Goal: Transaction & Acquisition: Purchase product/service

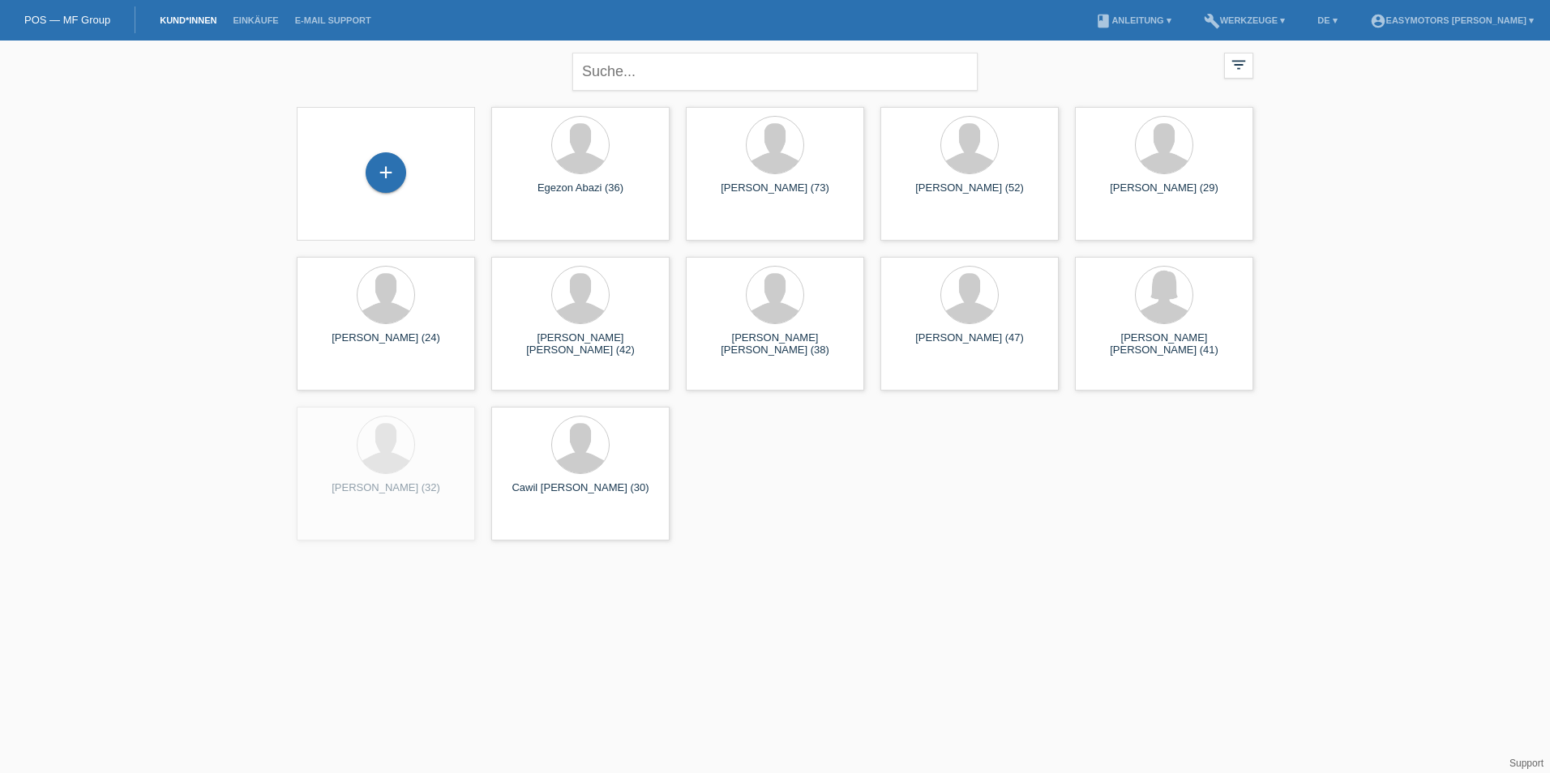
click at [405, 164] on div "+" at bounding box center [386, 173] width 152 height 43
click at [387, 167] on div "+" at bounding box center [386, 172] width 41 height 41
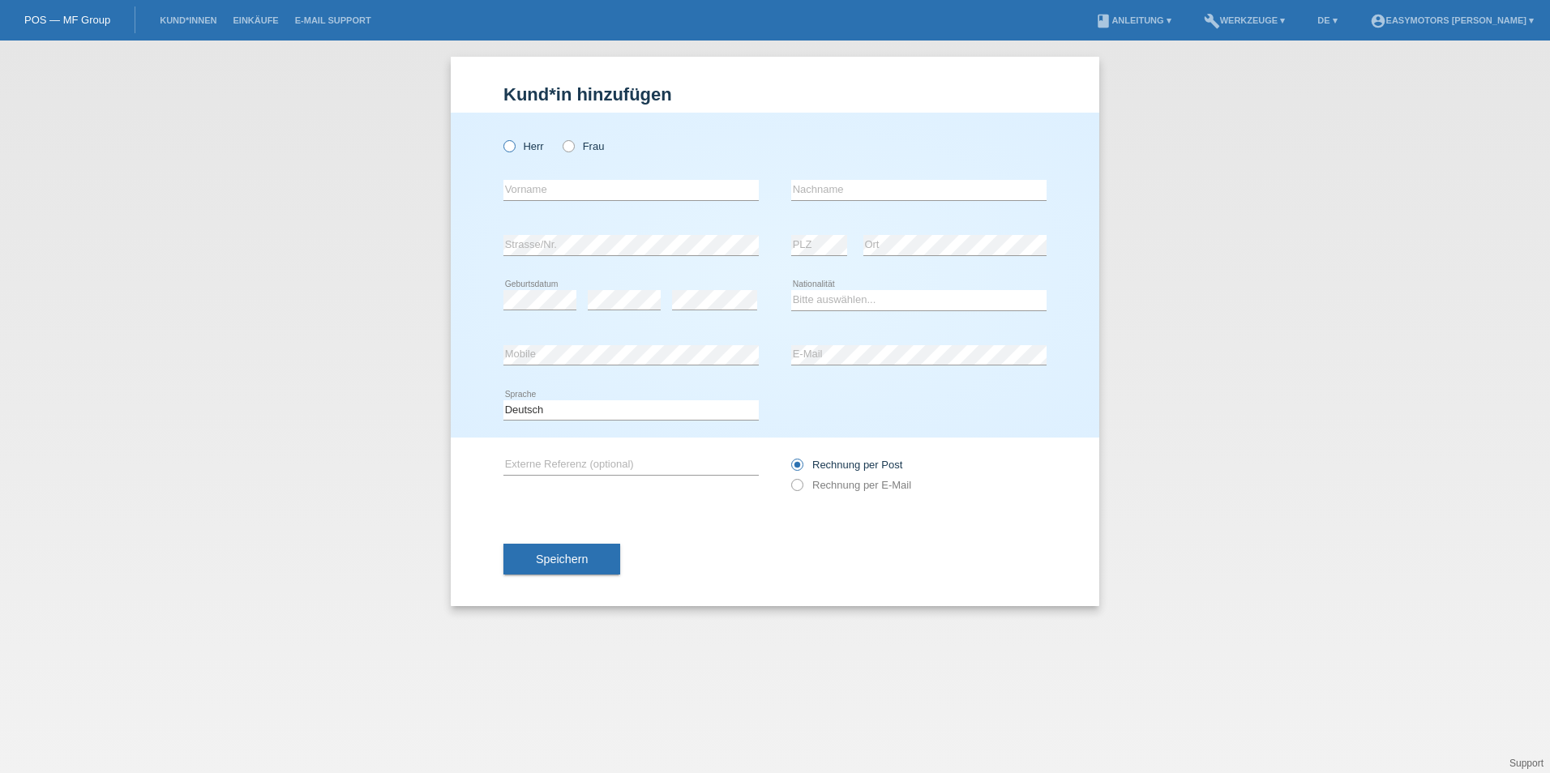
click at [523, 148] on label "Herr" at bounding box center [523, 146] width 41 height 12
click at [514, 148] on input "Herr" at bounding box center [508, 145] width 11 height 11
radio input "true"
click at [525, 196] on input "text" at bounding box center [630, 190] width 255 height 20
type input "[PERSON_NAME]"
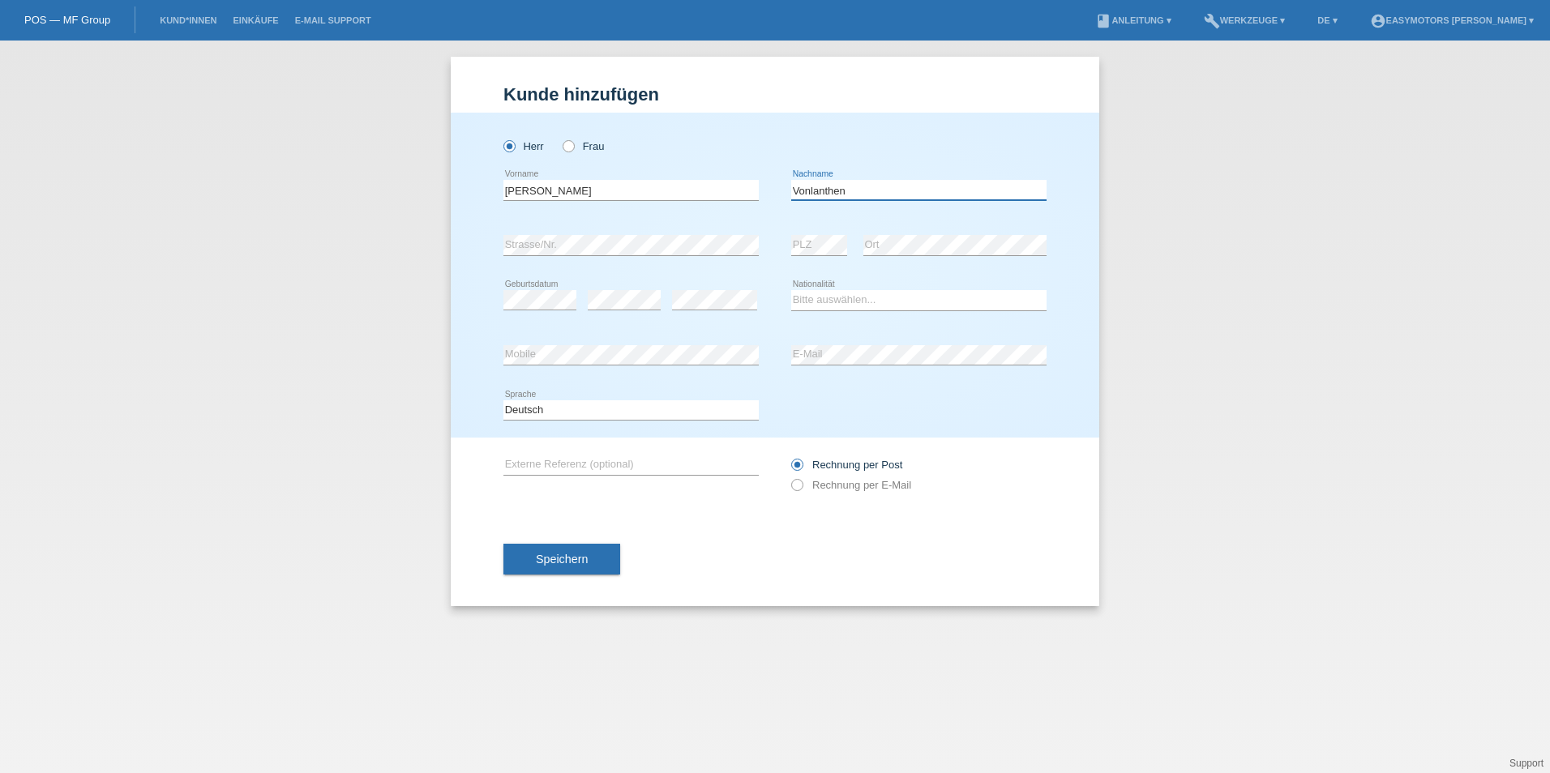
type input "Vonlanthen"
select select "CH"
click at [559, 558] on span "Speichern" at bounding box center [562, 559] width 52 height 13
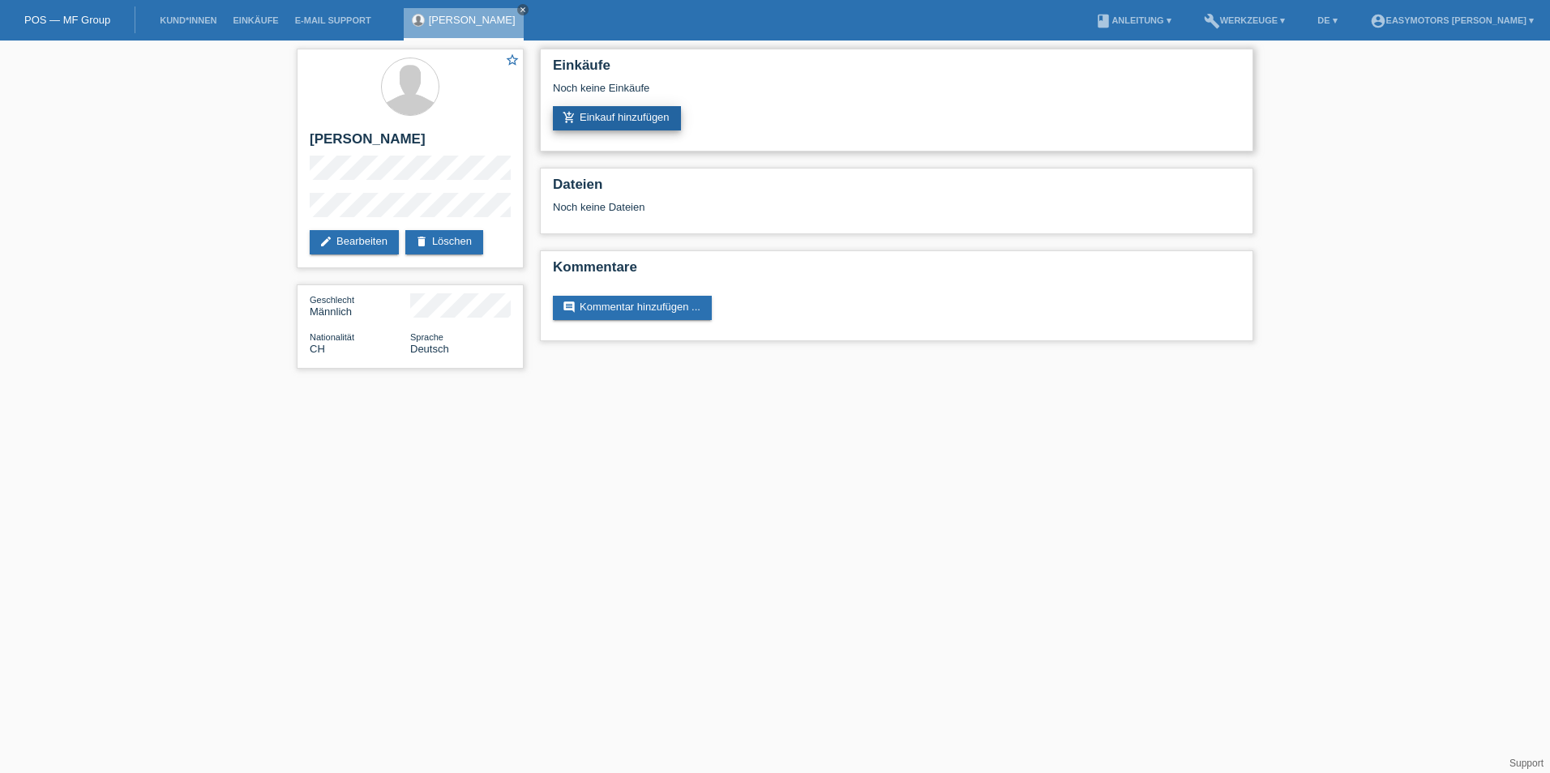
click at [607, 122] on link "add_shopping_cart Einkauf hinzufügen" at bounding box center [617, 118] width 128 height 24
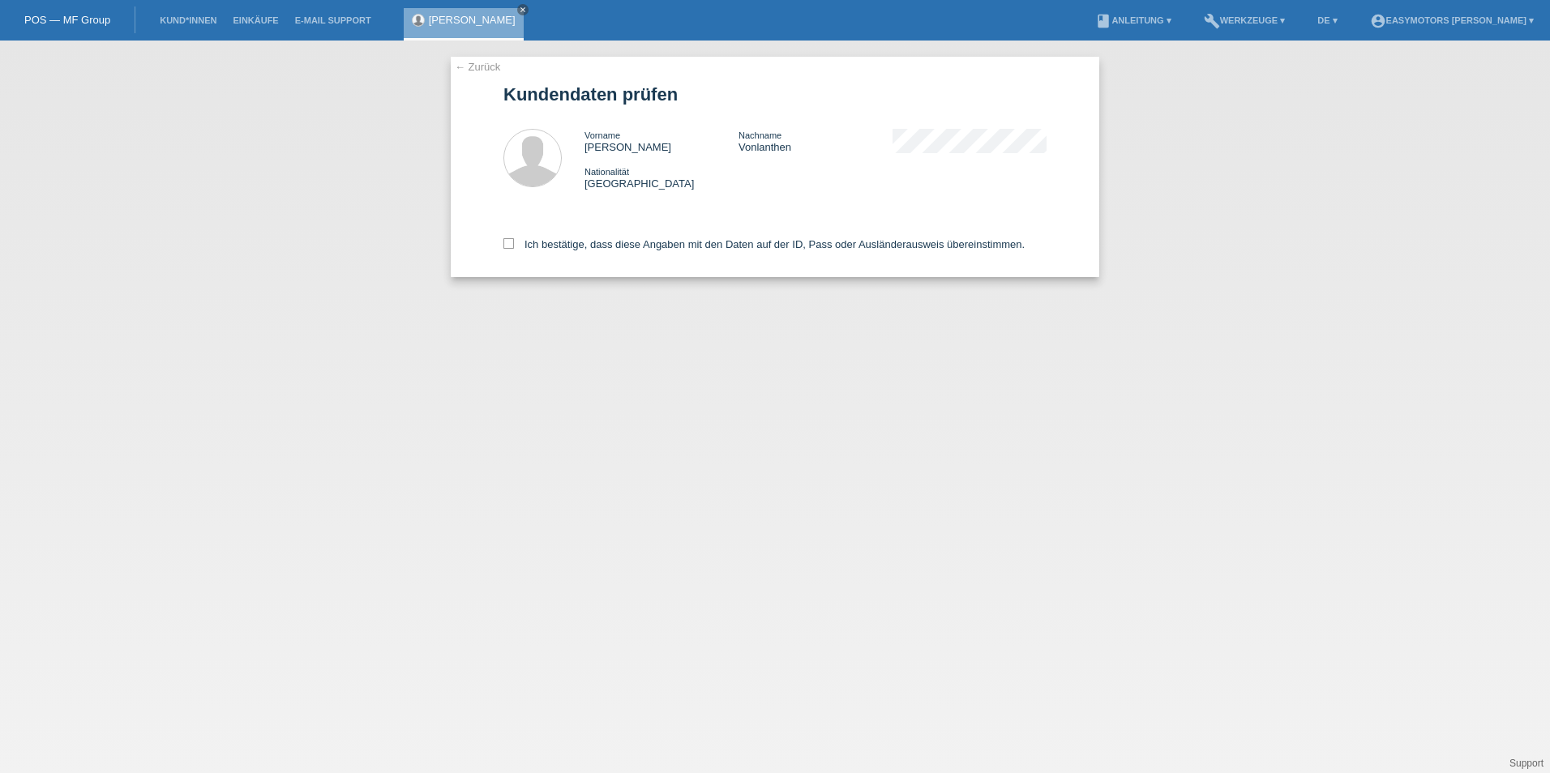
drag, startPoint x: 577, startPoint y: 238, endPoint x: 594, endPoint y: 234, distance: 17.5
click at [589, 236] on div "Ich bestätige, dass diese Angaben mit den Daten auf der ID, Pass oder Ausländer…" at bounding box center [774, 241] width 543 height 71
click at [530, 243] on label "Ich bestätige, dass diese Angaben mit den Daten auf der ID, Pass oder Ausländer…" at bounding box center [763, 244] width 521 height 12
click at [514, 243] on input "Ich bestätige, dass diese Angaben mit den Daten auf der ID, Pass oder Ausländer…" at bounding box center [508, 243] width 11 height 11
checkbox input "true"
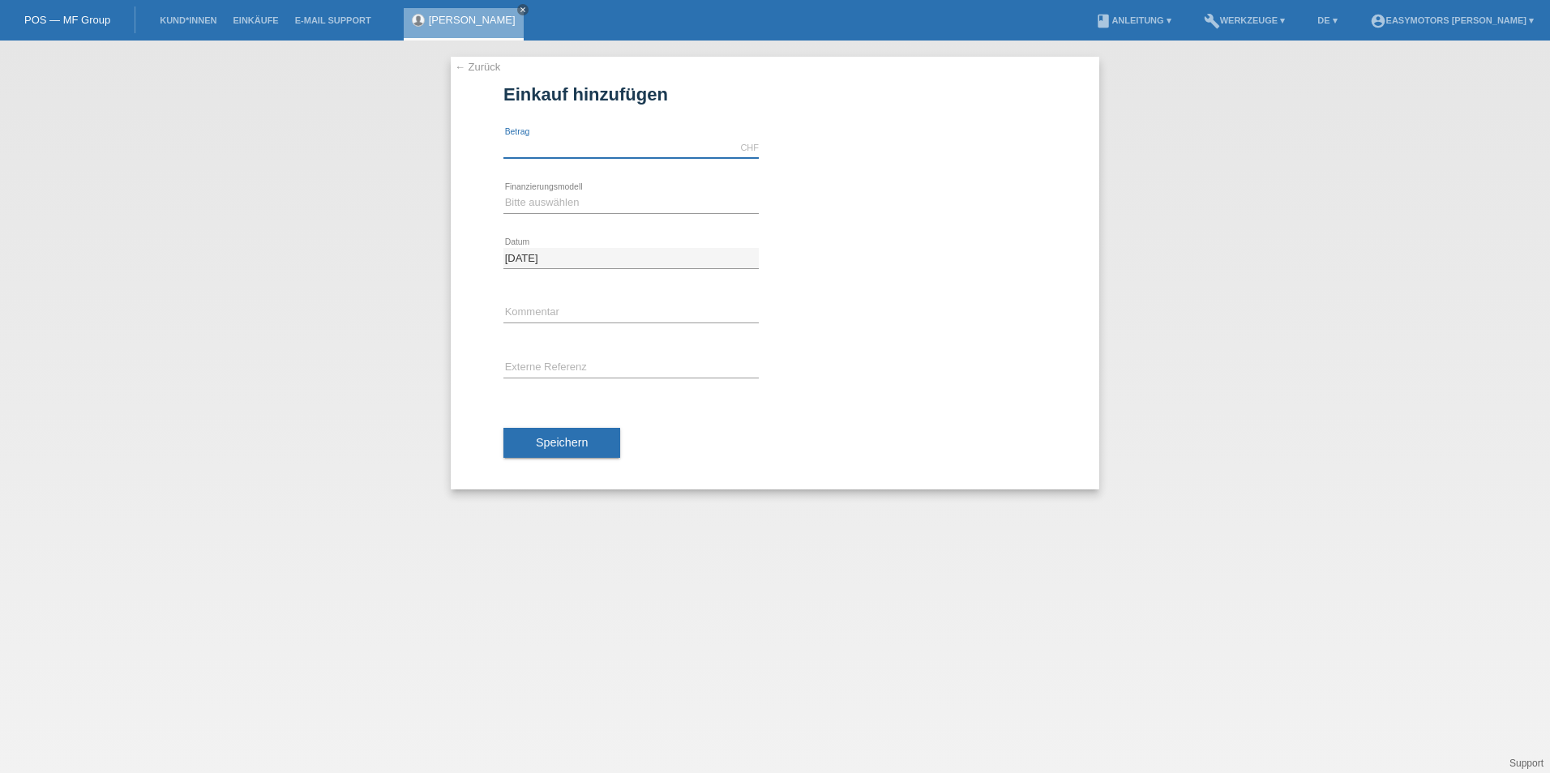
click at [560, 139] on input "text" at bounding box center [630, 148] width 255 height 20
type input "3100.00"
click at [930, 175] on div "3100.00 CHF error [GEOGRAPHIC_DATA]" at bounding box center [774, 148] width 543 height 55
click at [708, 204] on select "Bitte auswählen Fixe Raten Kauf auf Rechnung mit Teilzahlungsoption" at bounding box center [630, 202] width 255 height 19
select select "81"
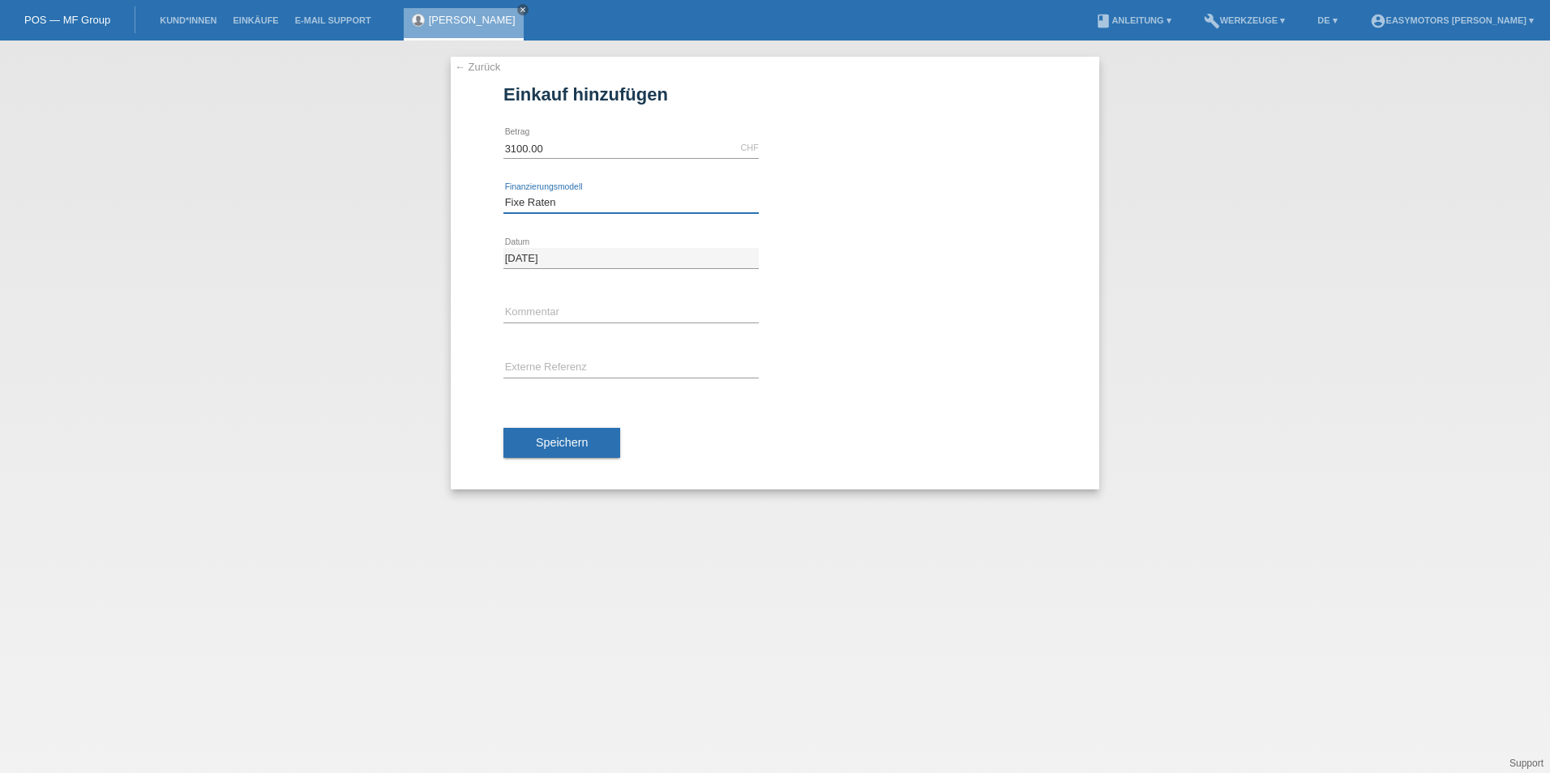
click at [503, 193] on select "Bitte auswählen Fixe Raten Kauf auf Rechnung mit Teilzahlungsoption" at bounding box center [630, 202] width 255 height 19
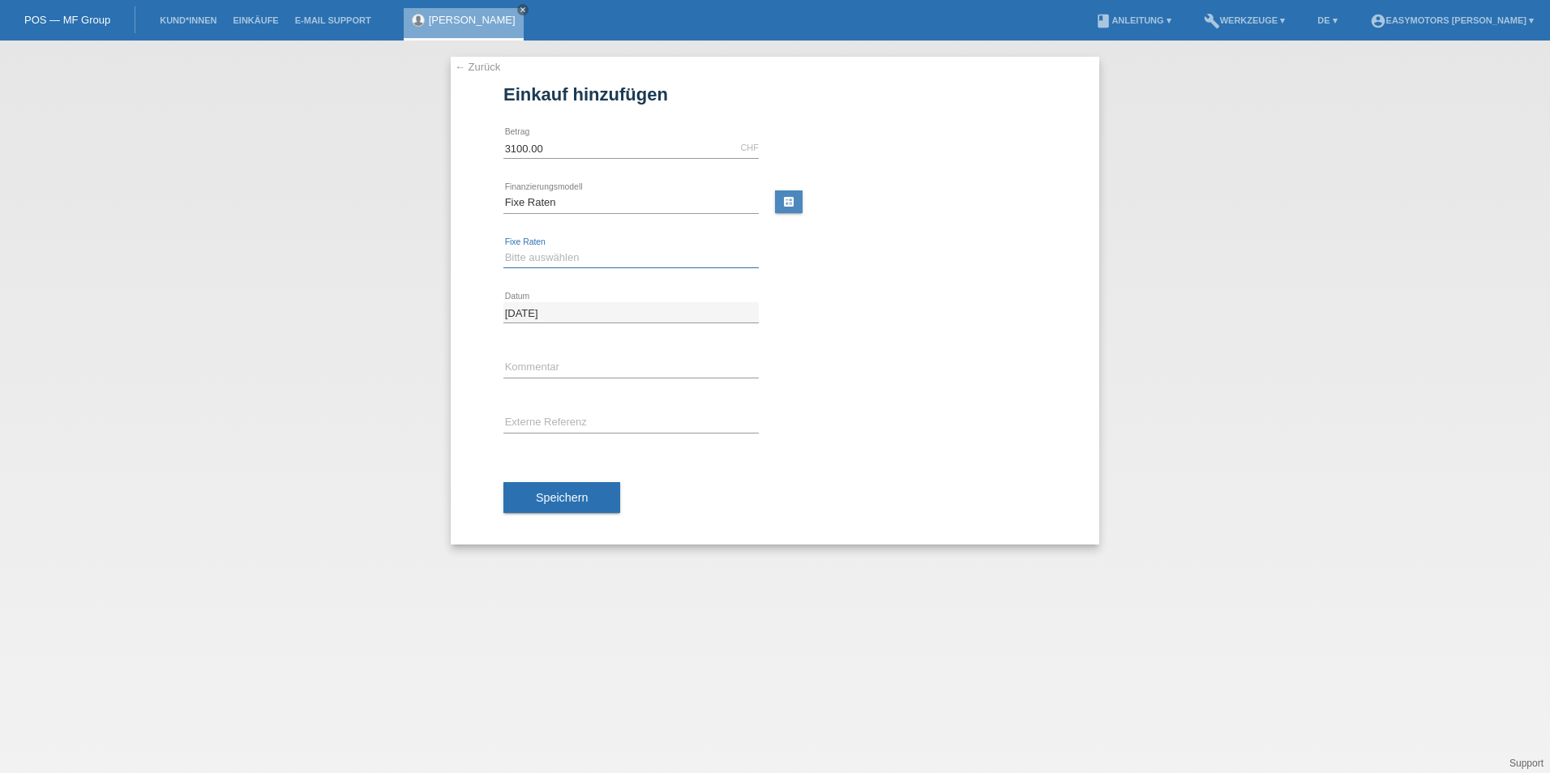
drag, startPoint x: 652, startPoint y: 253, endPoint x: 651, endPoint y: 262, distance: 9.0
click at [652, 253] on select "Bitte auswählen 12 Raten 24 Raten 48 Raten" at bounding box center [630, 257] width 255 height 19
select select "320"
click at [503, 248] on select "Bitte auswählen 12 Raten 24 Raten 48 Raten" at bounding box center [630, 257] width 255 height 19
click at [614, 488] on button "Speichern" at bounding box center [561, 497] width 117 height 31
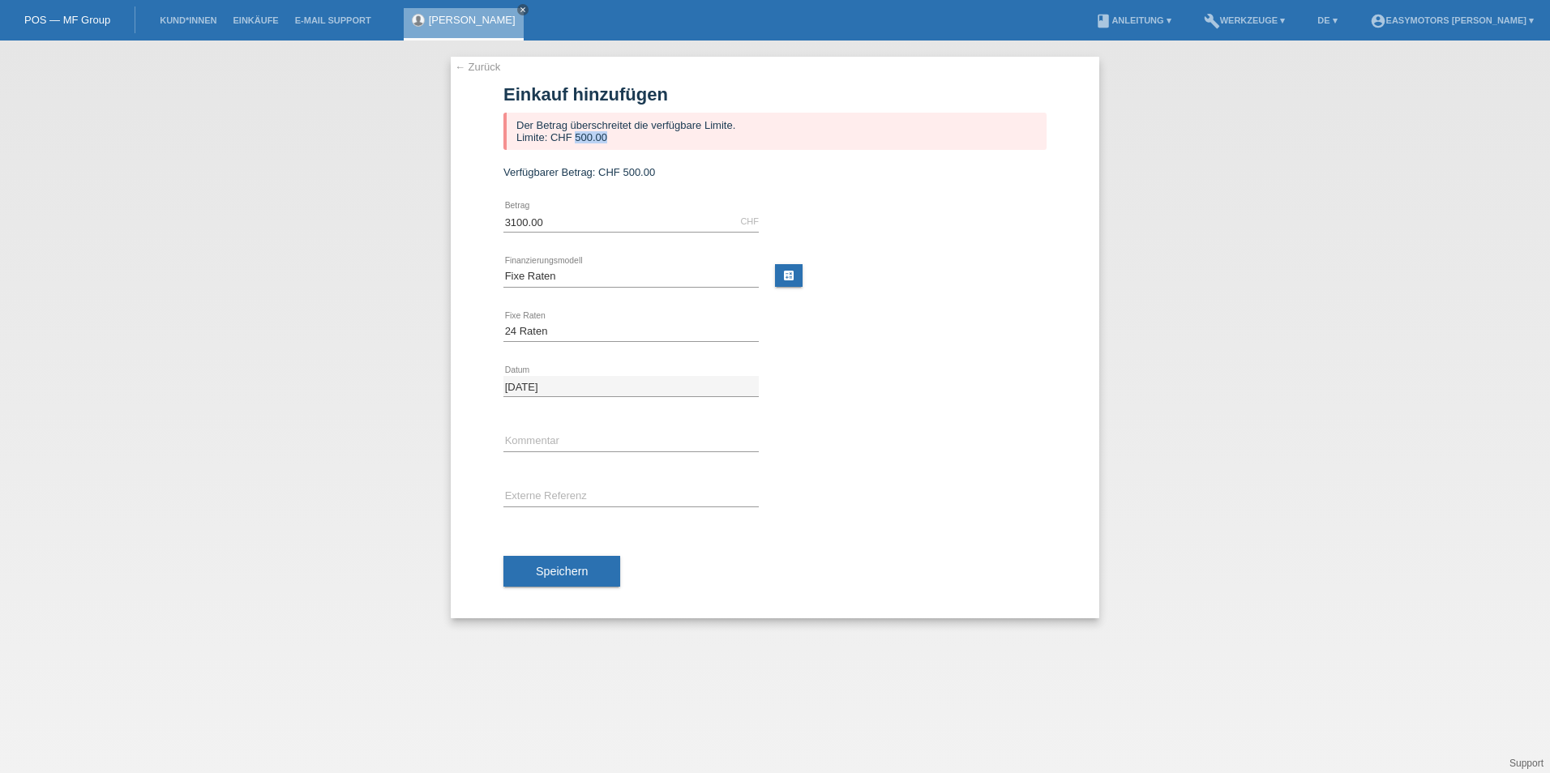
drag, startPoint x: 574, startPoint y: 137, endPoint x: 611, endPoint y: 137, distance: 37.3
click at [611, 137] on div "Der Betrag überschreitet die verfügbare Limite. Limite: CHF 500.00" at bounding box center [774, 131] width 543 height 37
drag, startPoint x: 611, startPoint y: 137, endPoint x: 662, endPoint y: 178, distance: 65.7
click at [662, 178] on div "Verfügbarer Betrag: CHF 500.00" at bounding box center [774, 172] width 543 height 12
click at [490, 59] on div "← Zurück Einkauf hinzufügen Der Betrag überschreitet die verfügbare Limite. Lim…" at bounding box center [775, 338] width 648 height 562
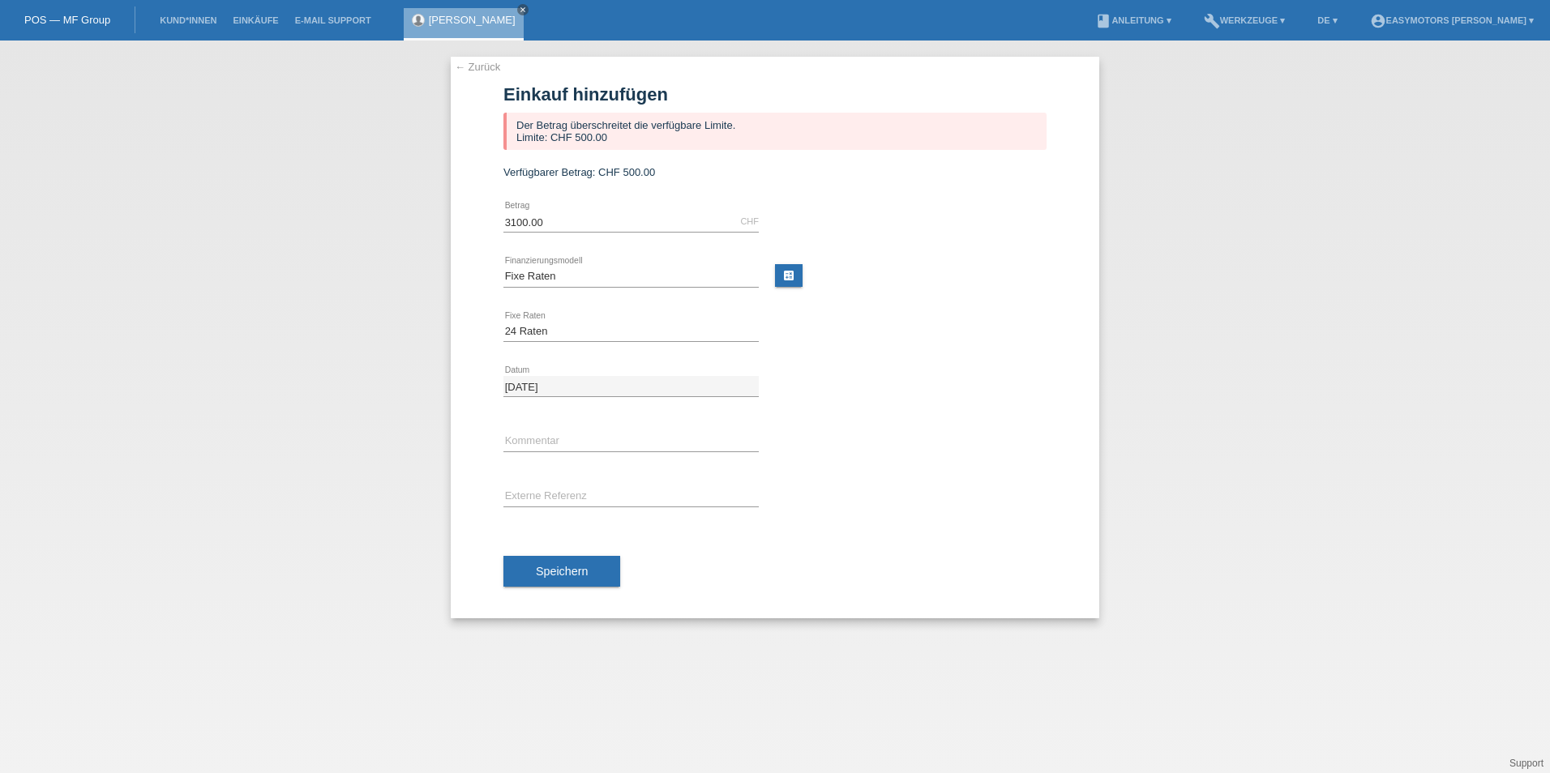
click at [485, 66] on link "← Zurück" at bounding box center [477, 67] width 45 height 12
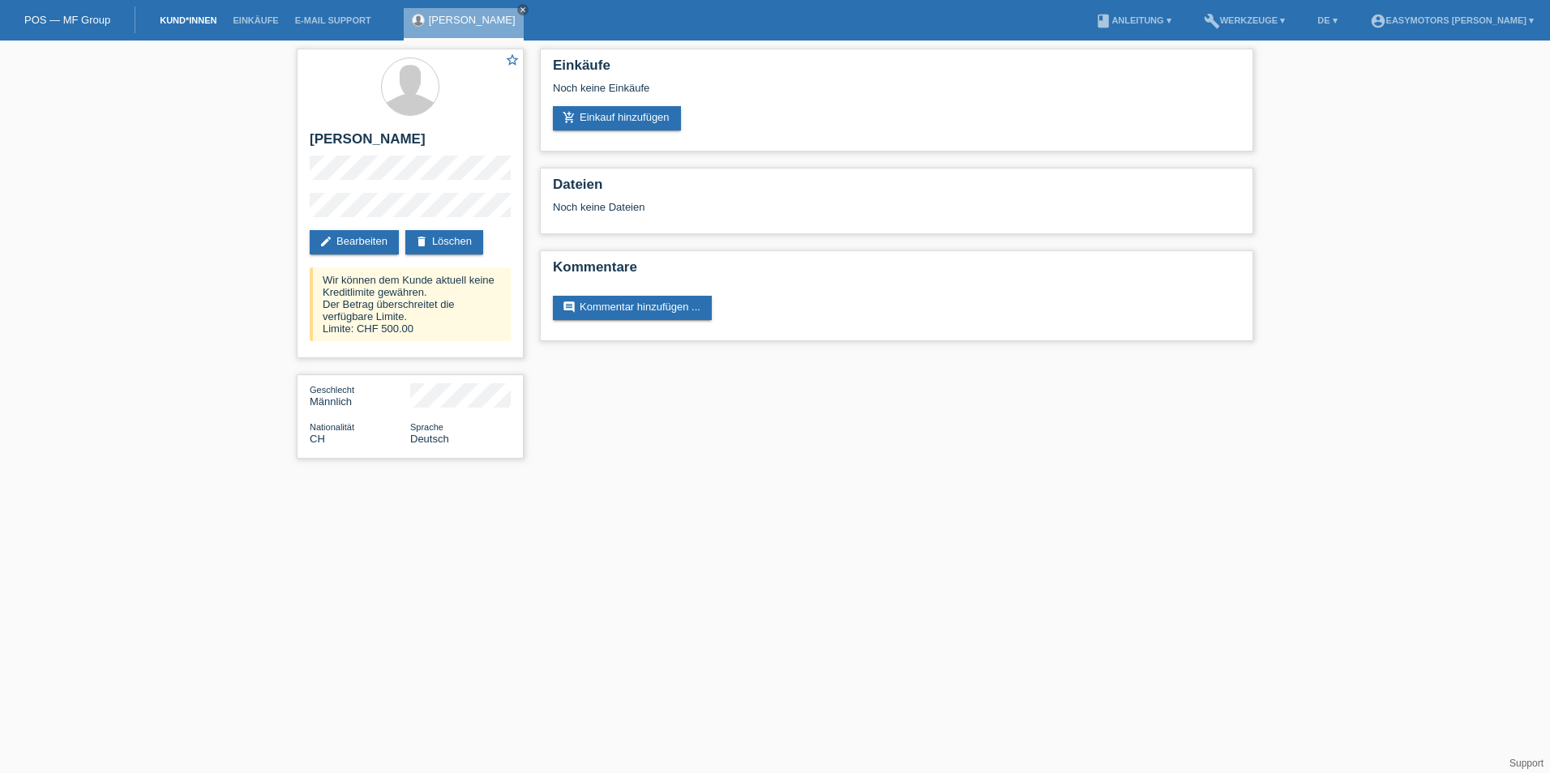
click at [200, 15] on link "Kund*innen" at bounding box center [188, 20] width 73 height 10
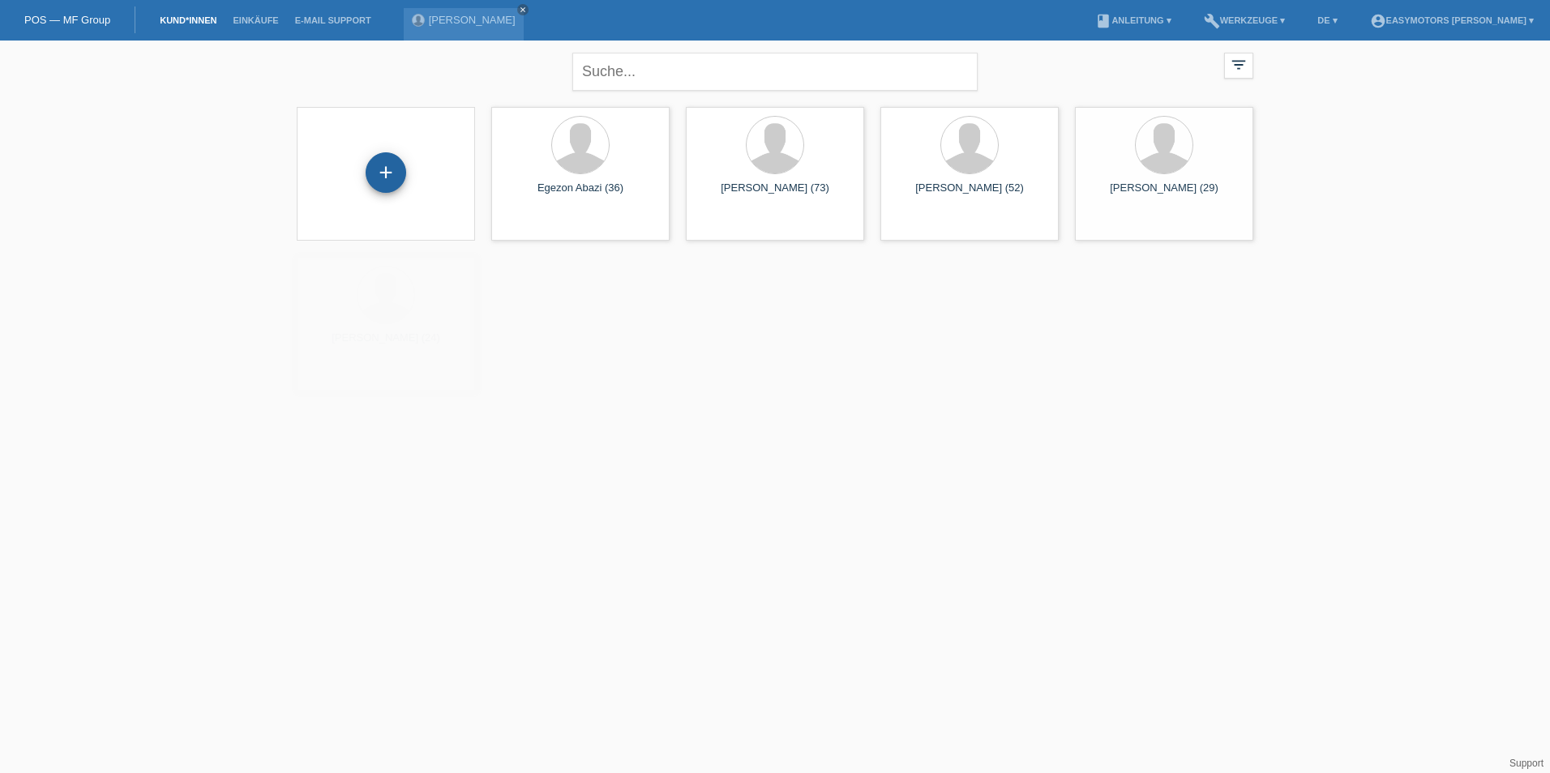
click at [391, 178] on div "+" at bounding box center [386, 172] width 41 height 41
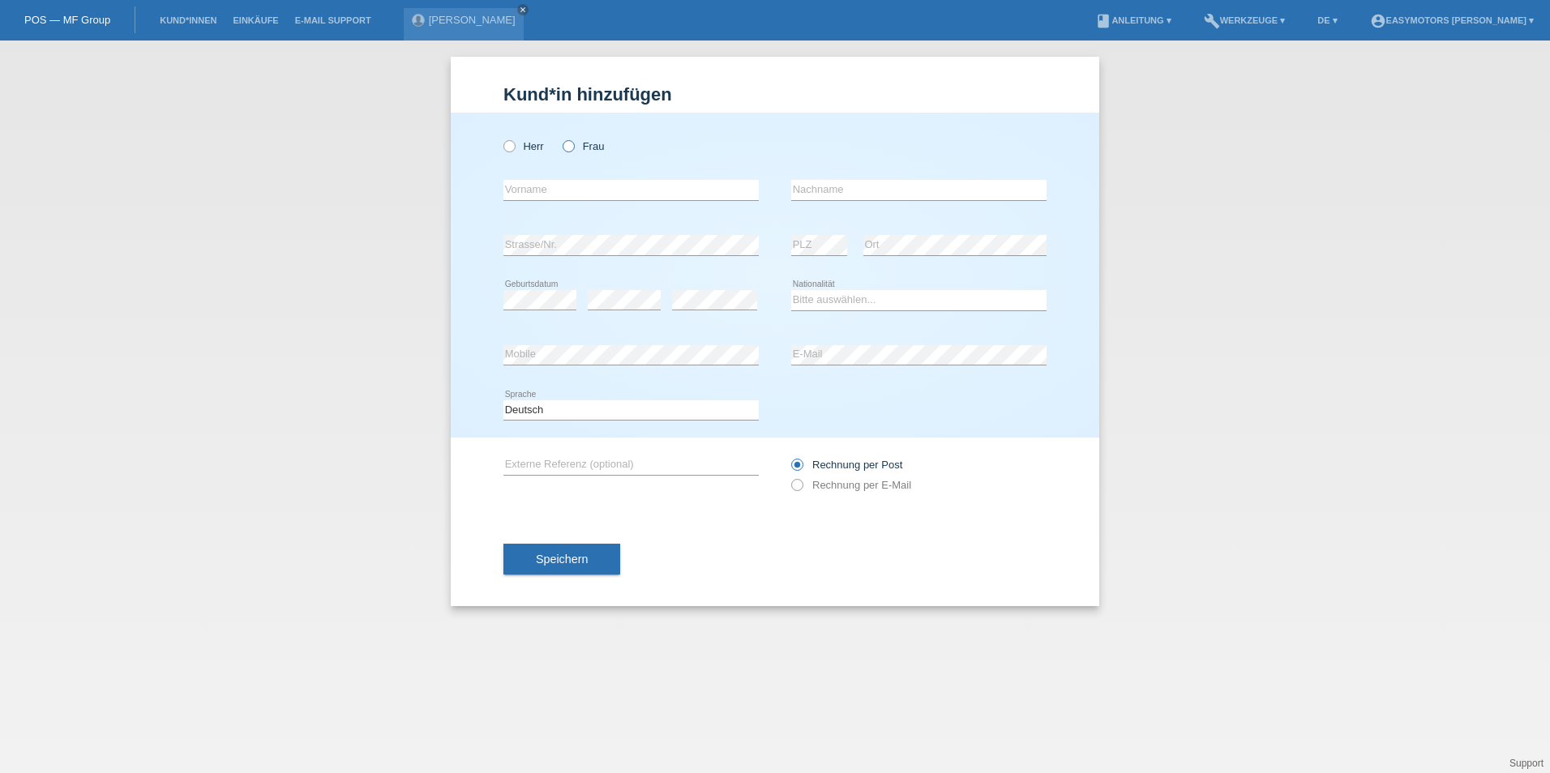
drag, startPoint x: 0, startPoint y: 0, endPoint x: 581, endPoint y: 151, distance: 600.4
click at [581, 151] on label "Frau" at bounding box center [582, 146] width 41 height 12
click at [573, 151] on input "Frau" at bounding box center [567, 145] width 11 height 11
radio input "true"
click at [543, 186] on input "text" at bounding box center [630, 190] width 255 height 20
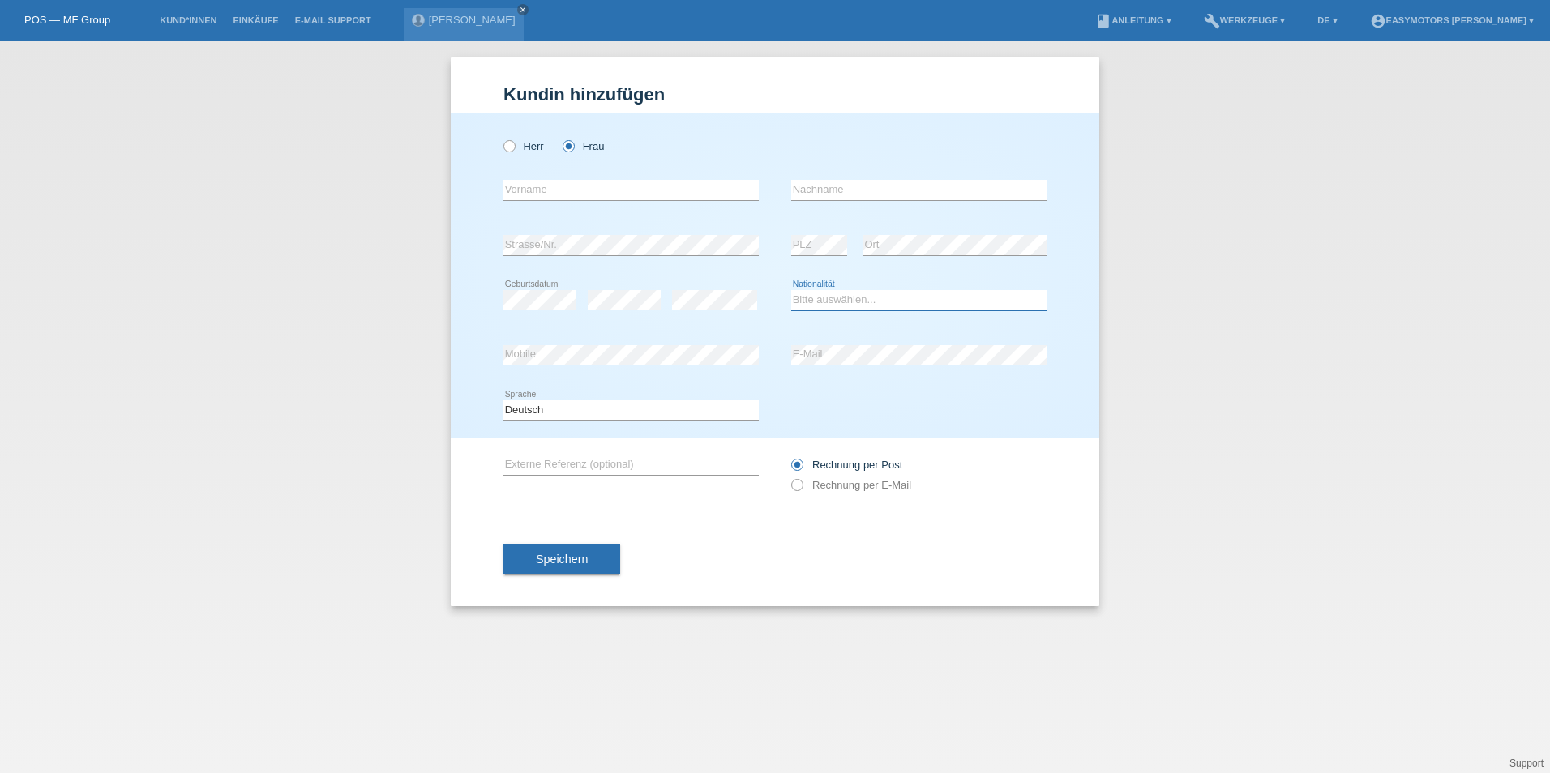
select select "CH"
click at [562, 190] on input "text" at bounding box center [630, 190] width 255 height 20
type input "p"
type input "Pinheiro Cavuscens"
drag, startPoint x: 616, startPoint y: 168, endPoint x: 615, endPoint y: 182, distance: 13.8
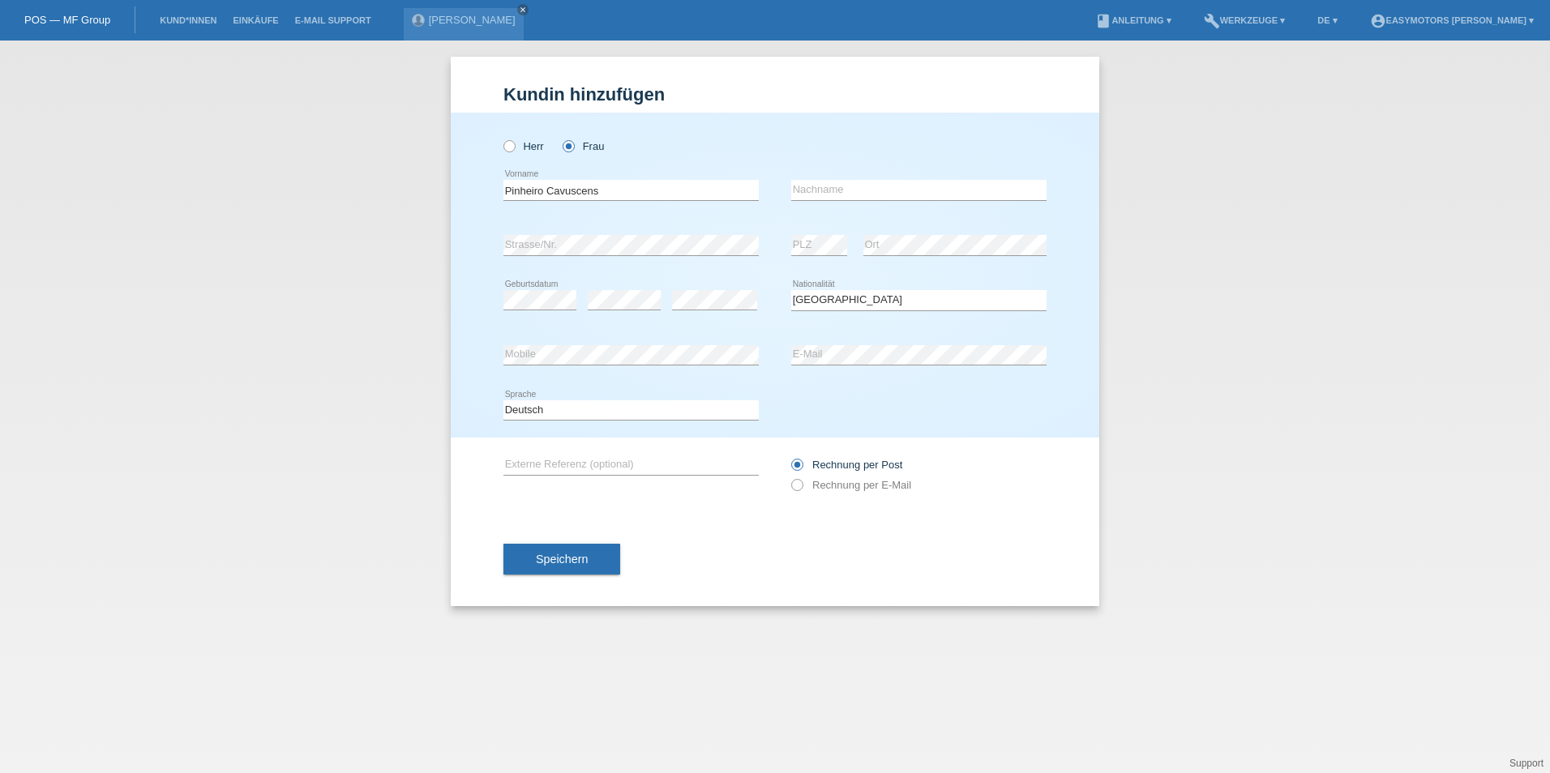
click at [615, 173] on div "Pinheiro Cavuscens error Vorname" at bounding box center [630, 190] width 255 height 55
click at [600, 188] on input "Pinheiro Cavuscens" at bounding box center [630, 190] width 255 height 20
click at [602, 188] on input "Pinheiro Cavuscens" at bounding box center [630, 190] width 255 height 20
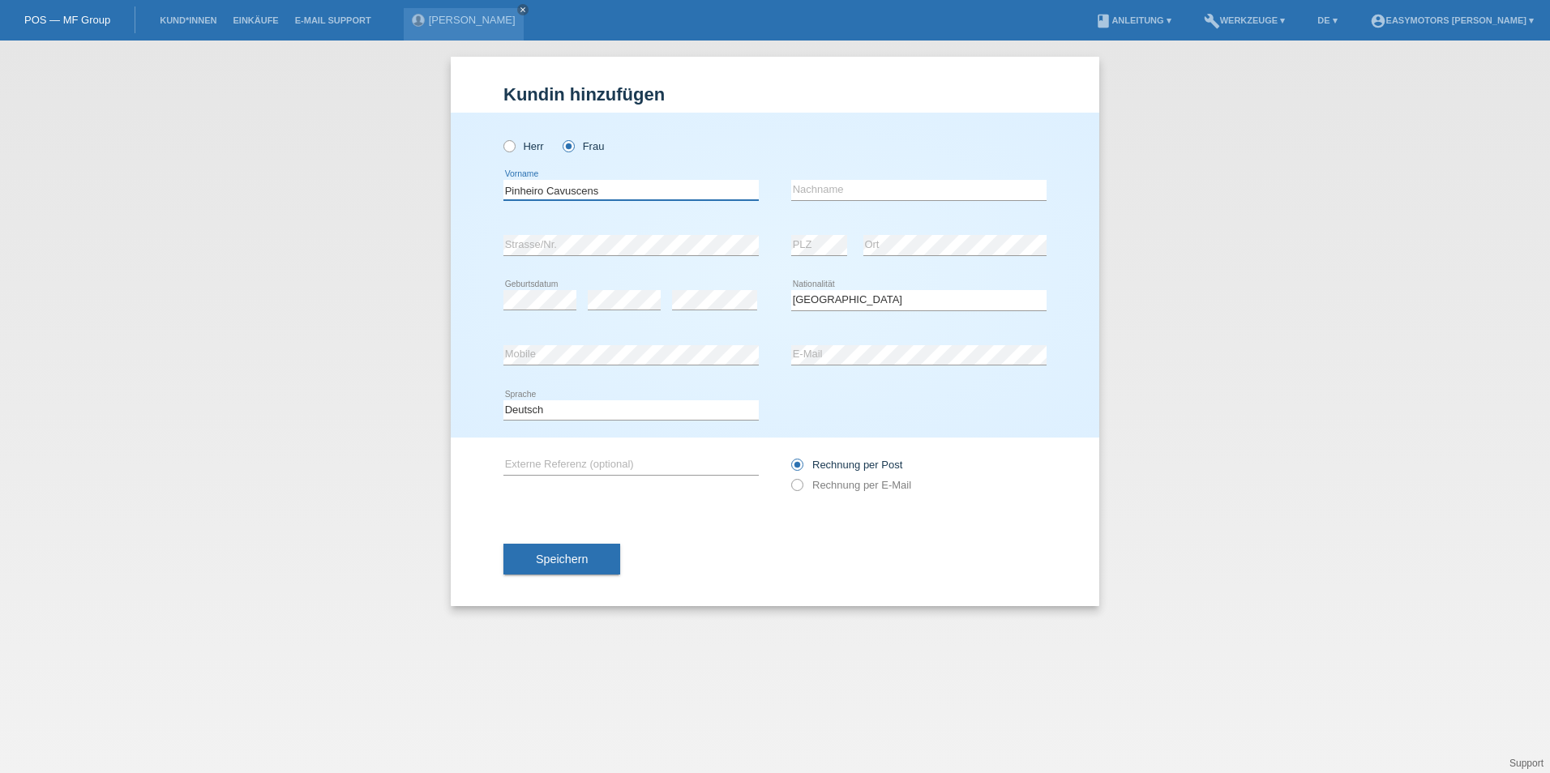
click at [602, 188] on input "Pinheiro Cavuscens" at bounding box center [630, 190] width 255 height 20
click at [806, 200] on icon at bounding box center [918, 200] width 255 height 1
click at [804, 190] on input "text" at bounding box center [918, 190] width 255 height 20
paste input "Pinheiro Cavuscens"
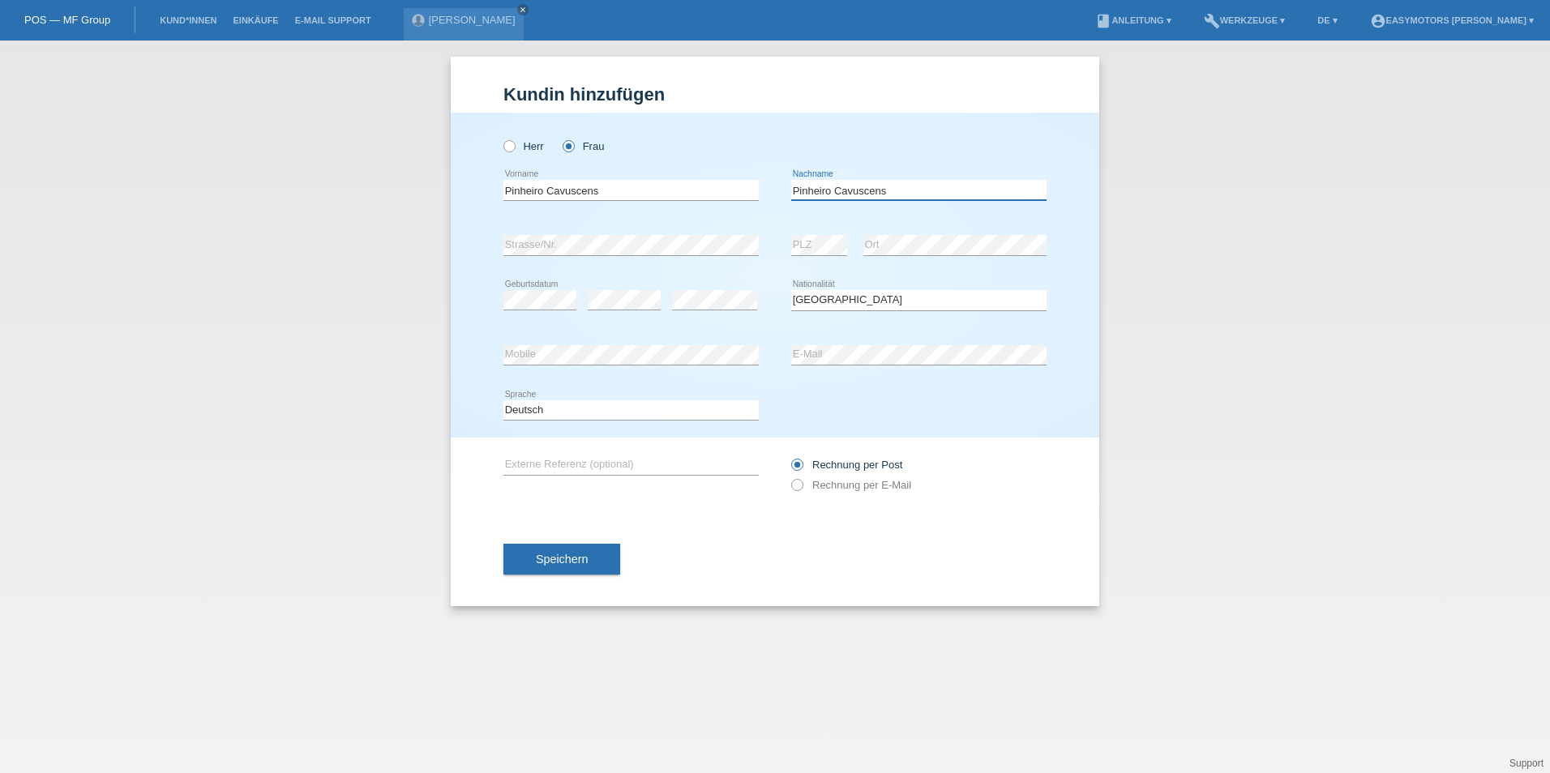
type input "Pinheiro Cavuscens"
drag, startPoint x: 721, startPoint y: 187, endPoint x: 324, endPoint y: 138, distance: 400.2
click at [327, 139] on div "Kund*in hinzufügen Kunde hinzufügen Kundin hinzufügen Herr Frau Pinheiro Cavusc…" at bounding box center [775, 407] width 1550 height 733
click at [571, 194] on input "Tania" at bounding box center [630, 190] width 255 height 20
type input "Taina"
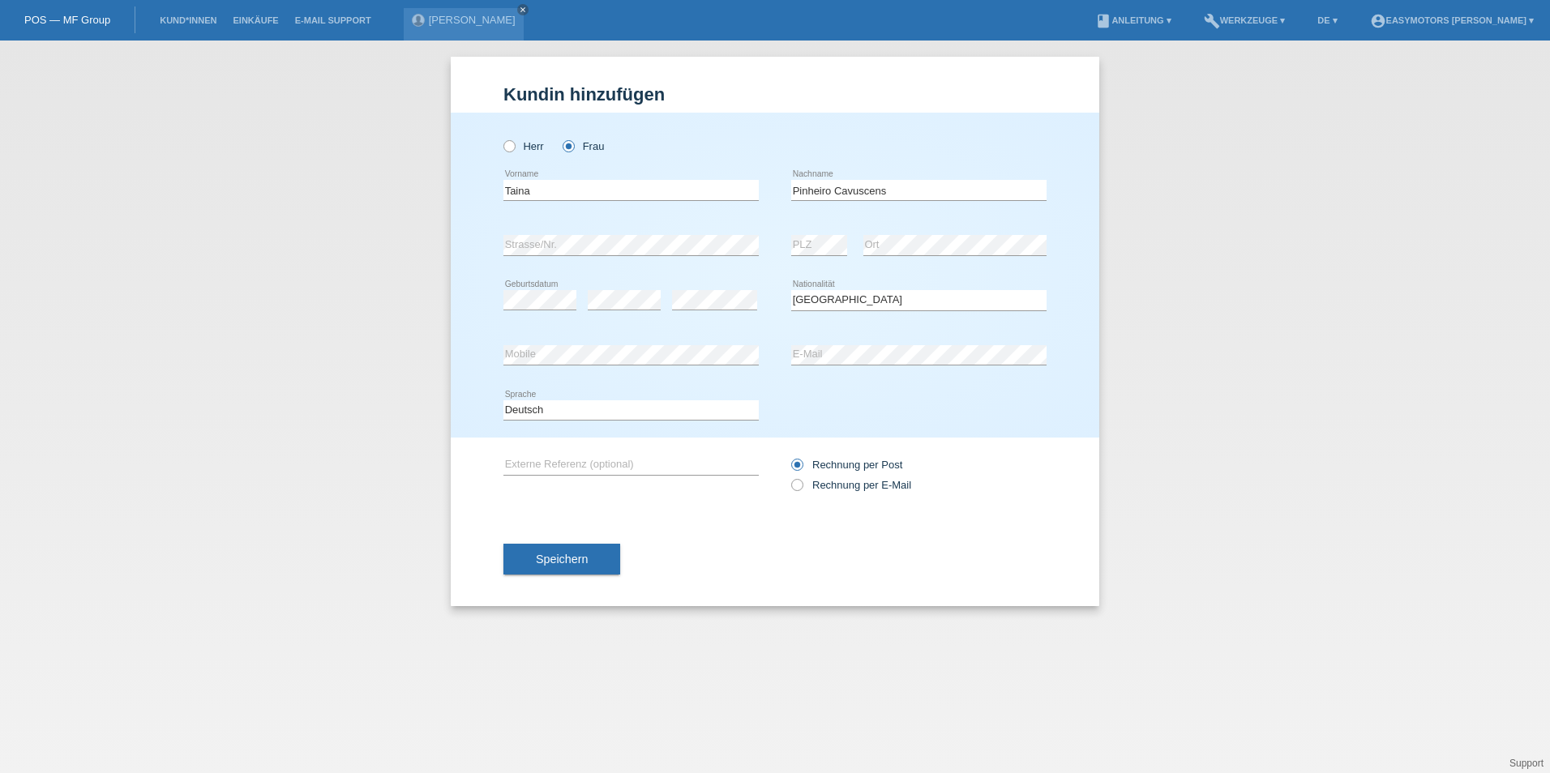
drag, startPoint x: 1196, startPoint y: 262, endPoint x: 1187, endPoint y: 262, distance: 8.9
click at [1193, 262] on div "Kund*in hinzufügen Kunde hinzufügen Kundin hinzufügen Herr Frau Taina error Vor…" at bounding box center [775, 407] width 1550 height 733
click at [661, 176] on div "Taina error Vorname" at bounding box center [630, 190] width 255 height 55
click at [575, 555] on span "Speichern" at bounding box center [562, 559] width 52 height 13
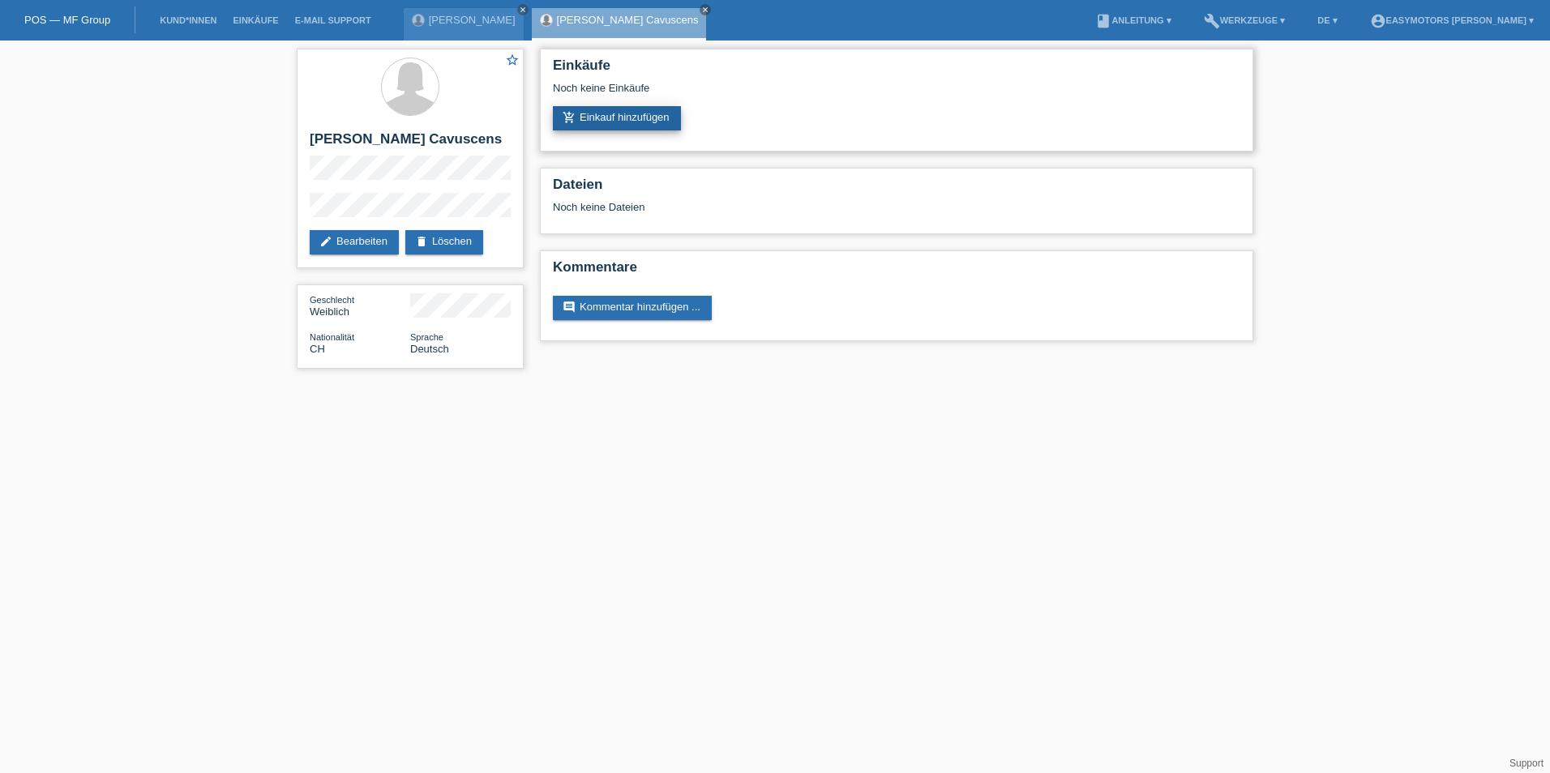
click at [595, 114] on link "add_shopping_cart Einkauf hinzufügen" at bounding box center [617, 118] width 128 height 24
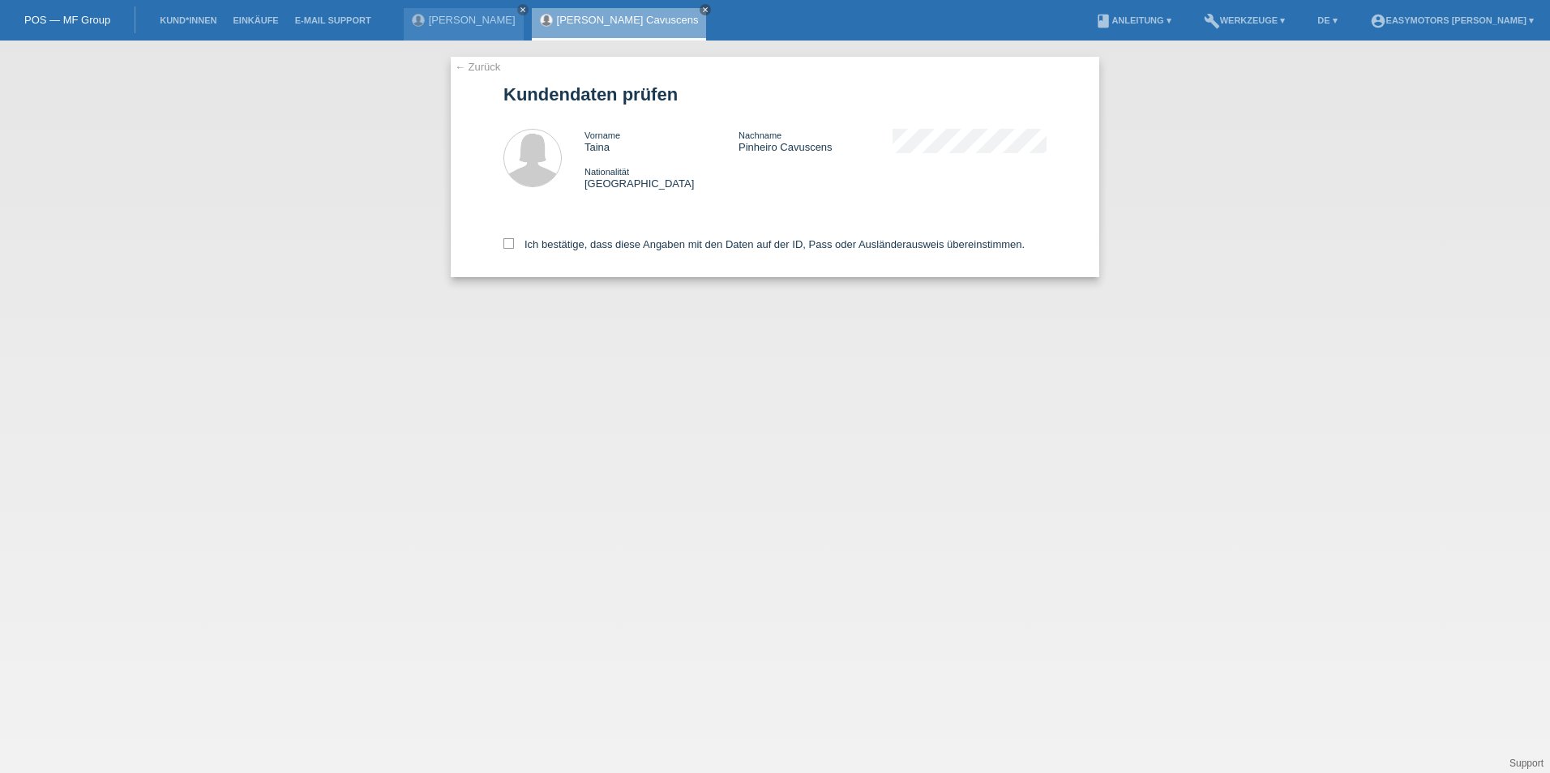
click at [511, 255] on div "Ich bestätige, dass diese Angaben mit den Daten auf der ID, Pass oder Ausländer…" at bounding box center [774, 241] width 543 height 71
click at [511, 253] on div "Ich bestätige, dass diese Angaben mit den Daten auf der ID, Pass oder Ausländer…" at bounding box center [774, 241] width 543 height 71
click at [511, 242] on icon at bounding box center [508, 243] width 11 height 11
click at [511, 242] on input "Ich bestätige, dass diese Angaben mit den Daten auf der ID, Pass oder Ausländer…" at bounding box center [508, 243] width 11 height 11
checkbox input "true"
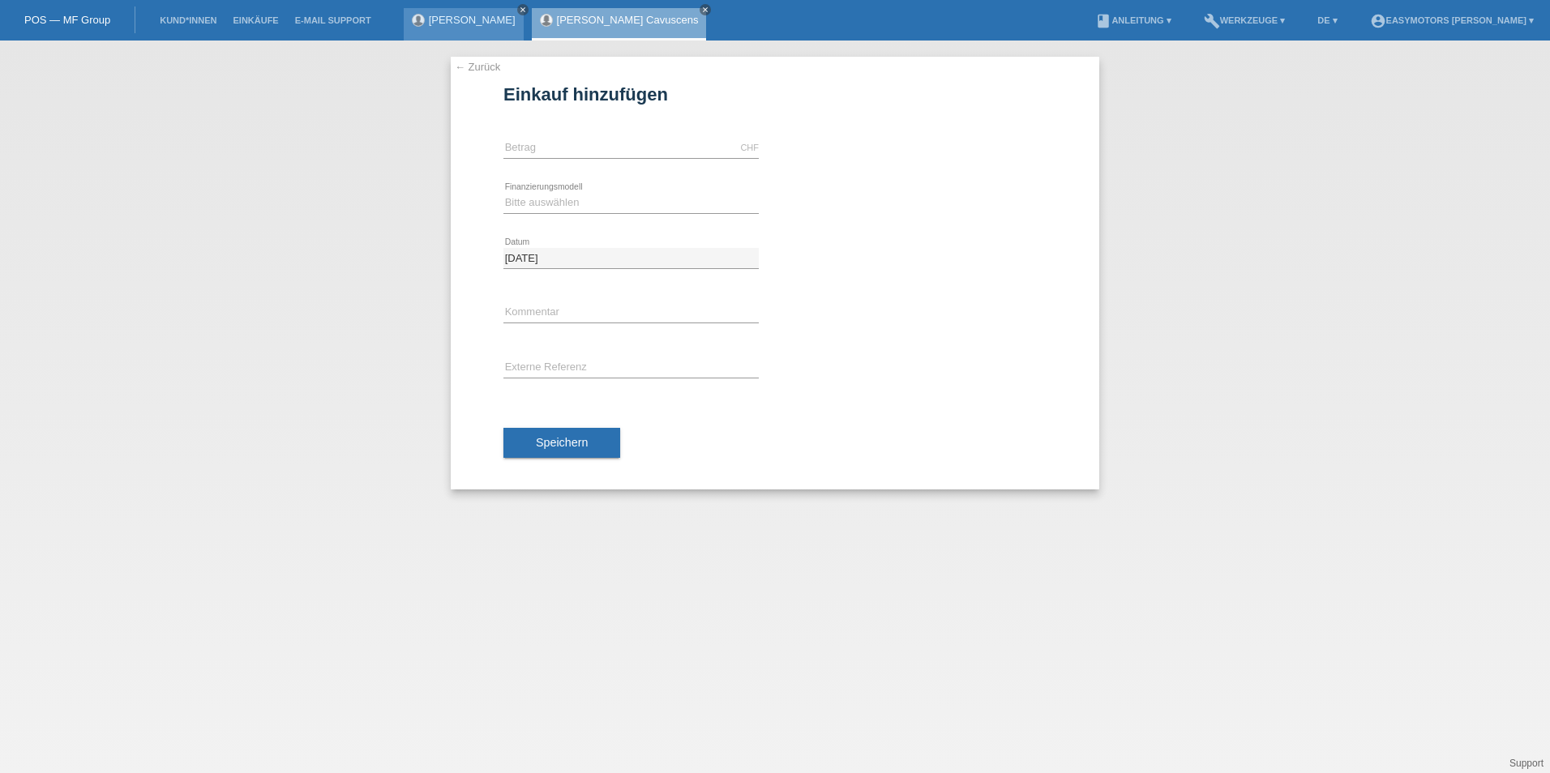
click at [527, 13] on icon "close" at bounding box center [523, 10] width 8 height 8
click at [536, 139] on input "text" at bounding box center [630, 148] width 255 height 20
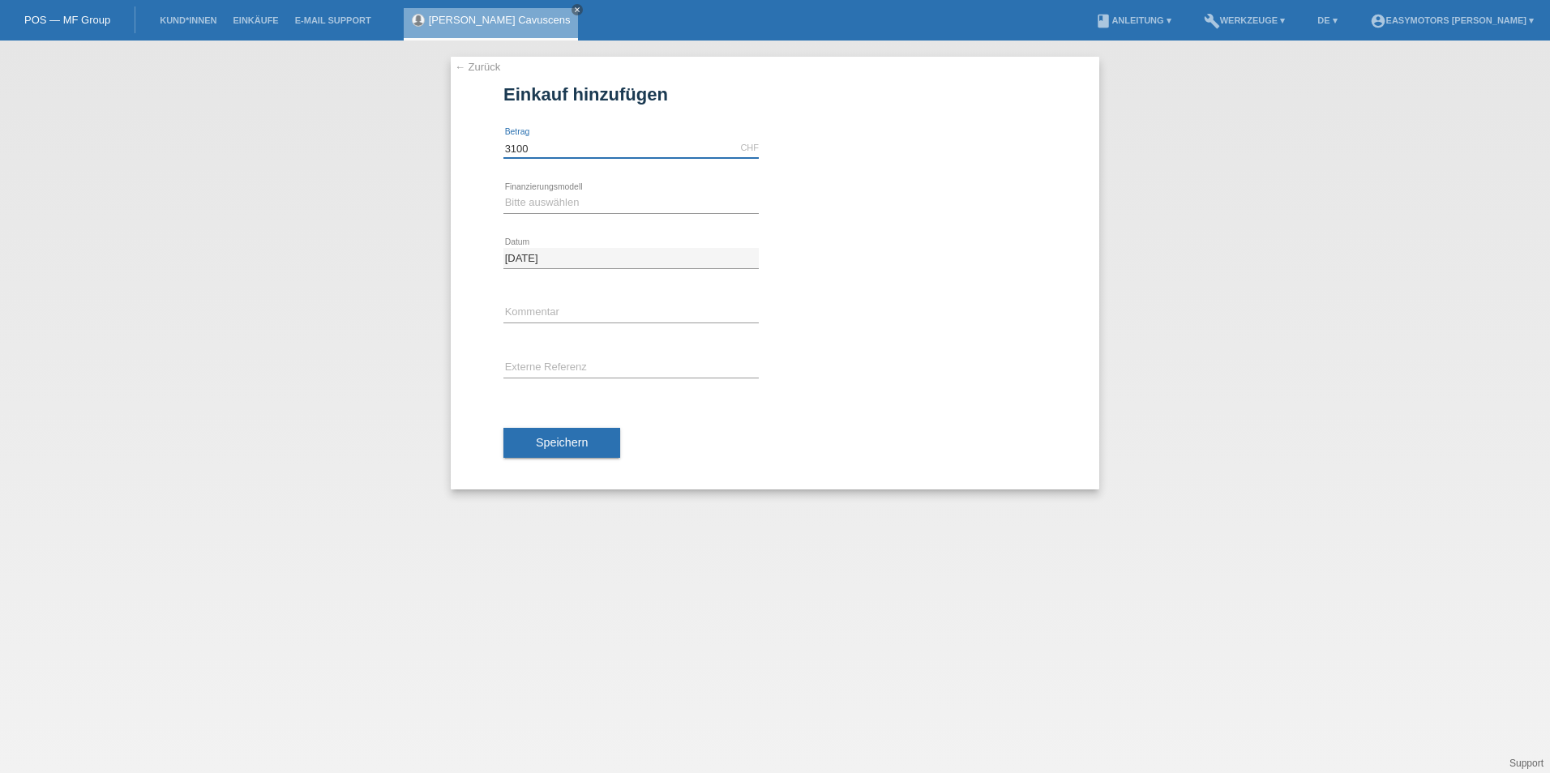
type input "3100.00"
drag, startPoint x: 567, startPoint y: 201, endPoint x: 564, endPoint y: 213, distance: 12.4
click at [567, 201] on select "Bitte auswählen Fixe Raten Kauf auf Rechnung mit Teilzahlungsoption" at bounding box center [630, 202] width 255 height 19
select select "81"
click at [503, 193] on select "Bitte auswählen Fixe Raten Kauf auf Rechnung mit Teilzahlungsoption" at bounding box center [630, 202] width 255 height 19
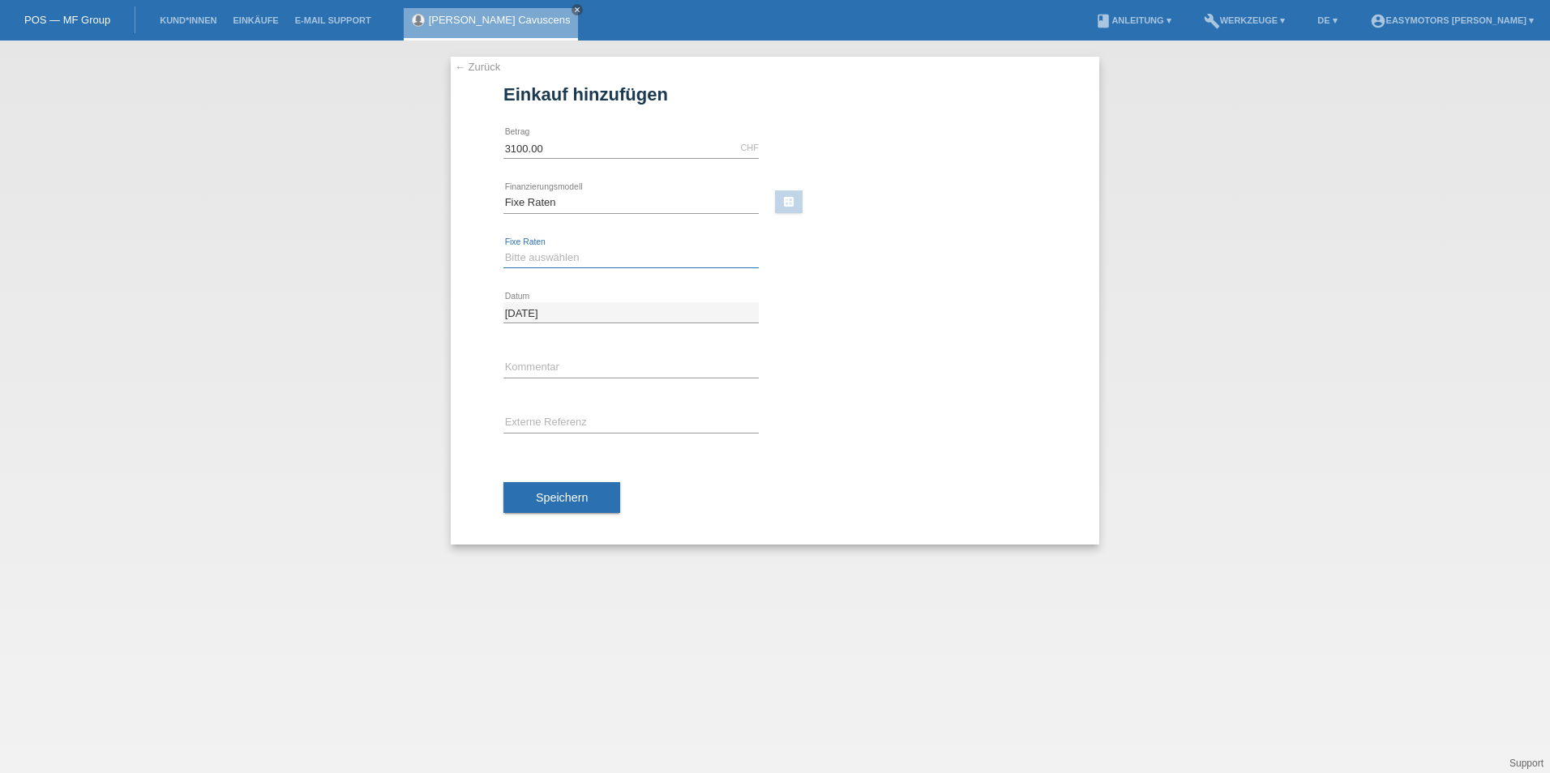
click at [557, 260] on select "Bitte auswählen 12 Raten 24 Raten 48 Raten" at bounding box center [630, 257] width 255 height 19
select select "320"
click at [503, 248] on select "Bitte auswählen 12 Raten 24 Raten 48 Raten" at bounding box center [630, 257] width 255 height 19
click at [535, 497] on button "Speichern" at bounding box center [561, 497] width 117 height 31
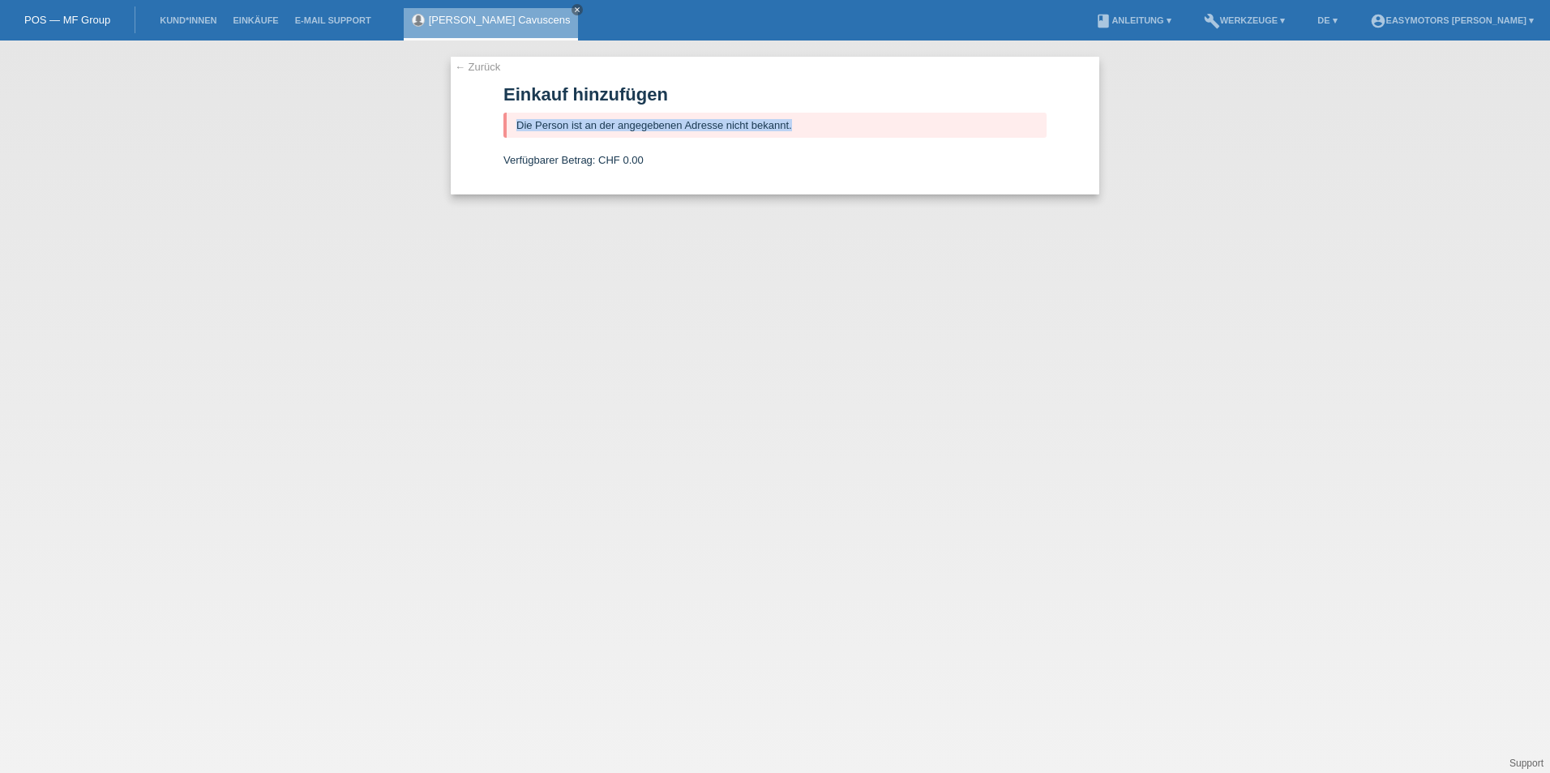
drag, startPoint x: 515, startPoint y: 128, endPoint x: 825, endPoint y: 136, distance: 310.5
click at [825, 136] on div "Die Person ist an der angegebenen Adresse nicht bekannt." at bounding box center [774, 125] width 543 height 25
drag, startPoint x: 825, startPoint y: 136, endPoint x: 800, endPoint y: 257, distance: 123.4
click at [800, 257] on div "← Zurück Einkauf hinzufügen Die Person ist an der angegebenen Adresse nicht bek…" at bounding box center [775, 407] width 1550 height 733
click at [477, 64] on link "← Zurück" at bounding box center [477, 67] width 45 height 12
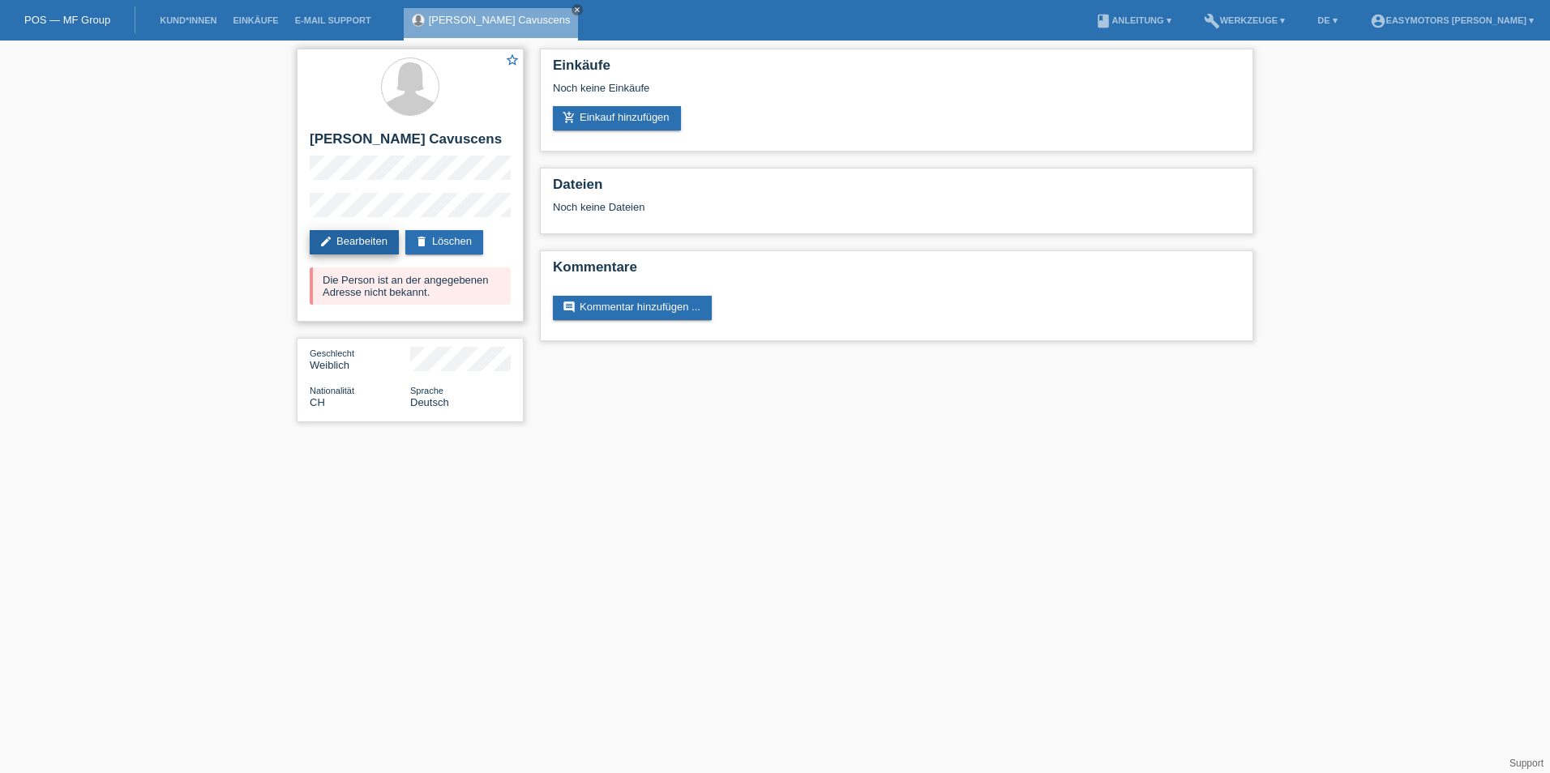
click at [359, 232] on link "edit Bearbeiten" at bounding box center [354, 242] width 89 height 24
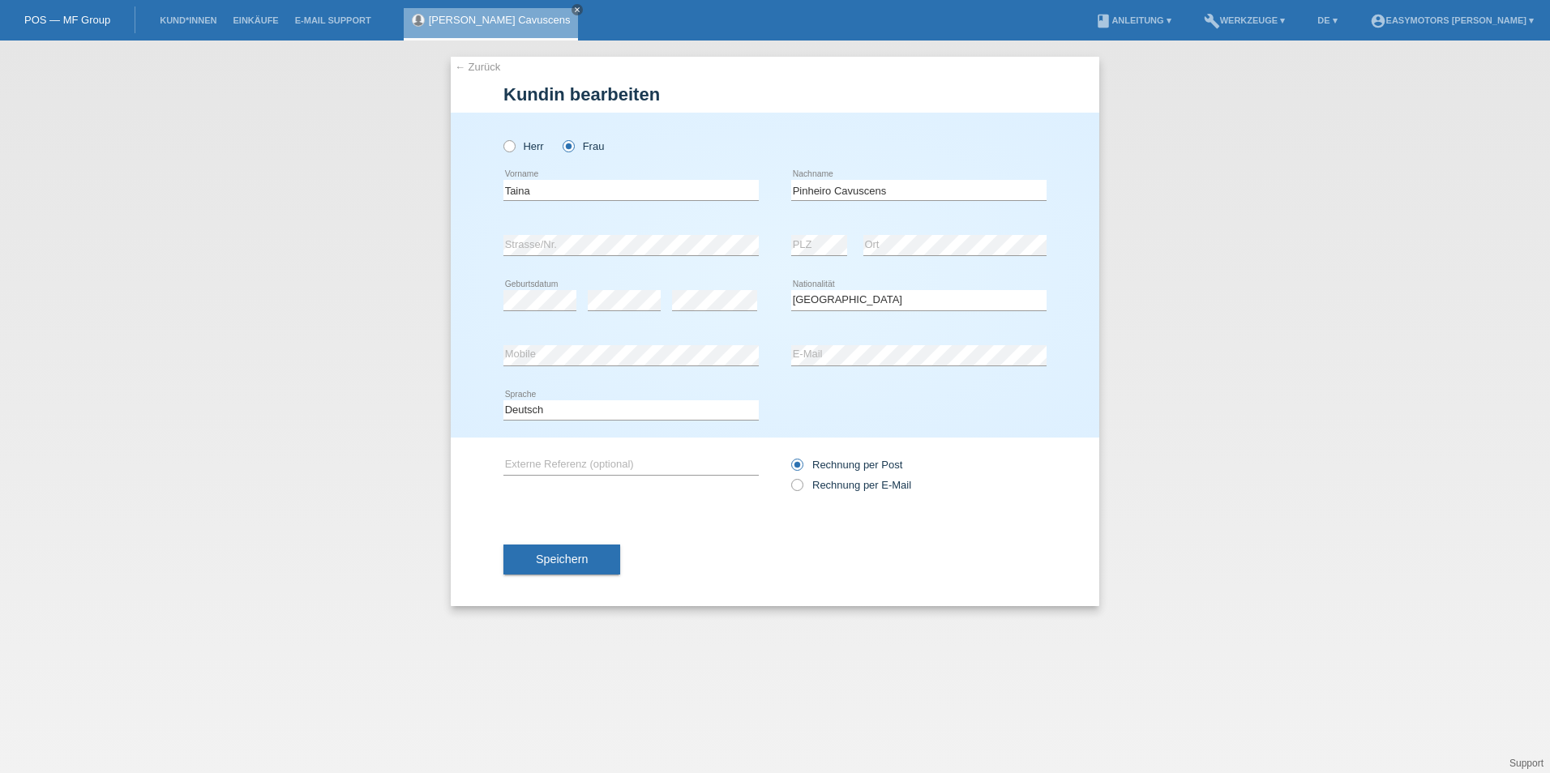
select select "CH"
click at [450, 255] on div "← Zurück Kundin bearbeiten Herr Frau Taina error Vorname error" at bounding box center [775, 407] width 1550 height 733
click at [735, 233] on div "error Strasse/Nr. error PLZ error Ort" at bounding box center [774, 245] width 543 height 55
click at [667, 251] on div "error Strasse/Nr. error PLZ error Ort" at bounding box center [774, 245] width 543 height 55
click at [511, 546] on button "Speichern" at bounding box center [561, 559] width 117 height 31
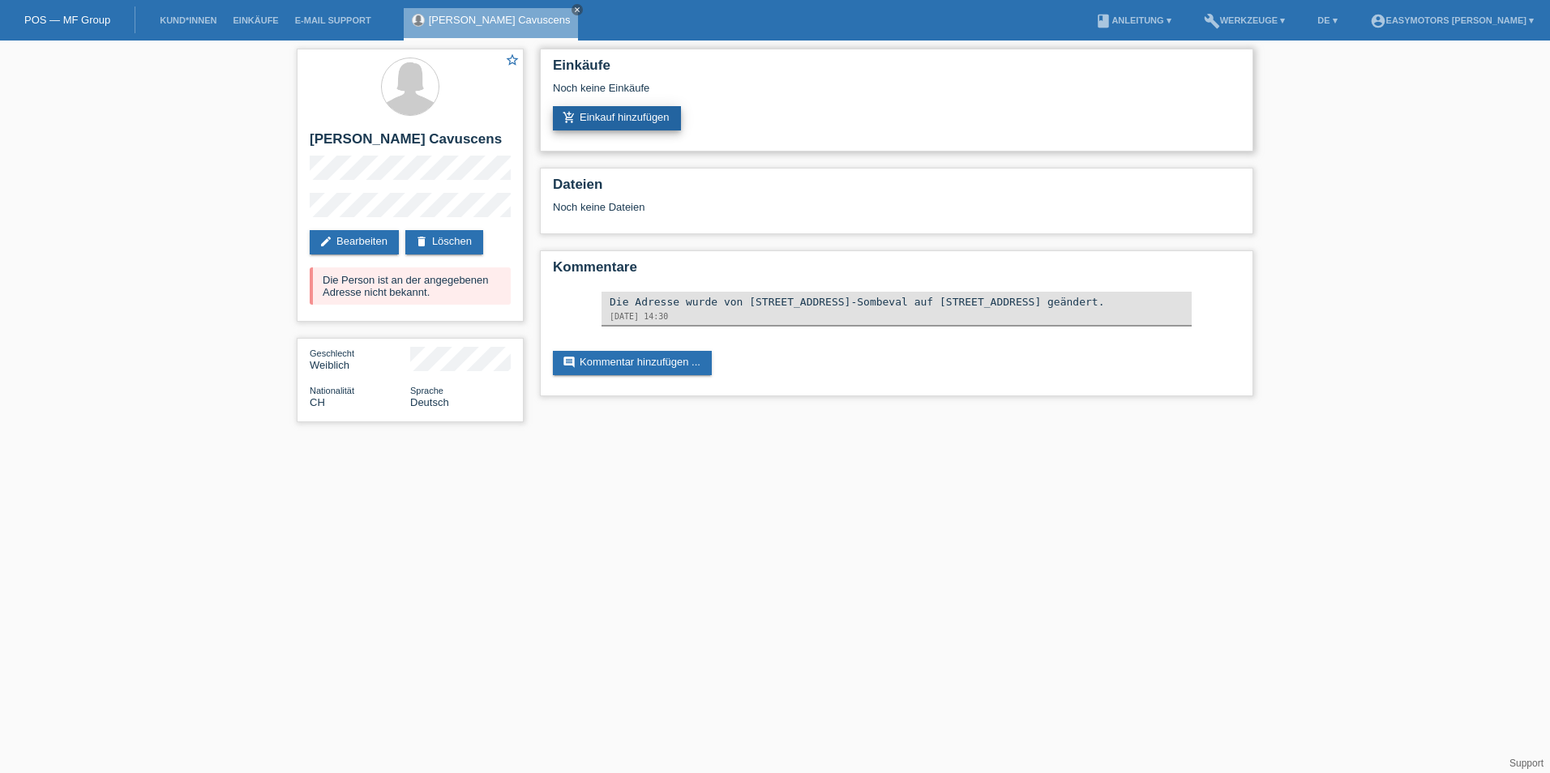
click at [565, 116] on icon "add_shopping_cart" at bounding box center [568, 117] width 13 height 13
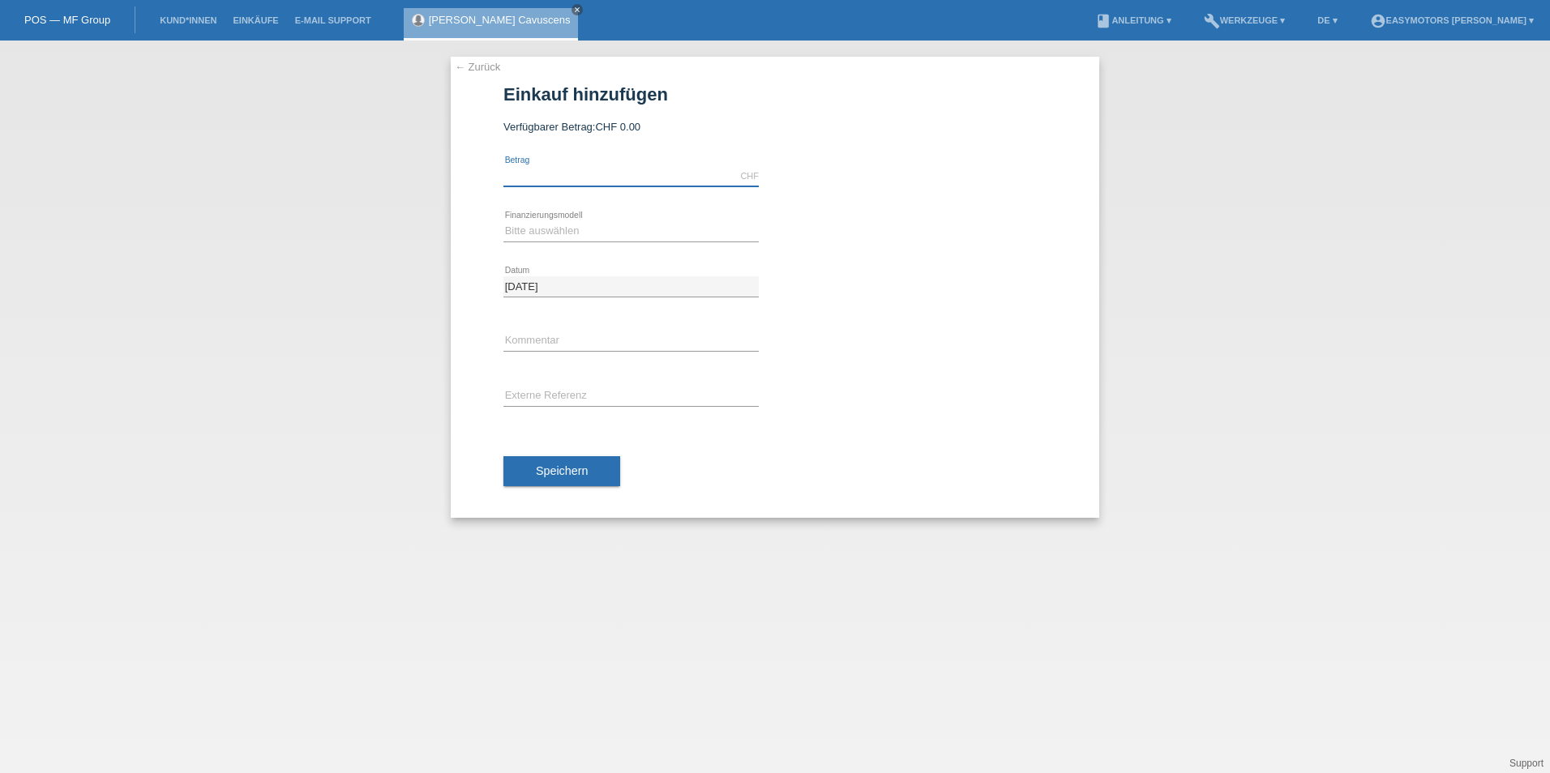
click at [550, 178] on input "text" at bounding box center [630, 176] width 255 height 20
type input "3100.00"
click at [550, 229] on select "Bitte auswählen Fixe Raten Kauf auf Rechnung mit Teilzahlungsoption" at bounding box center [630, 230] width 255 height 19
select select "81"
click at [503, 221] on select "Bitte auswählen Fixe Raten Kauf auf Rechnung mit Teilzahlungsoption" at bounding box center [630, 230] width 255 height 19
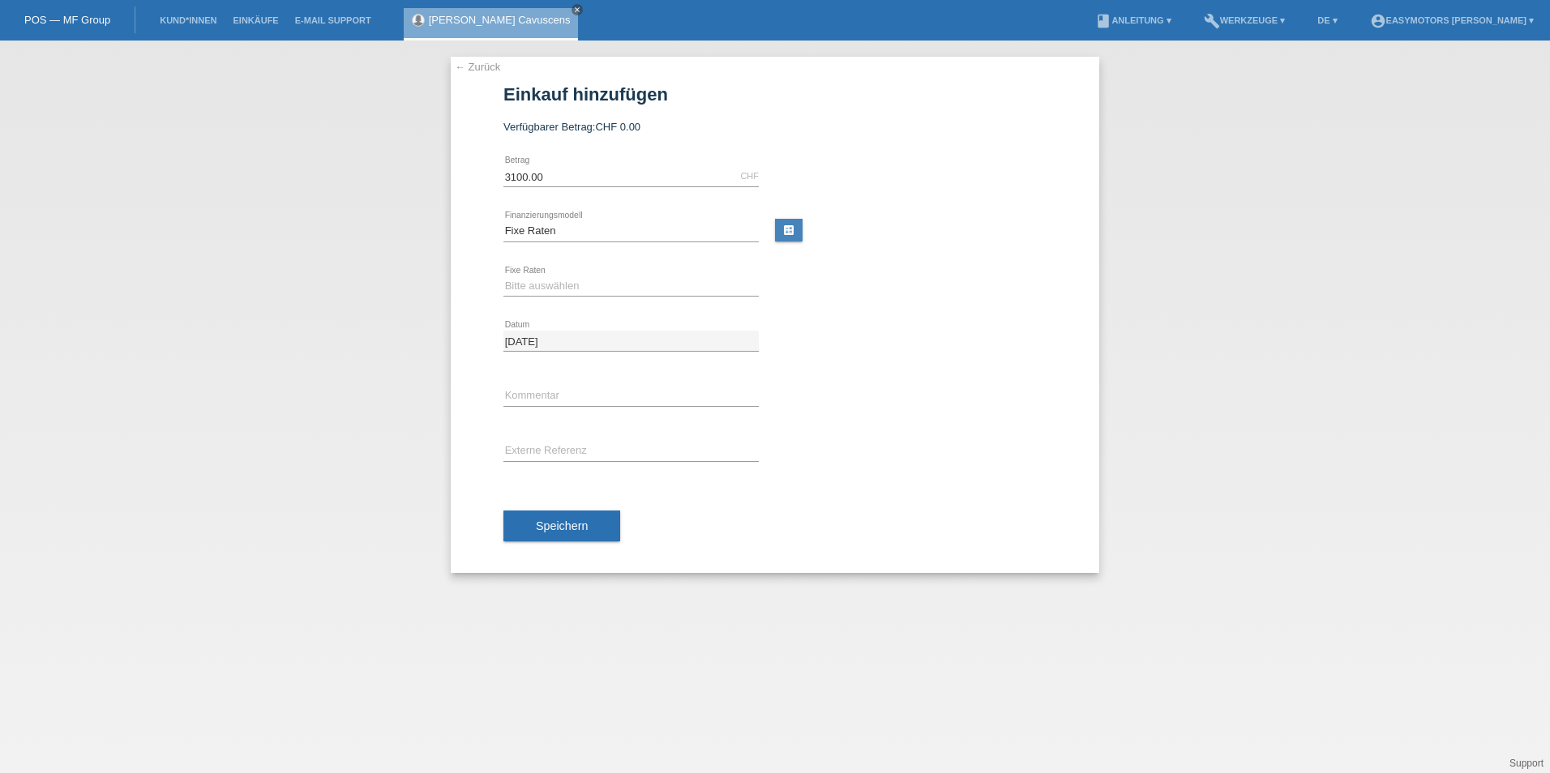
click at [548, 274] on div "Bitte auswählen 12 Raten 24 Raten 48 Raten error Fixe Raten" at bounding box center [630, 286] width 255 height 55
click at [549, 285] on select "Bitte auswählen 12 Raten 24 Raten 48 Raten" at bounding box center [630, 285] width 255 height 19
select select "320"
click at [503, 276] on select "Bitte auswählen 12 Raten 24 Raten 48 Raten" at bounding box center [630, 285] width 255 height 19
click at [545, 526] on span "Speichern" at bounding box center [562, 526] width 52 height 13
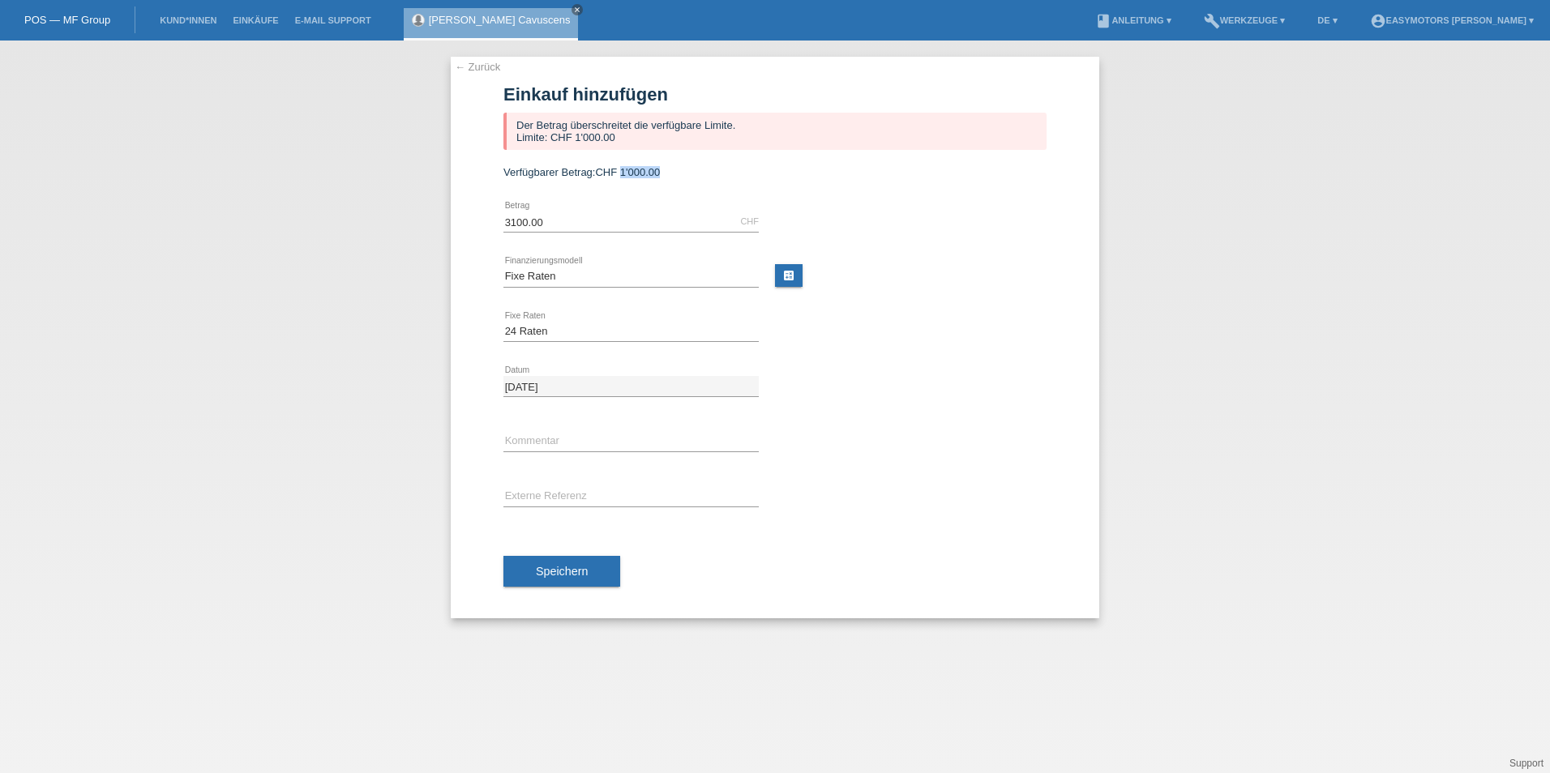
drag, startPoint x: 622, startPoint y: 169, endPoint x: 710, endPoint y: 169, distance: 88.3
click at [710, 169] on div "Verfügbarer Betrag: CHF 1'000.00" at bounding box center [774, 172] width 543 height 12
click at [485, 69] on link "← Zurück" at bounding box center [477, 67] width 45 height 12
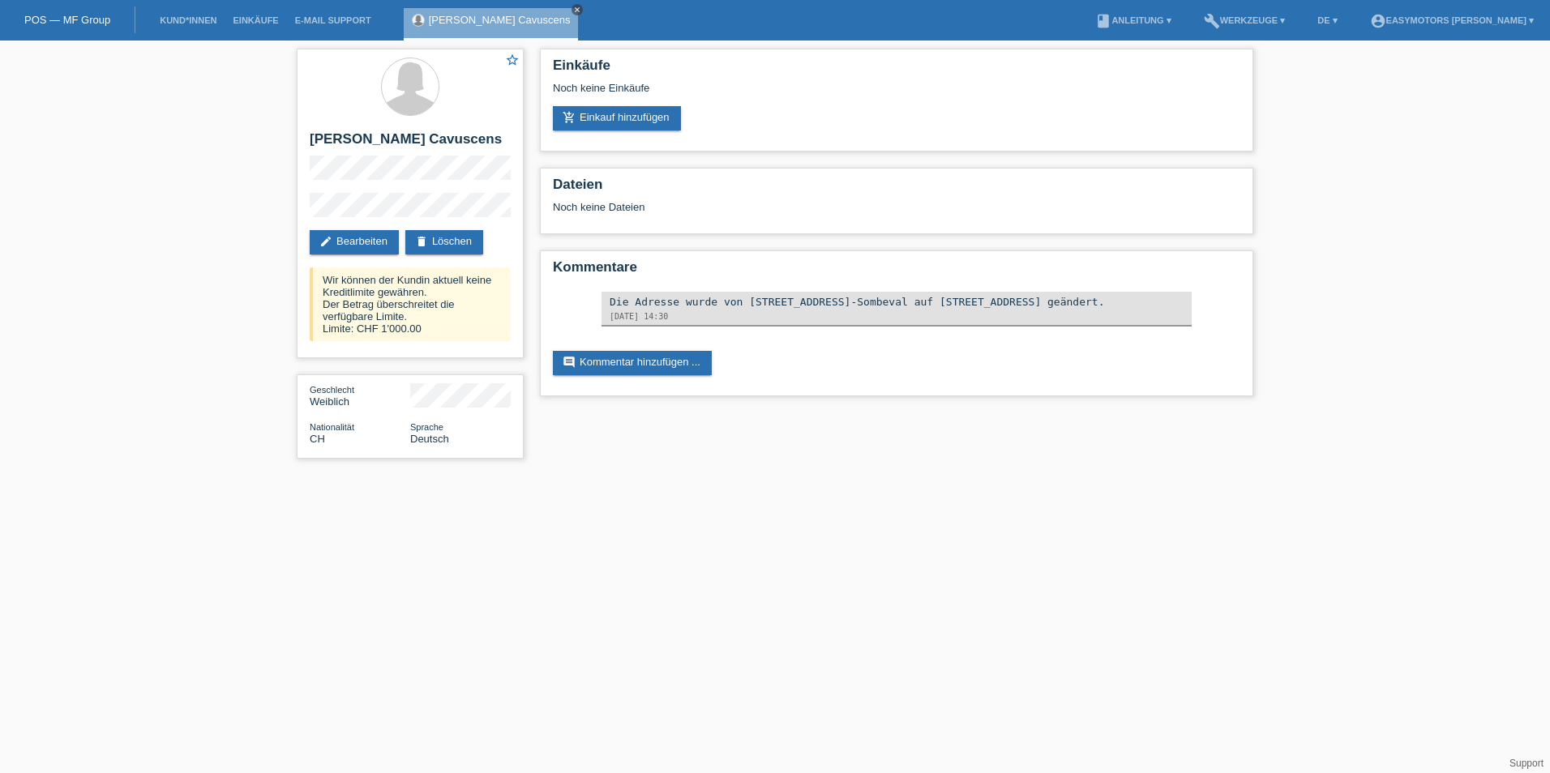
click at [571, 5] on link "close" at bounding box center [576, 9] width 11 height 11
click at [182, 24] on link "Kund*innen" at bounding box center [188, 20] width 73 height 10
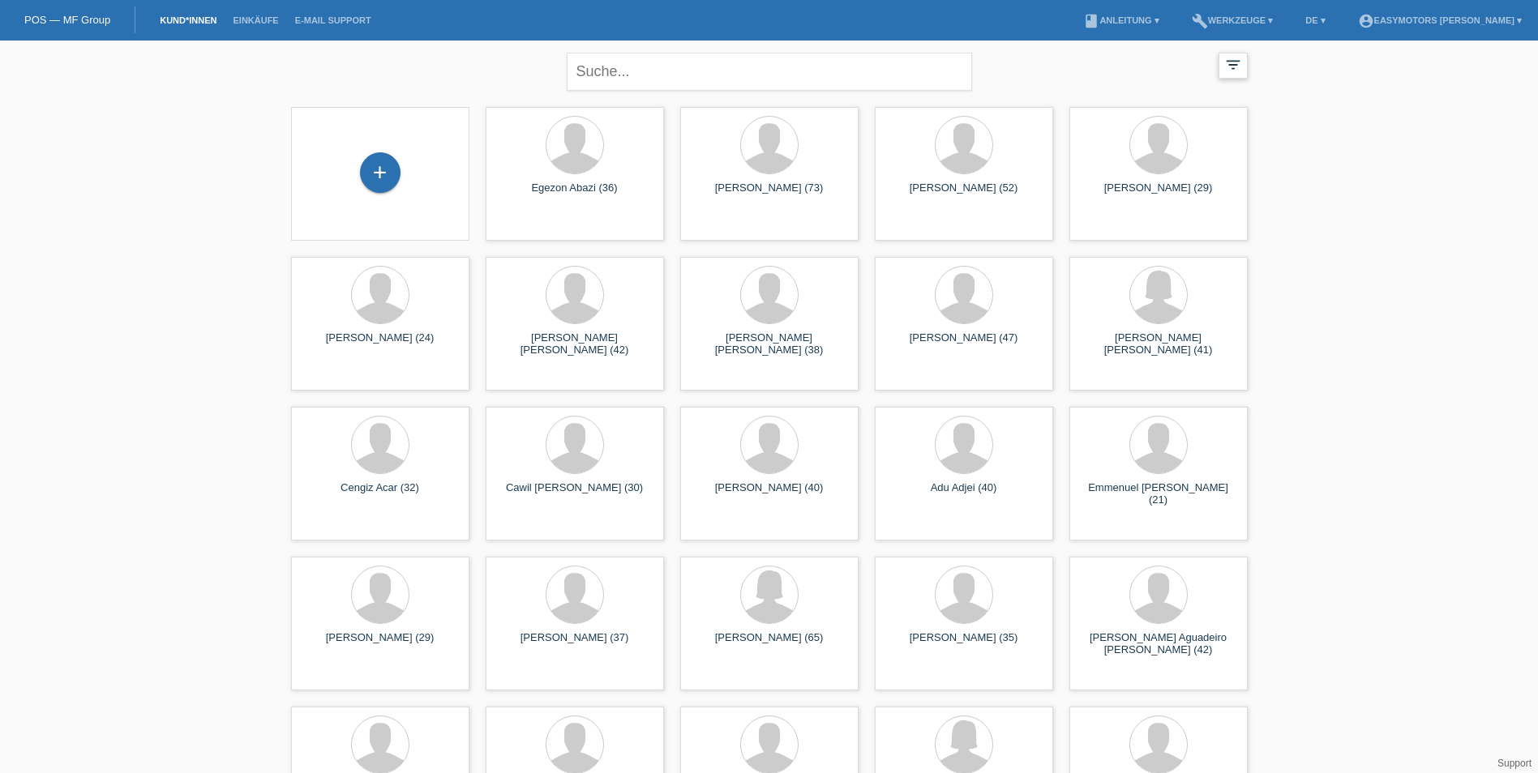
click at [1238, 62] on icon "filter_list" at bounding box center [1233, 65] width 18 height 18
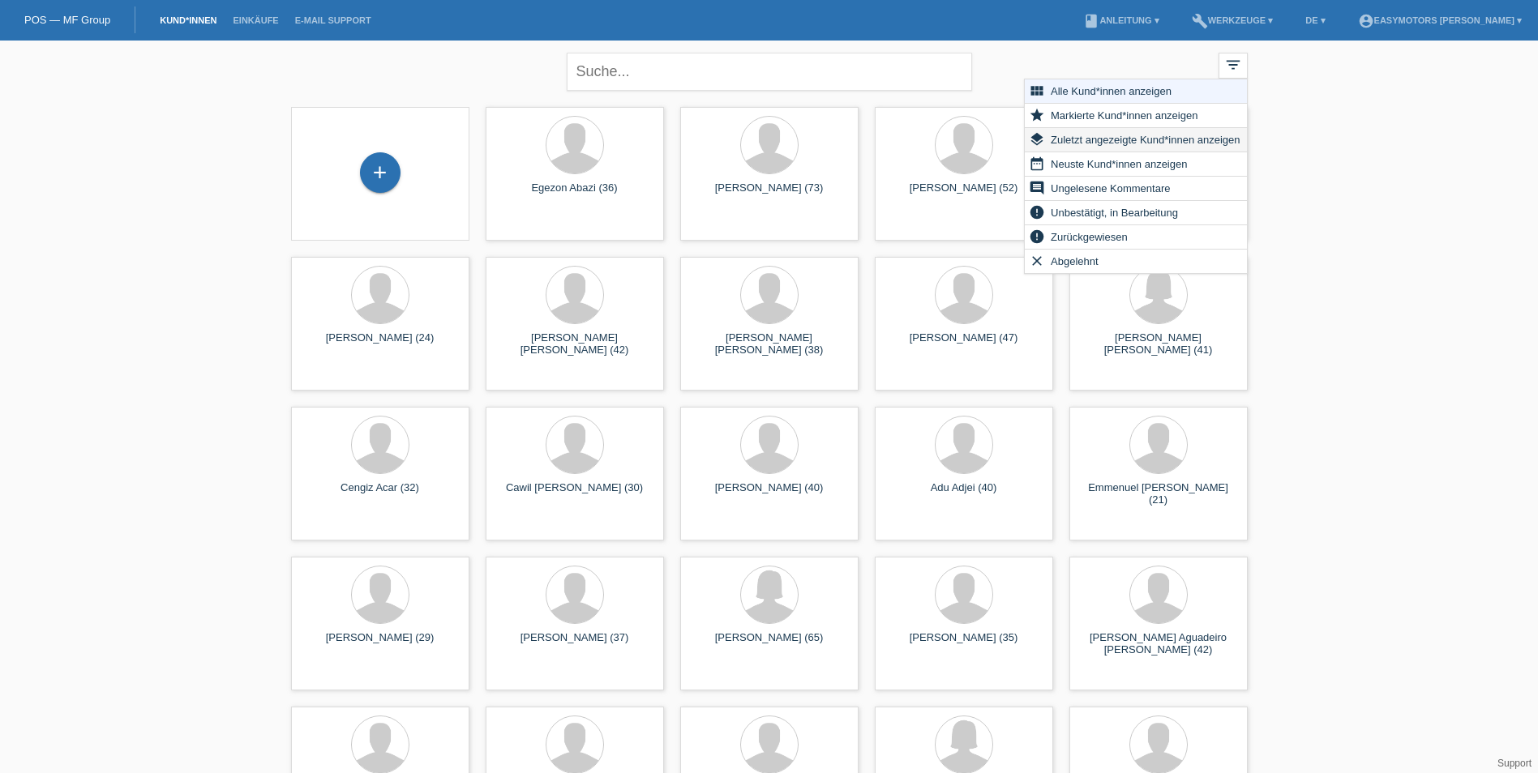
click at [1169, 142] on span "Zuletzt angezeigte Kund*innen anzeigen" at bounding box center [1145, 139] width 194 height 19
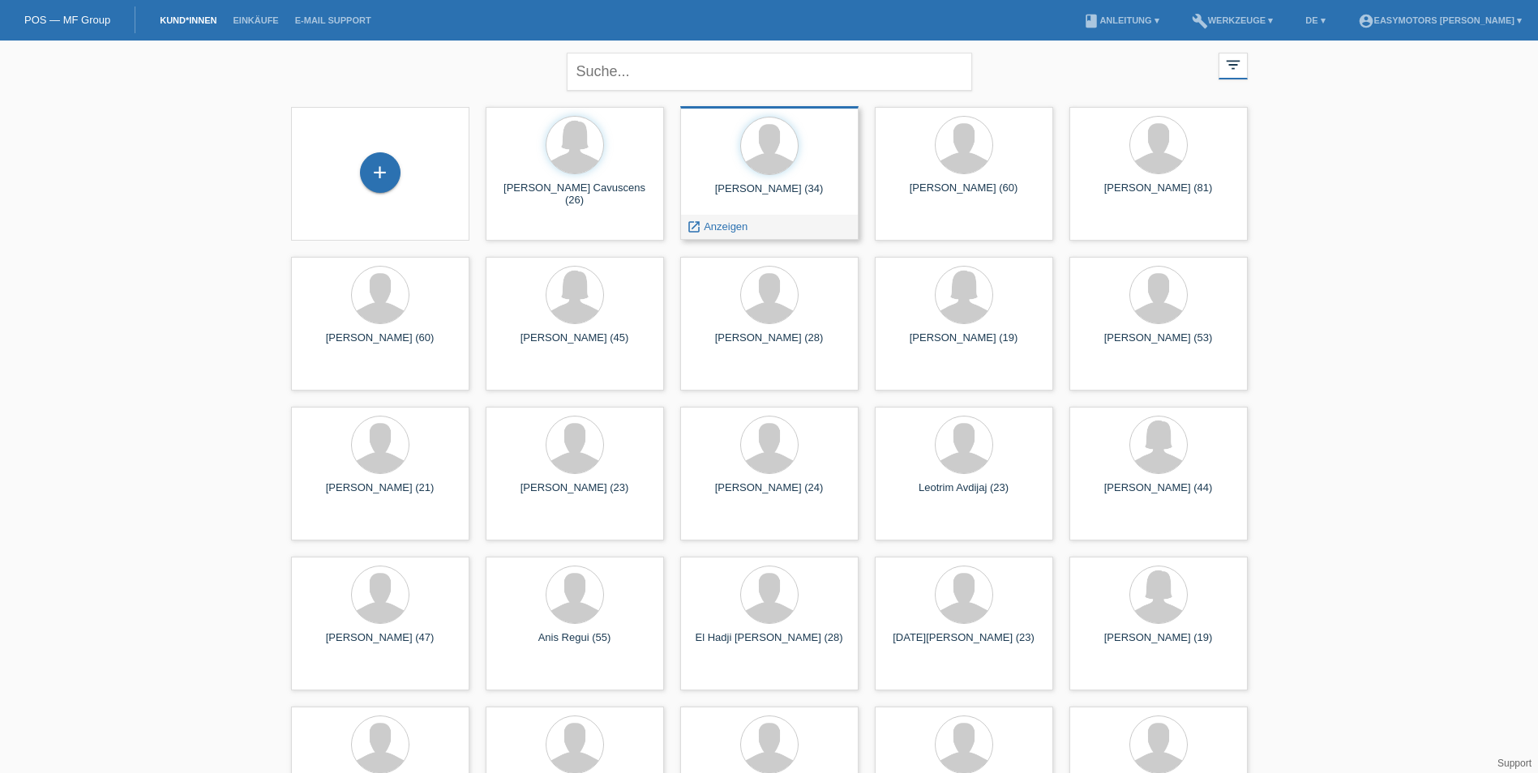
click at [772, 190] on div "Mikael Pierre Vonlanthen (34)" at bounding box center [769, 195] width 152 height 26
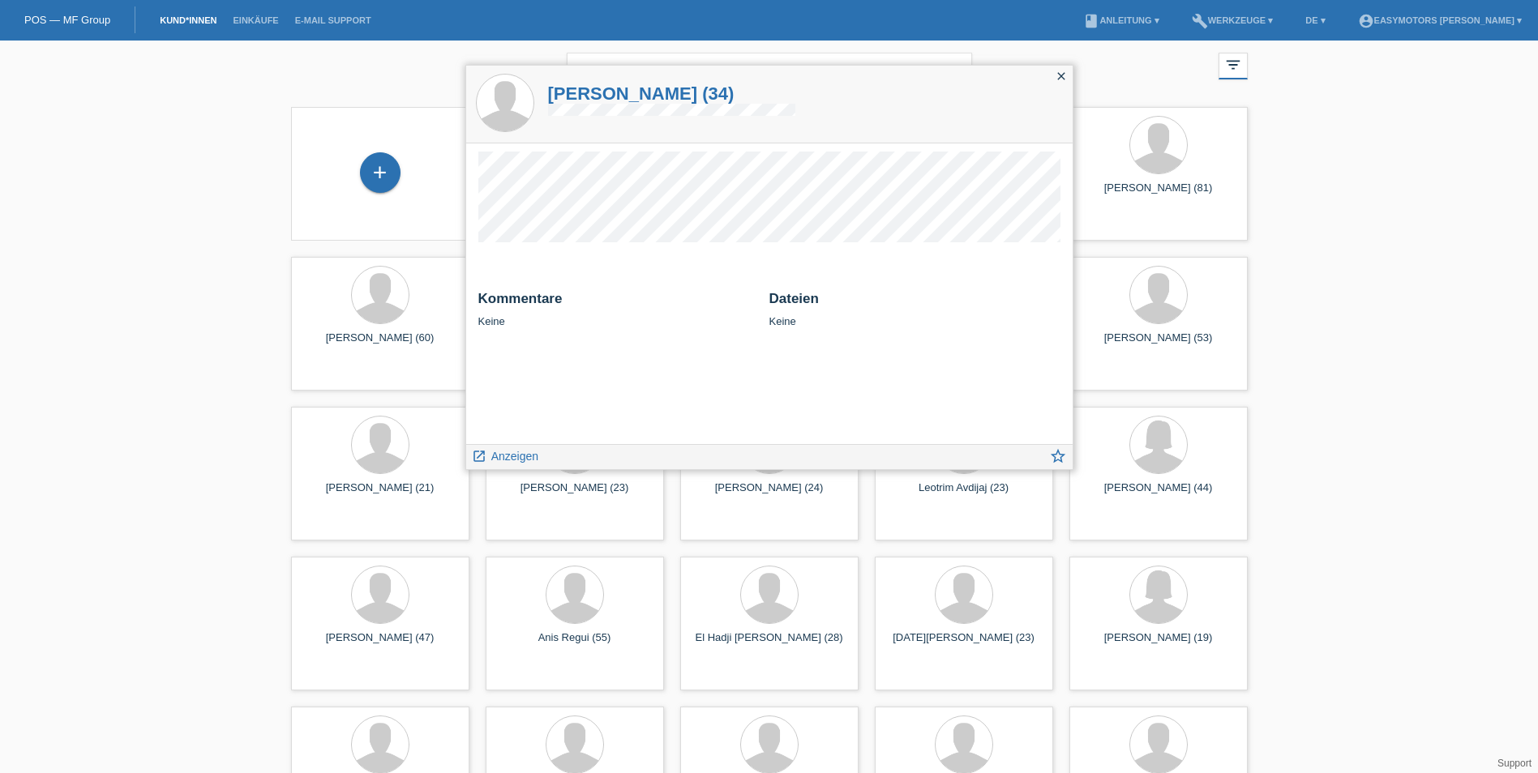
click at [1060, 80] on icon "close" at bounding box center [1060, 76] width 13 height 13
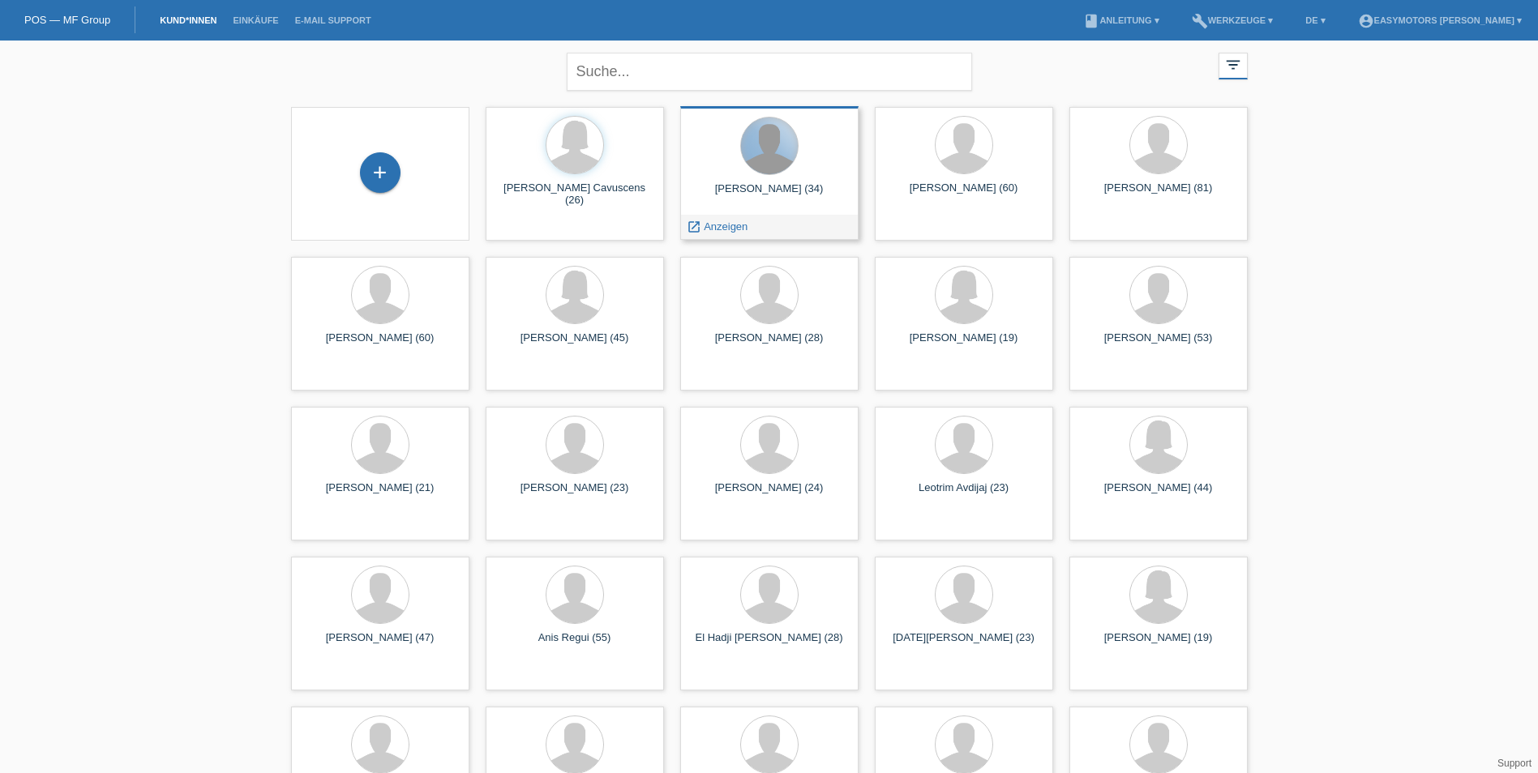
click at [759, 153] on div at bounding box center [769, 146] width 57 height 57
click at [753, 177] on div at bounding box center [769, 147] width 152 height 61
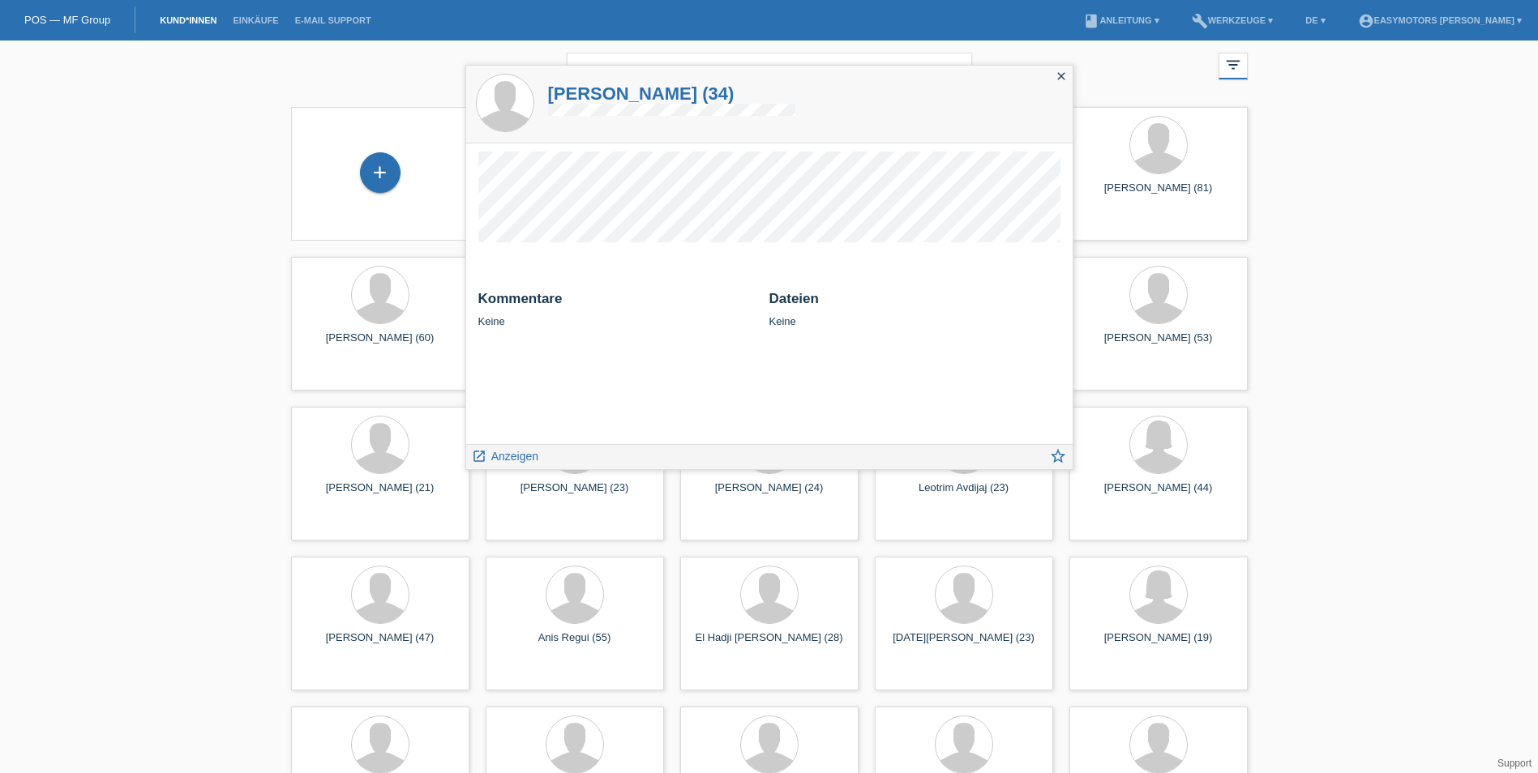
click at [676, 26] on nav "POS — MF Group Kund*innen Einkäufe E-Mail Support menu account_circle Easymotor…" at bounding box center [769, 20] width 1538 height 41
click at [1055, 75] on icon "close" at bounding box center [1060, 76] width 13 height 13
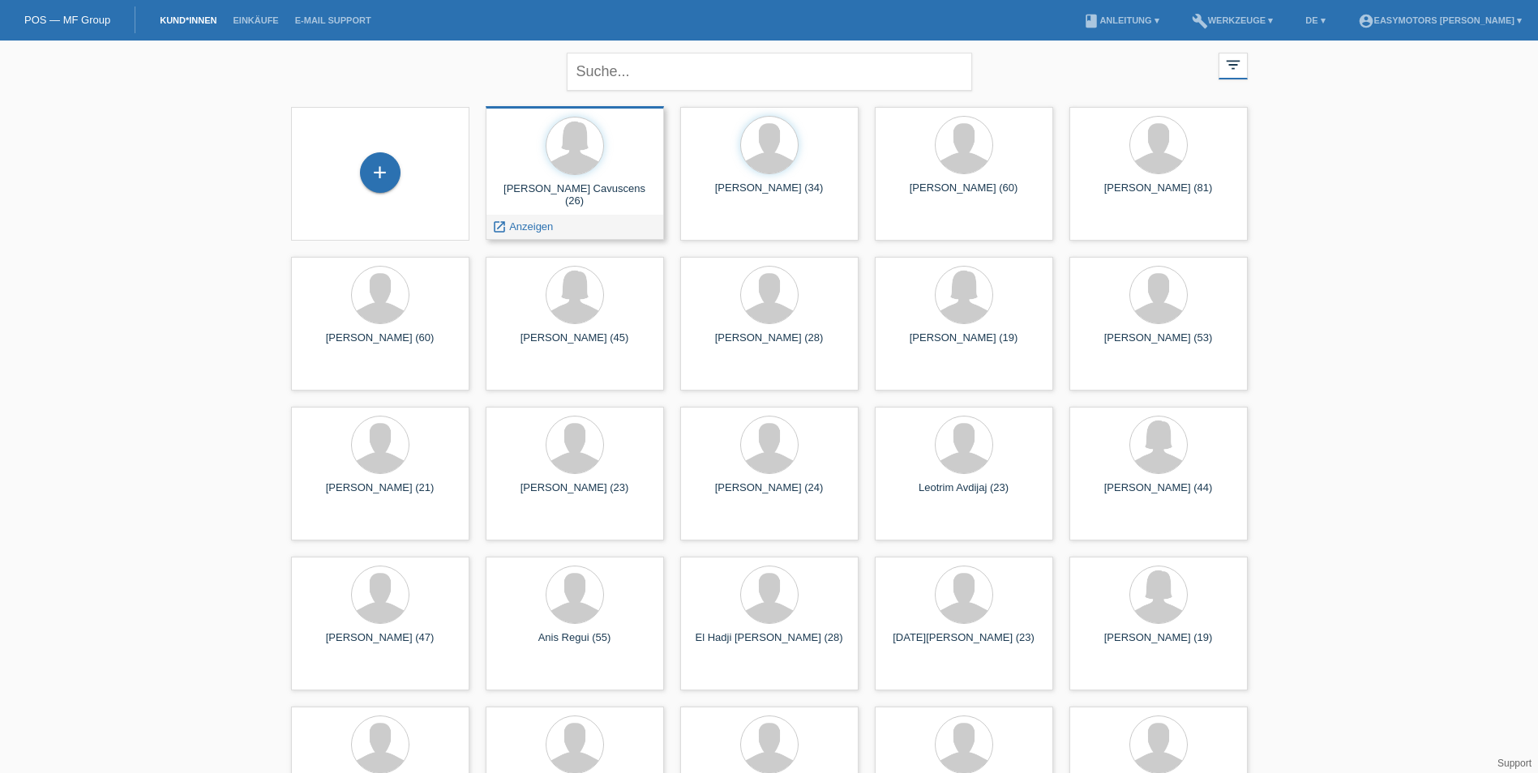
click at [535, 192] on div "Taina Pinheiro Cavuscens (26)" at bounding box center [574, 195] width 152 height 26
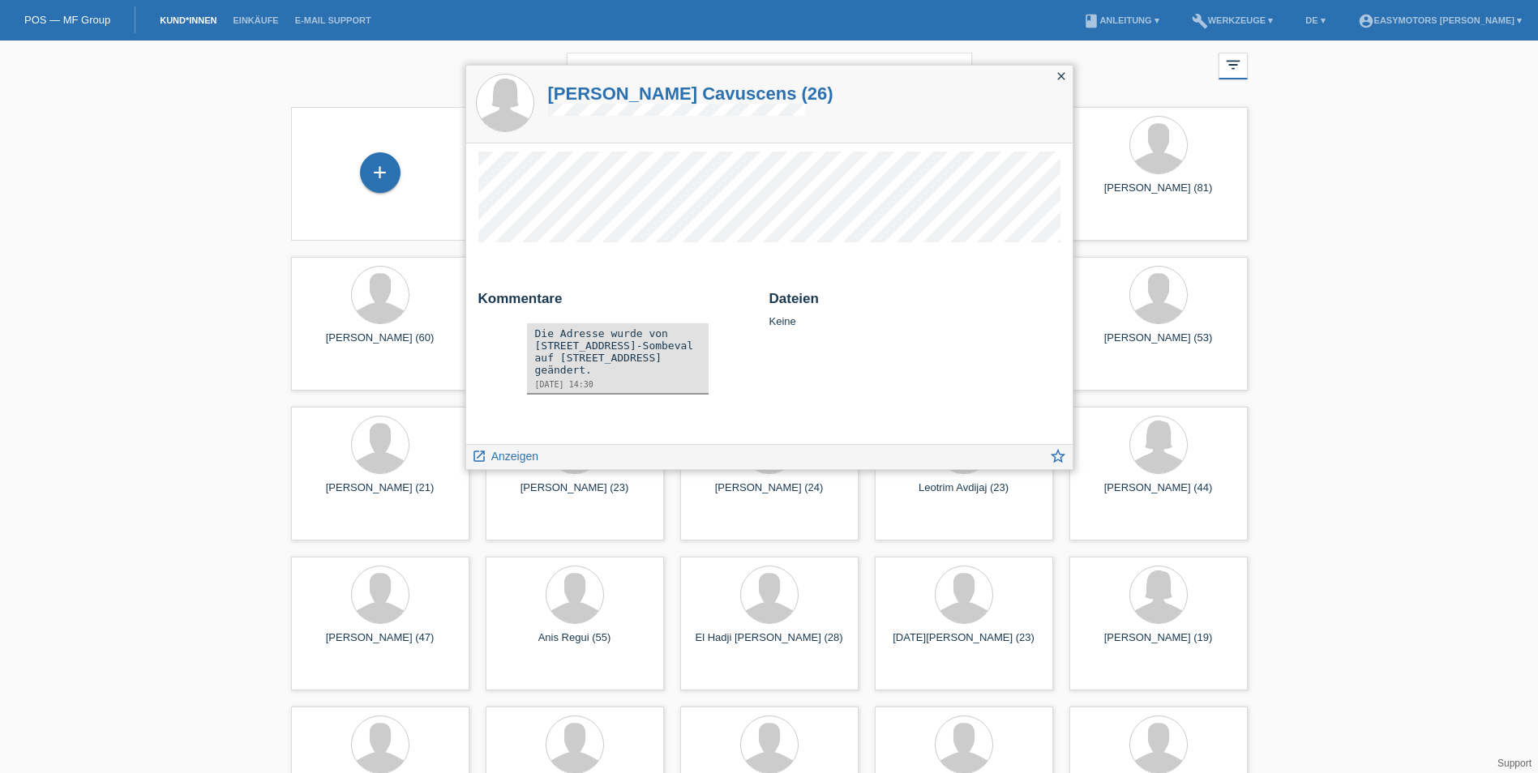
click at [1060, 78] on icon "close" at bounding box center [1060, 76] width 13 height 13
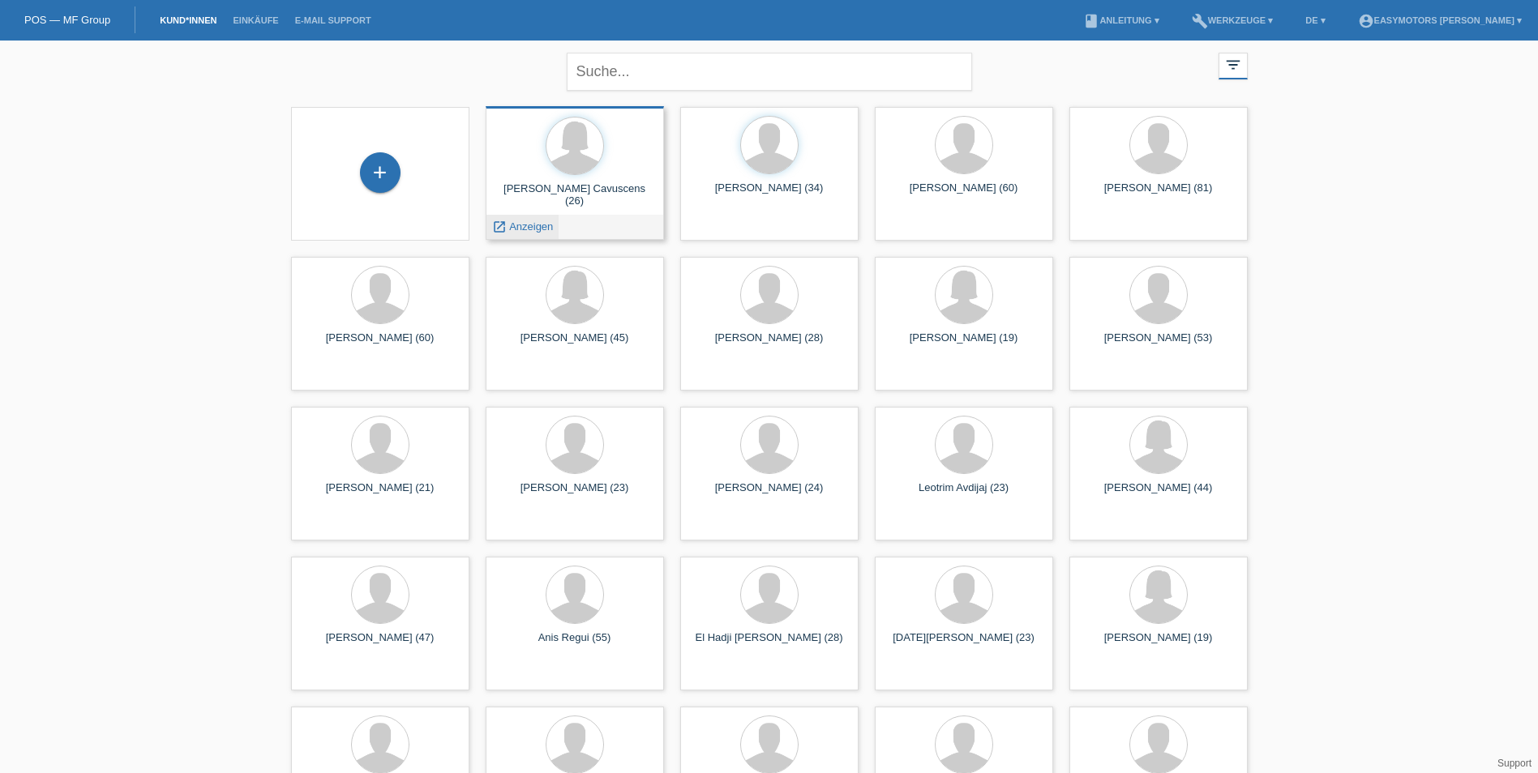
click at [527, 220] on div "launch Anzeigen" at bounding box center [522, 227] width 73 height 24
click at [527, 223] on span "Anzeigen" at bounding box center [531, 226] width 44 height 12
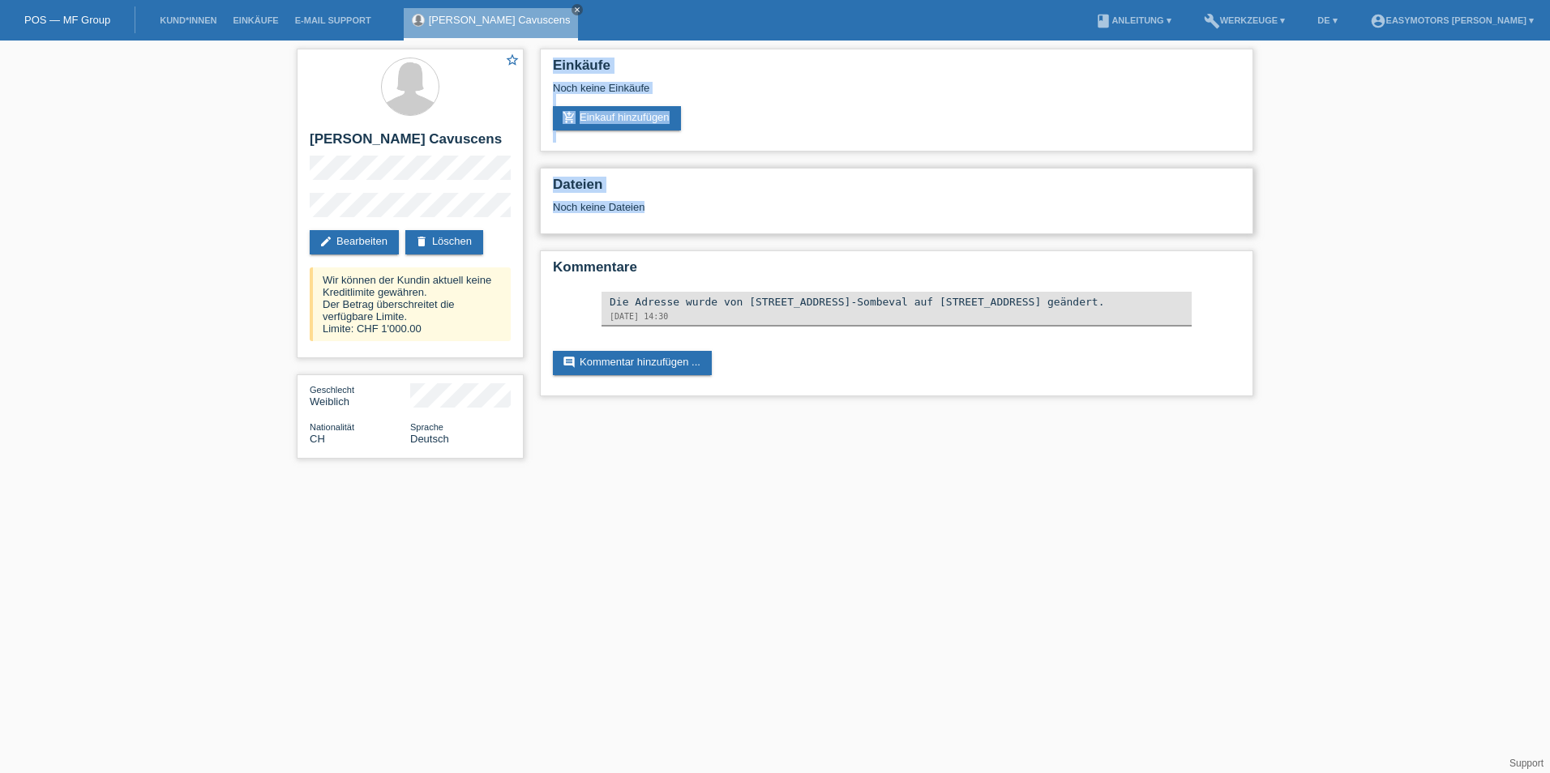
drag, startPoint x: 537, startPoint y: 51, endPoint x: 1225, endPoint y: 229, distance: 710.7
click at [1225, 229] on div "Einkäufe Noch keine Einkäufe add_shopping_cart Einkauf hinzufügen Dateien Noch …" at bounding box center [896, 227] width 729 height 372
click at [1220, 224] on div "Dateien Noch keine Dateien" at bounding box center [896, 201] width 713 height 66
click at [1341, 199] on div "star_border Taina Pinheiro Cavuscens edit Bearbeiten delete Löschen Wir können …" at bounding box center [775, 258] width 1550 height 434
click at [692, 475] on html "POS — MF Group Kund*innen Einkäufe E-Mail Support Taina Pinheiro Cavuscens close" at bounding box center [775, 237] width 1550 height 475
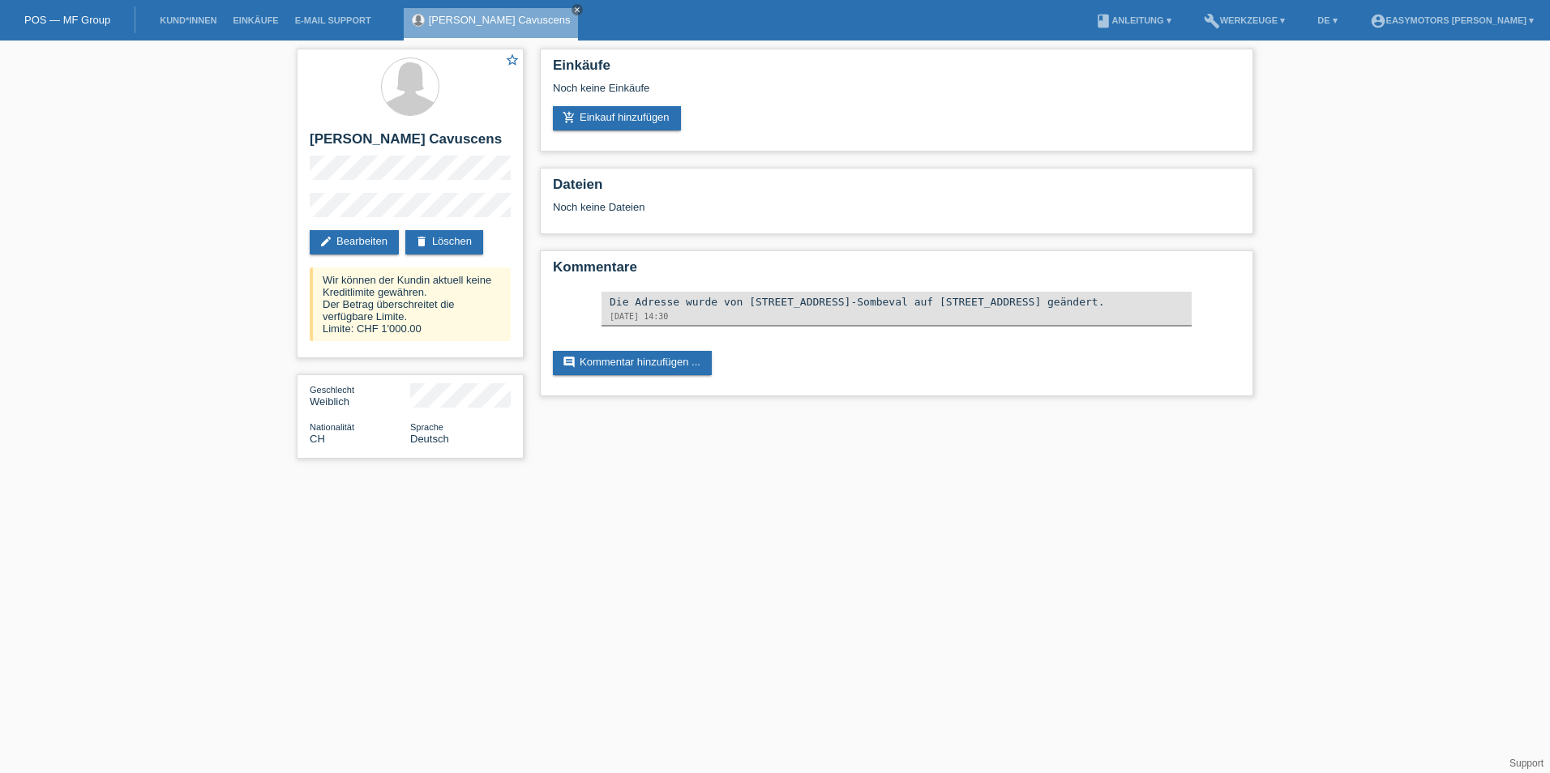
click at [186, 15] on li "Kund*innen" at bounding box center [188, 20] width 73 height 41
click at [197, 17] on link "Kund*innen" at bounding box center [188, 20] width 73 height 10
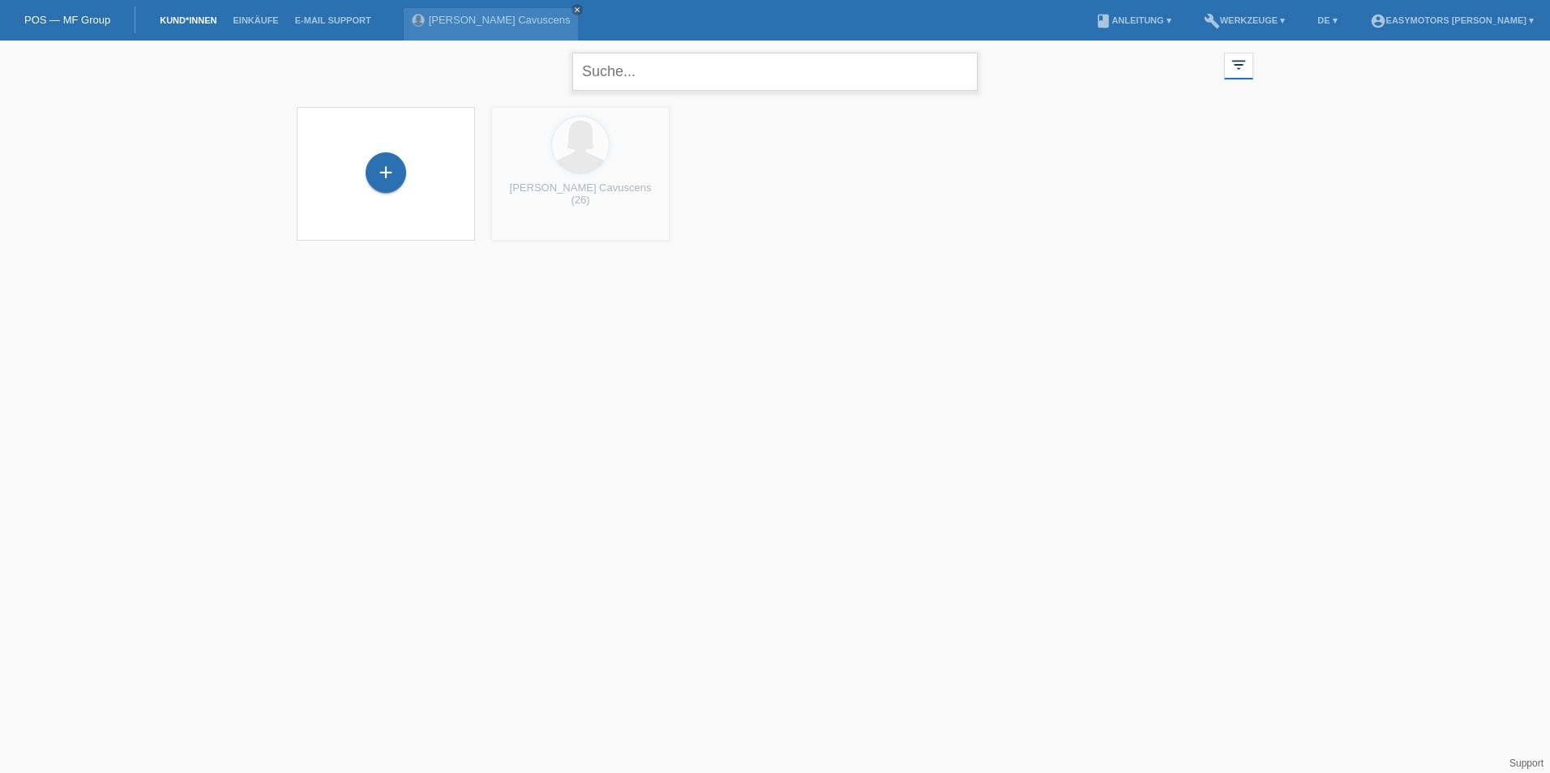
click at [627, 71] on input "text" at bounding box center [774, 72] width 405 height 38
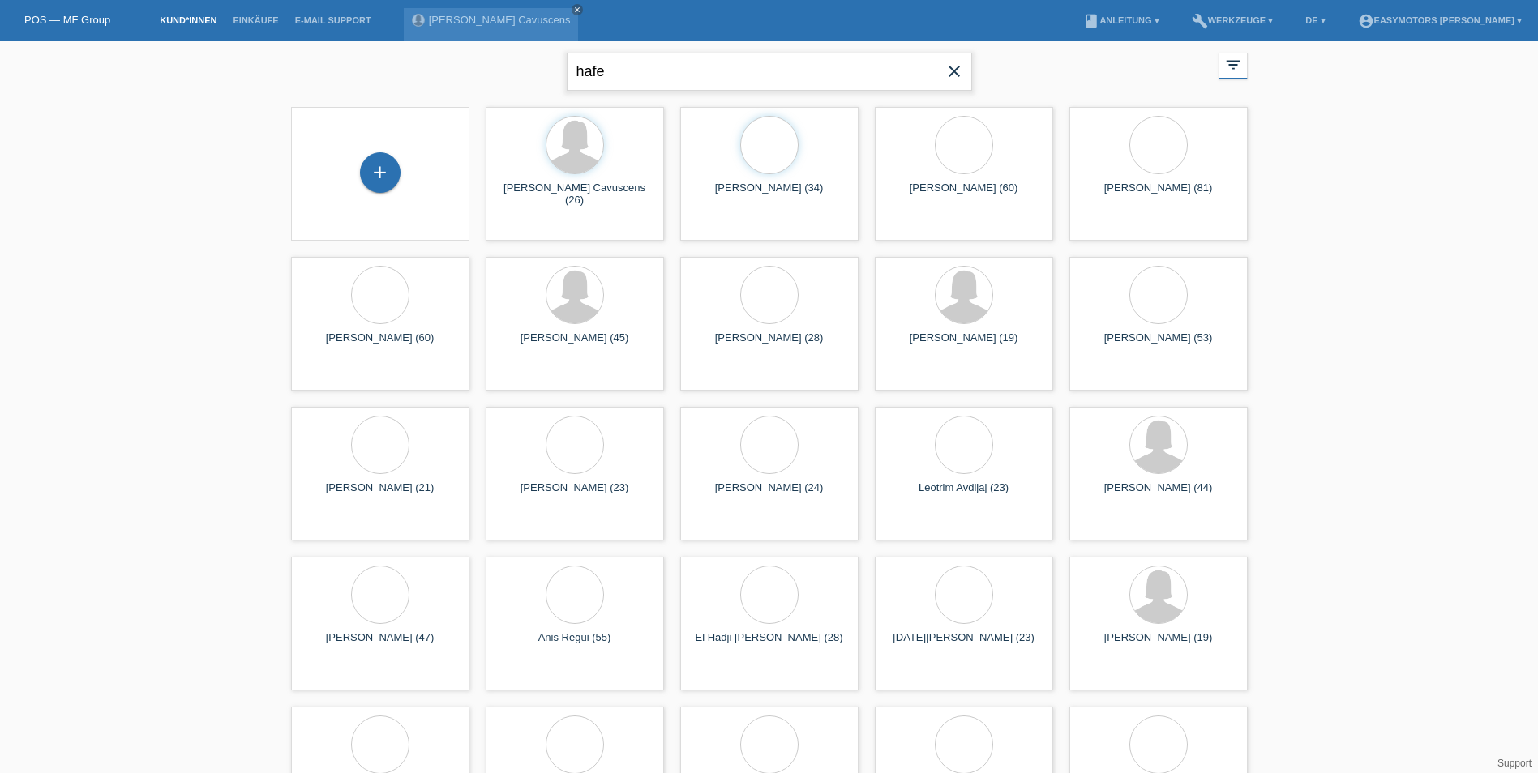
type input "hafe"
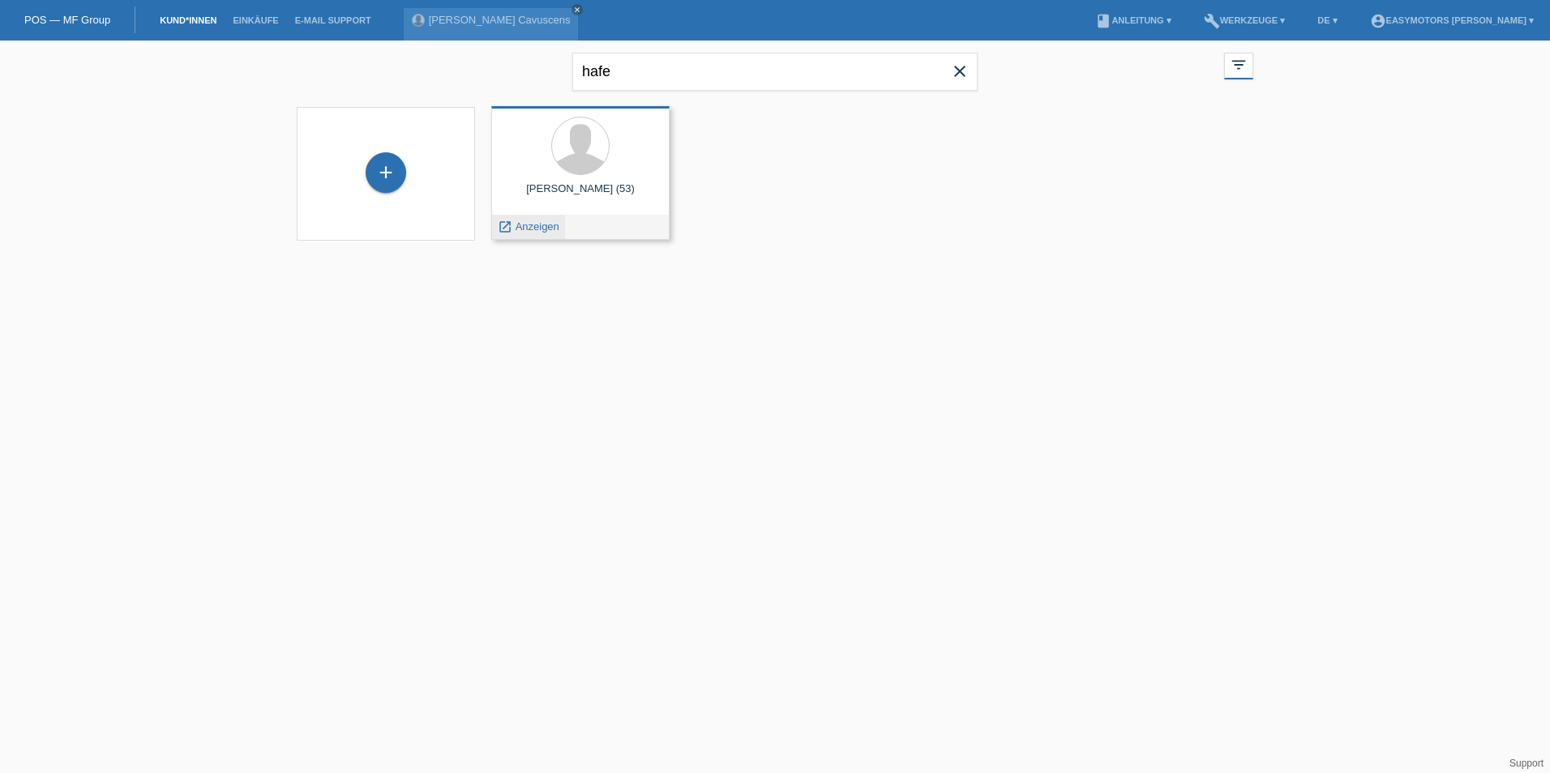
click at [529, 227] on span "Anzeigen" at bounding box center [537, 226] width 44 height 12
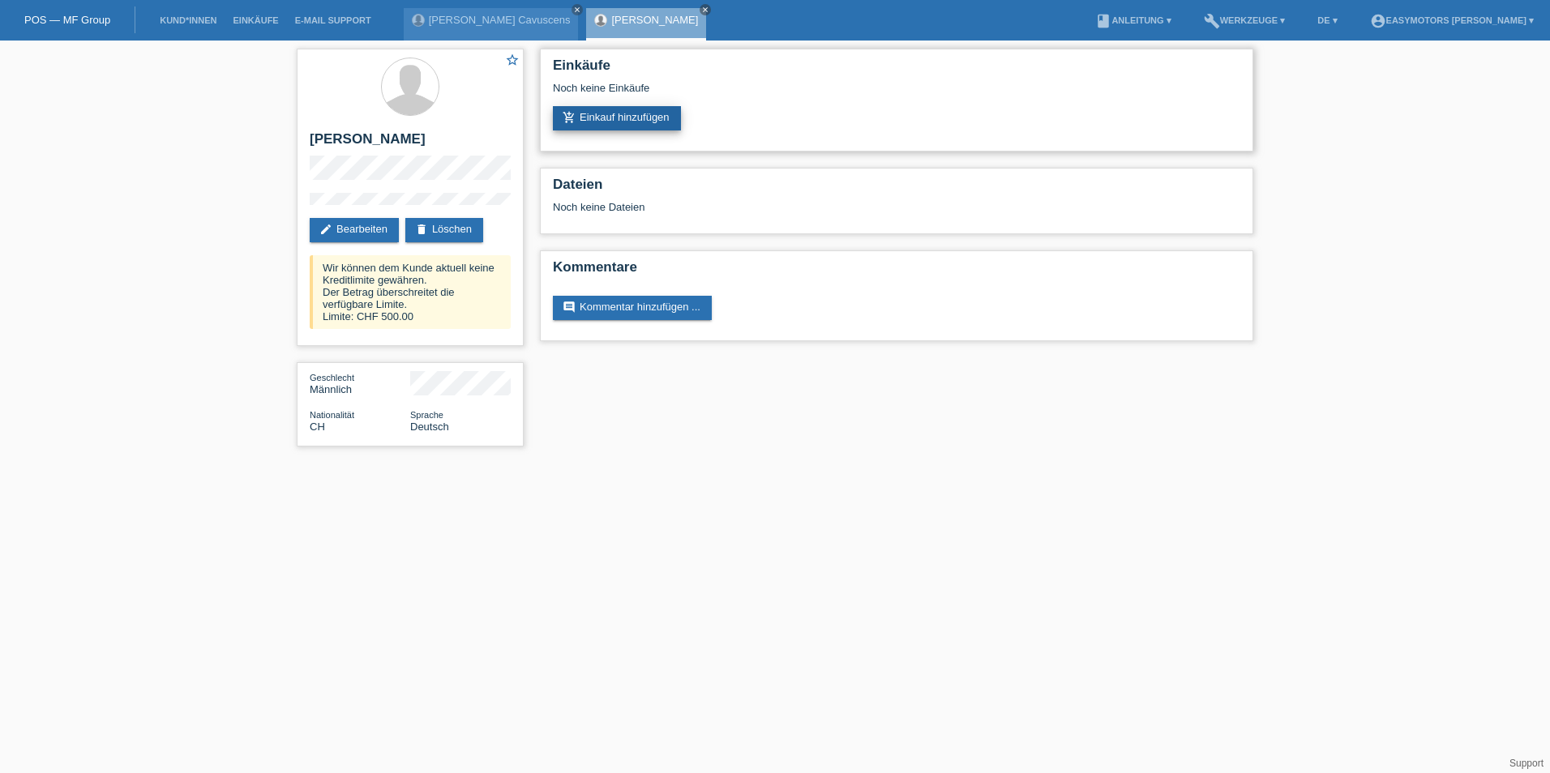
click at [658, 120] on link "add_shopping_cart Einkauf hinzufügen" at bounding box center [617, 118] width 128 height 24
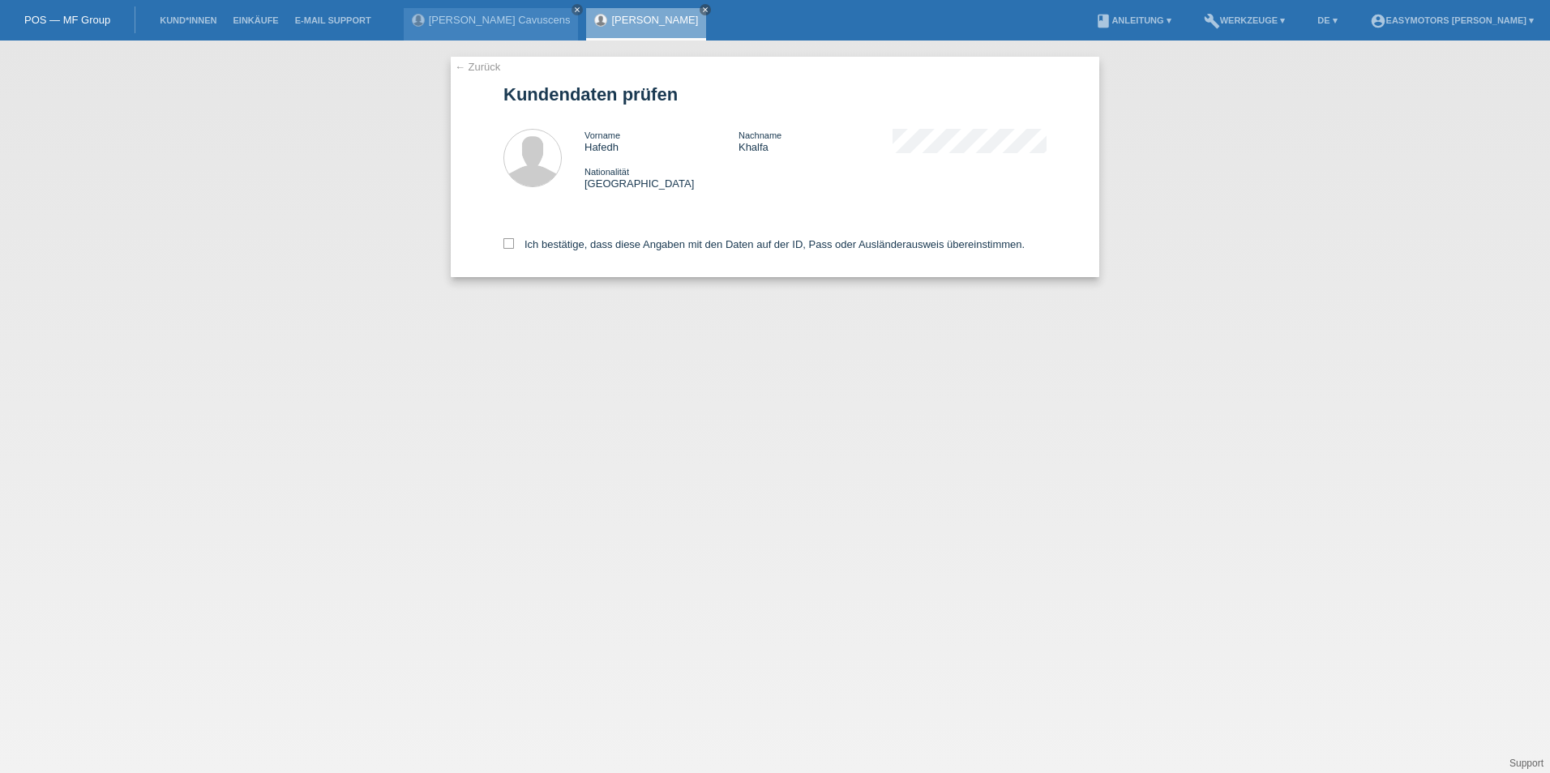
click at [634, 230] on div "Ich bestätige, dass diese Angaben mit den Daten auf der ID, Pass oder Ausländer…" at bounding box center [774, 241] width 543 height 71
click at [626, 250] on label "Ich bestätige, dass diese Angaben mit den Daten auf der ID, Pass oder Ausländer…" at bounding box center [763, 244] width 521 height 12
click at [514, 249] on input "Ich bestätige, dass diese Angaben mit den Daten auf der ID, Pass oder Ausländer…" at bounding box center [508, 243] width 11 height 11
checkbox input "true"
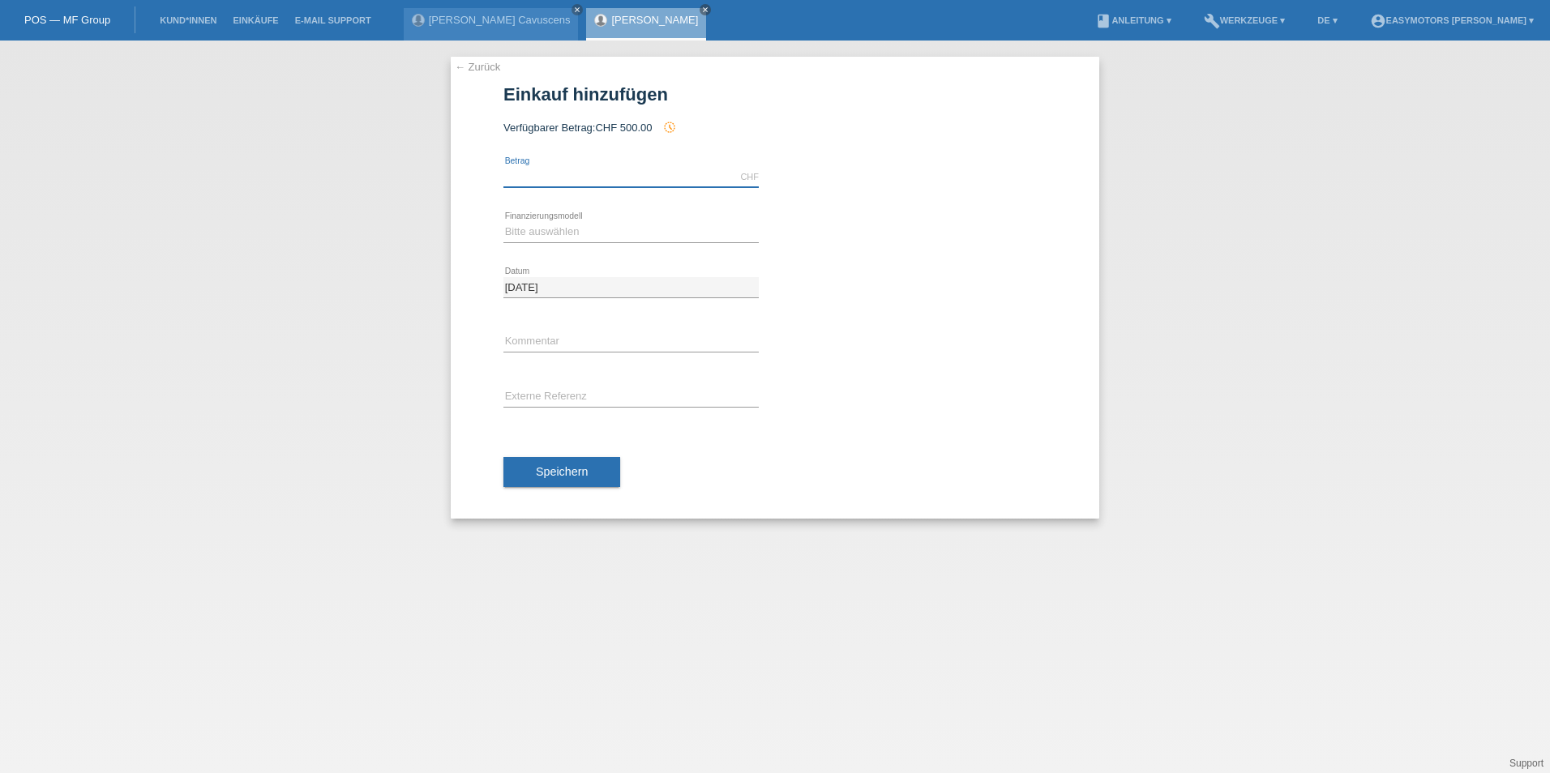
click at [617, 171] on input "text" at bounding box center [630, 177] width 255 height 20
type input "2800.00"
click at [514, 245] on div "Bitte auswählen Fixe Raten Kauf auf Rechnung mit Teilzahlungsoption error Finan…" at bounding box center [630, 232] width 255 height 55
click at [524, 231] on select "Bitte auswählen Fixe Raten Kauf auf Rechnung mit Teilzahlungsoption" at bounding box center [630, 231] width 255 height 19
click at [503, 222] on select "Bitte auswählen Fixe Raten Kauf auf Rechnung mit Teilzahlungsoption" at bounding box center [630, 231] width 255 height 19
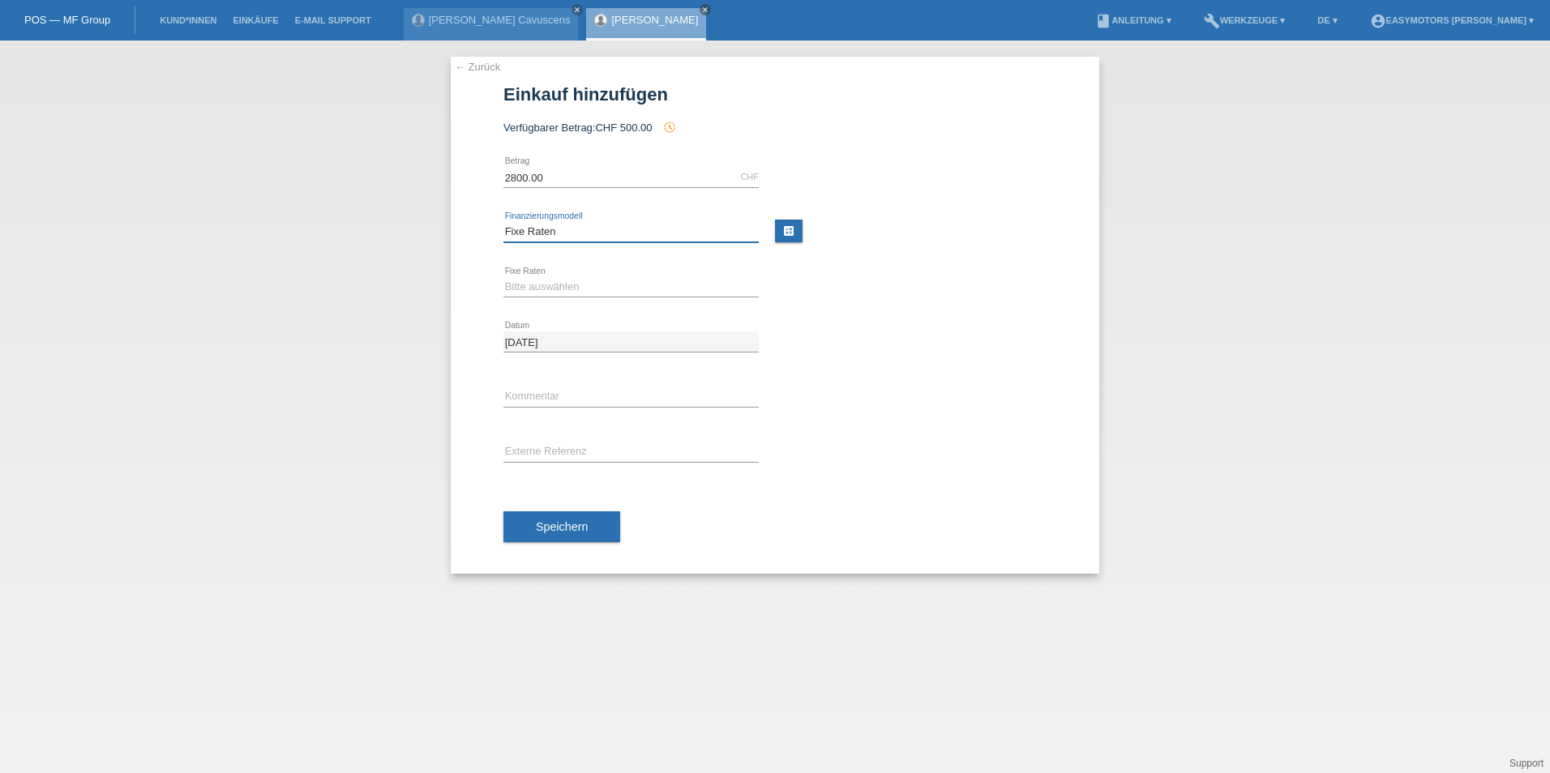
click at [554, 233] on select "Bitte auswählen Fixe Raten Kauf auf Rechnung mit Teilzahlungsoption" at bounding box center [630, 231] width 255 height 19
select select "82"
click at [503, 222] on select "Bitte auswählen Fixe Raten Kauf auf Rechnung mit Teilzahlungsoption" at bounding box center [630, 231] width 255 height 19
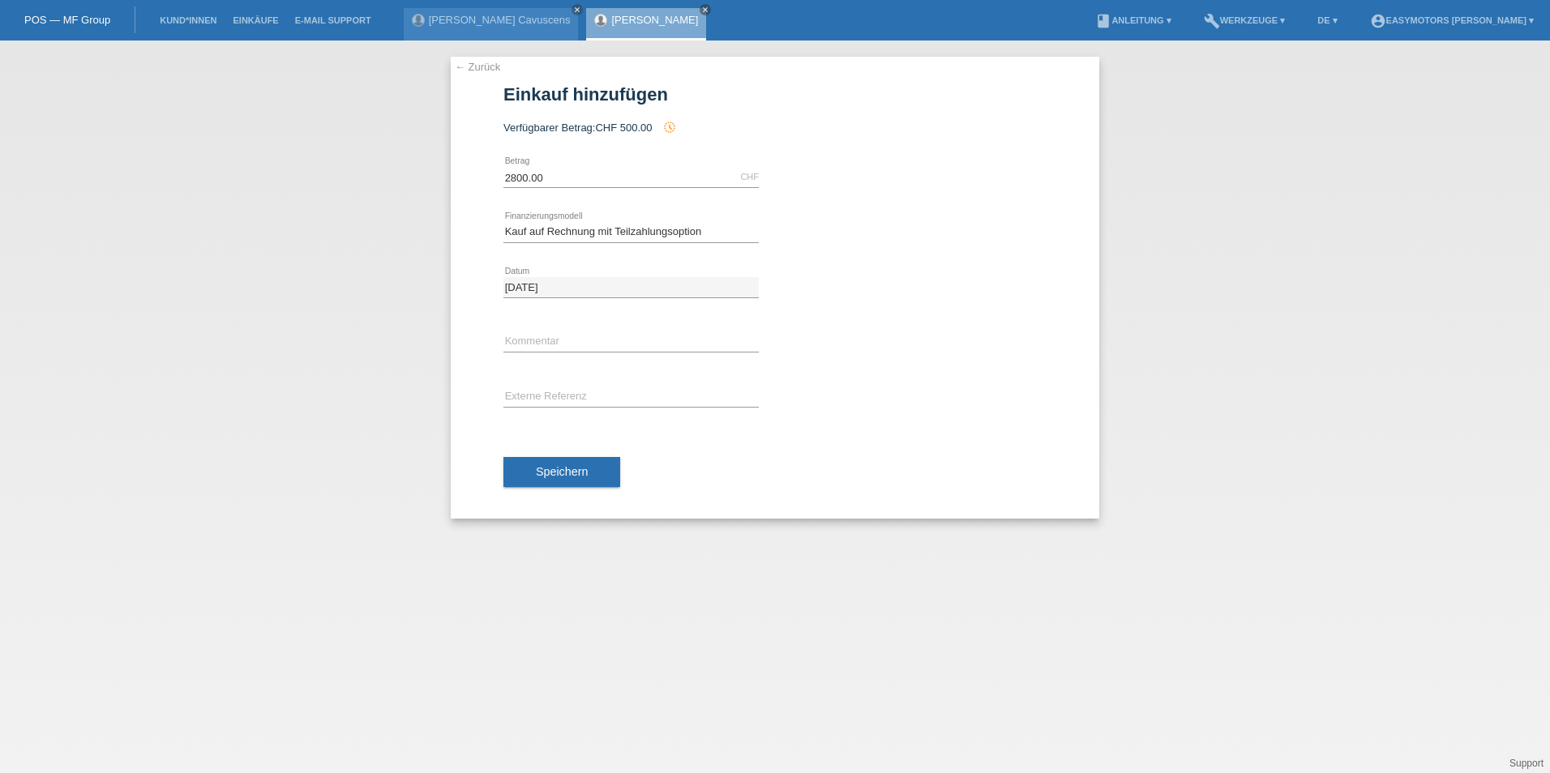
click at [551, 453] on div "Speichern" at bounding box center [774, 473] width 543 height 94
click at [552, 465] on span "Speichern" at bounding box center [562, 471] width 52 height 13
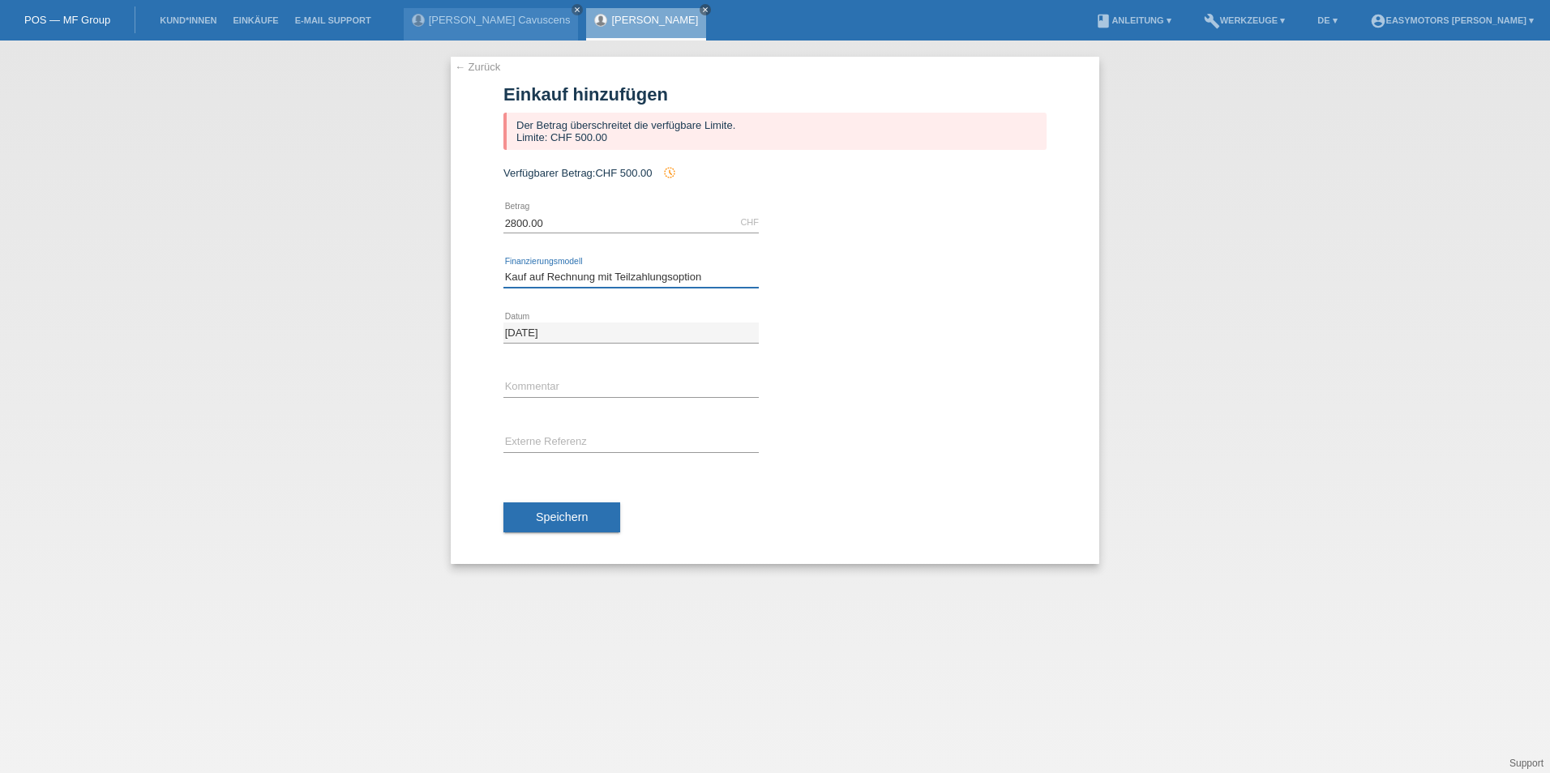
click at [732, 268] on select "Bitte auswählen Fixe Raten Kauf auf Rechnung mit Teilzahlungsoption" at bounding box center [630, 276] width 255 height 19
click at [431, 229] on div "← Zurück Einkauf hinzufügen Der Betrag überschreitet die verfügbare Limite. Lim…" at bounding box center [775, 407] width 1550 height 733
type input "500.00"
drag, startPoint x: 1018, startPoint y: 306, endPoint x: 999, endPoint y: 306, distance: 19.5
click at [1009, 306] on div at bounding box center [918, 312] width 255 height 12
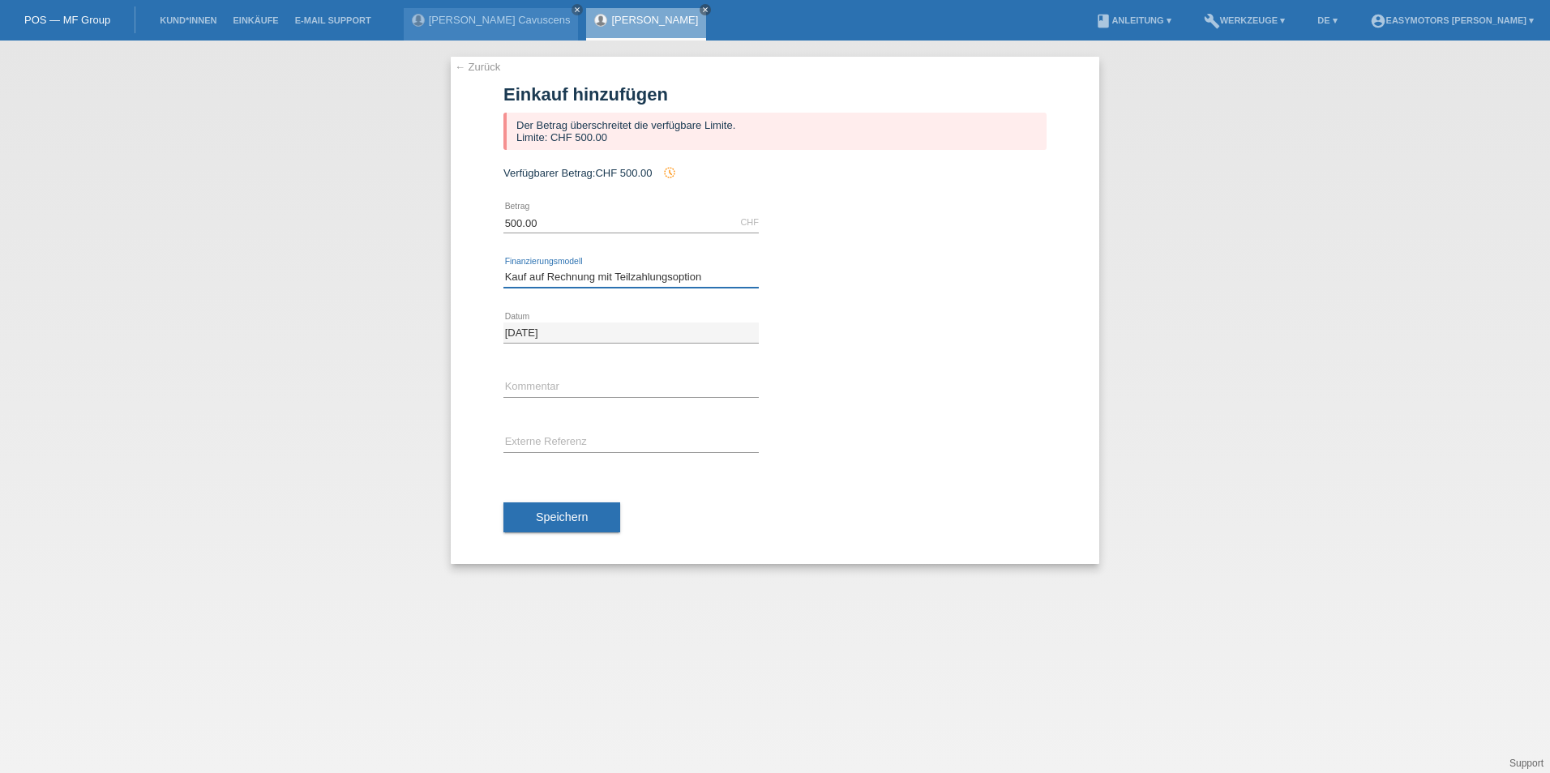
click at [693, 277] on select "Bitte auswählen Fixe Raten Kauf auf Rechnung mit Teilzahlungsoption" at bounding box center [630, 276] width 255 height 19
select select "81"
click at [503, 267] on select "Bitte auswählen Fixe Raten Kauf auf Rechnung mit Teilzahlungsoption" at bounding box center [630, 276] width 255 height 19
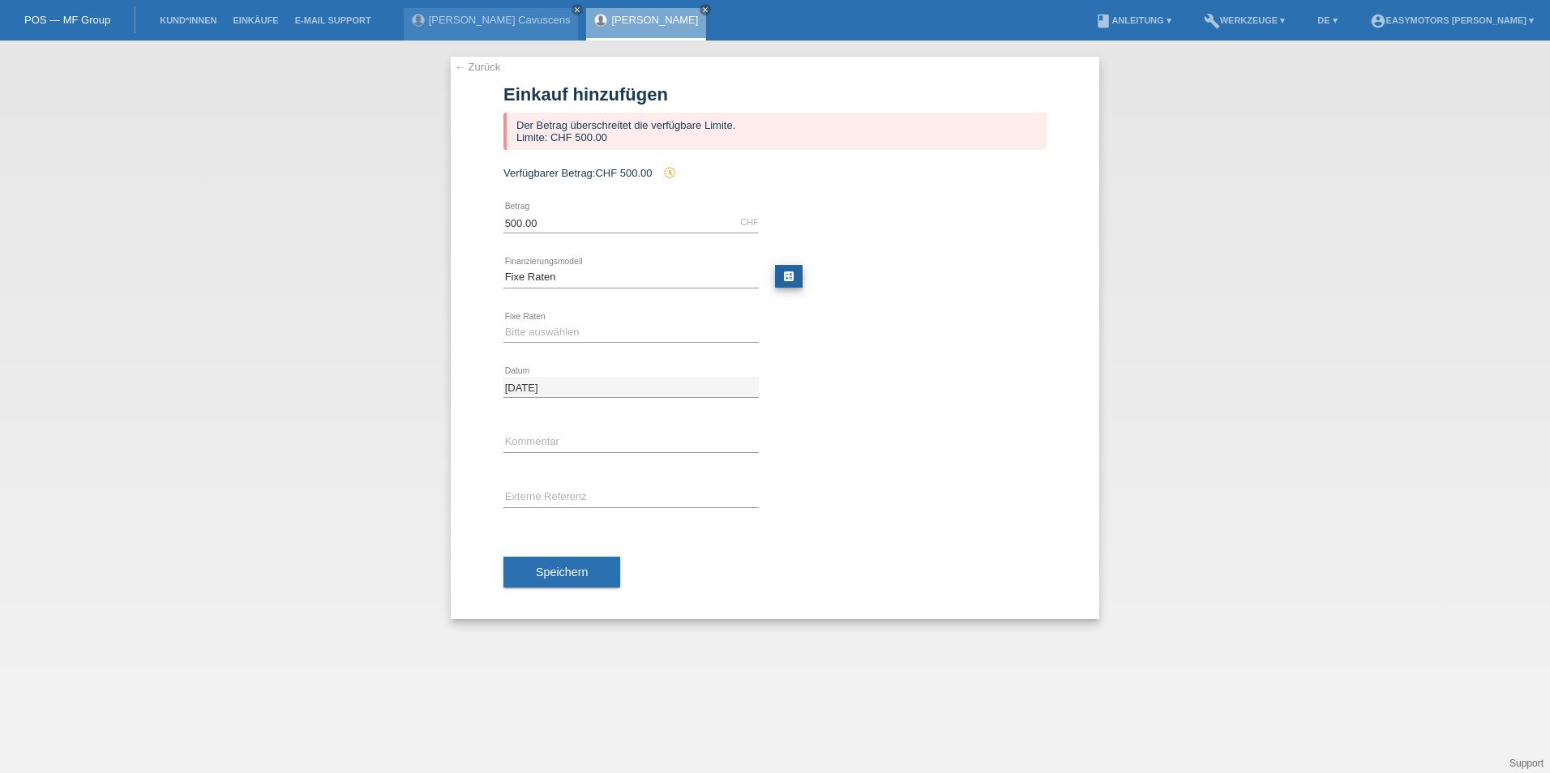
click at [788, 271] on link "calculate" at bounding box center [789, 276] width 28 height 23
type input "500.00"
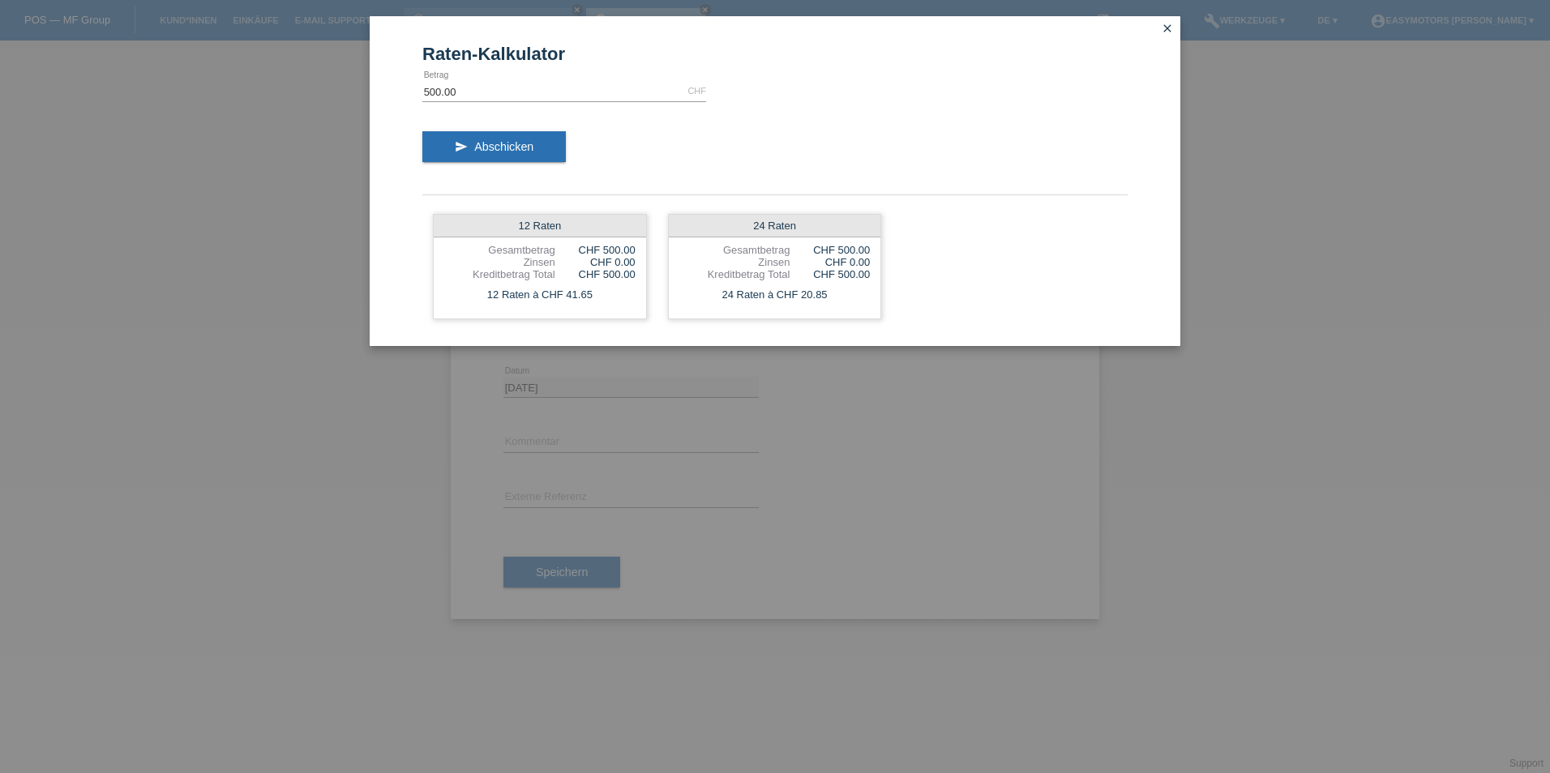
click at [1168, 32] on icon "close" at bounding box center [1167, 28] width 13 height 13
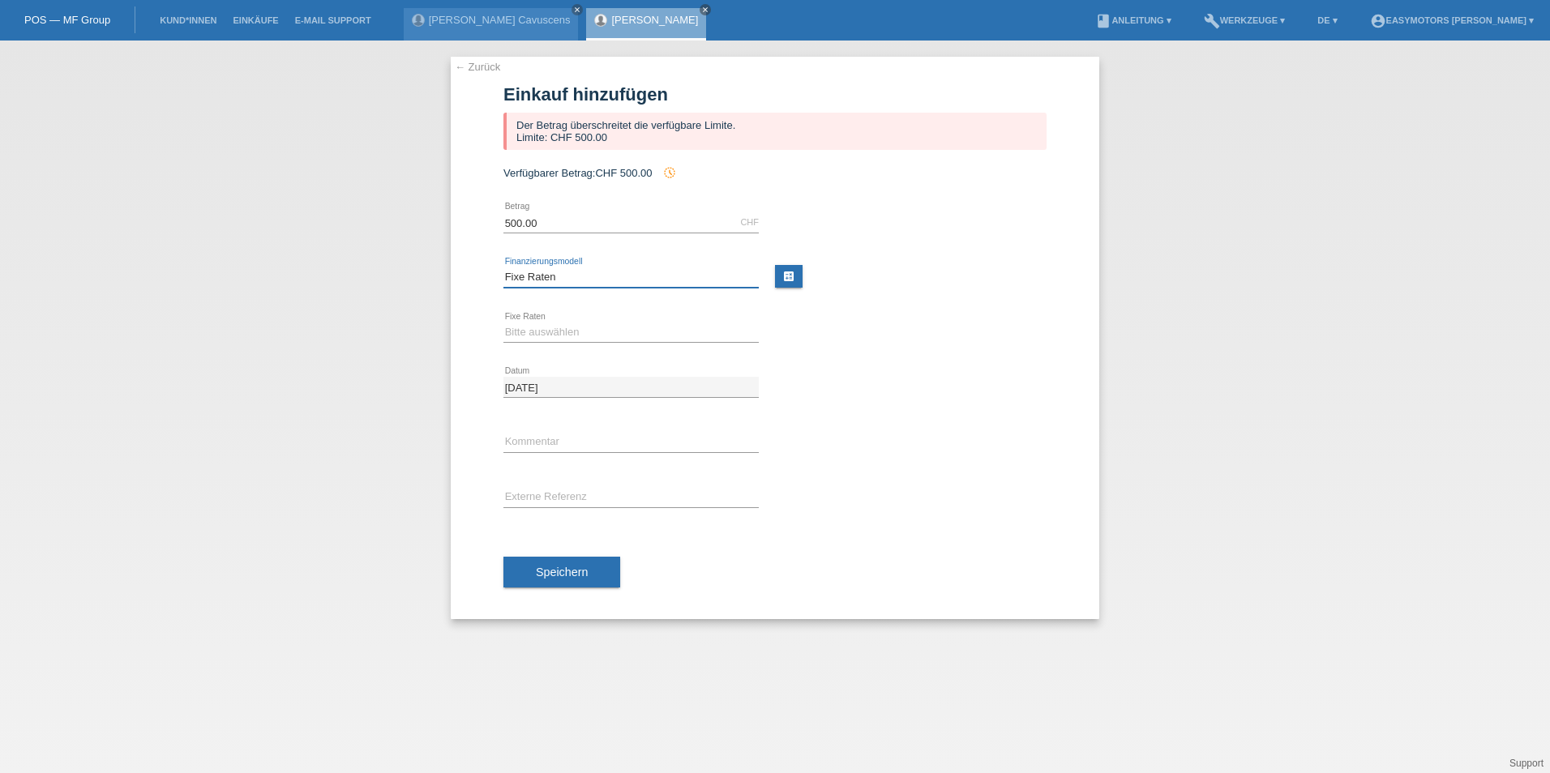
click at [577, 276] on select "Bitte auswählen Fixe Raten Kauf auf Rechnung mit Teilzahlungsoption" at bounding box center [630, 276] width 255 height 19
select select "82"
click at [503, 267] on select "Bitte auswählen Fixe Raten Kauf auf Rechnung mit Teilzahlungsoption" at bounding box center [630, 276] width 255 height 19
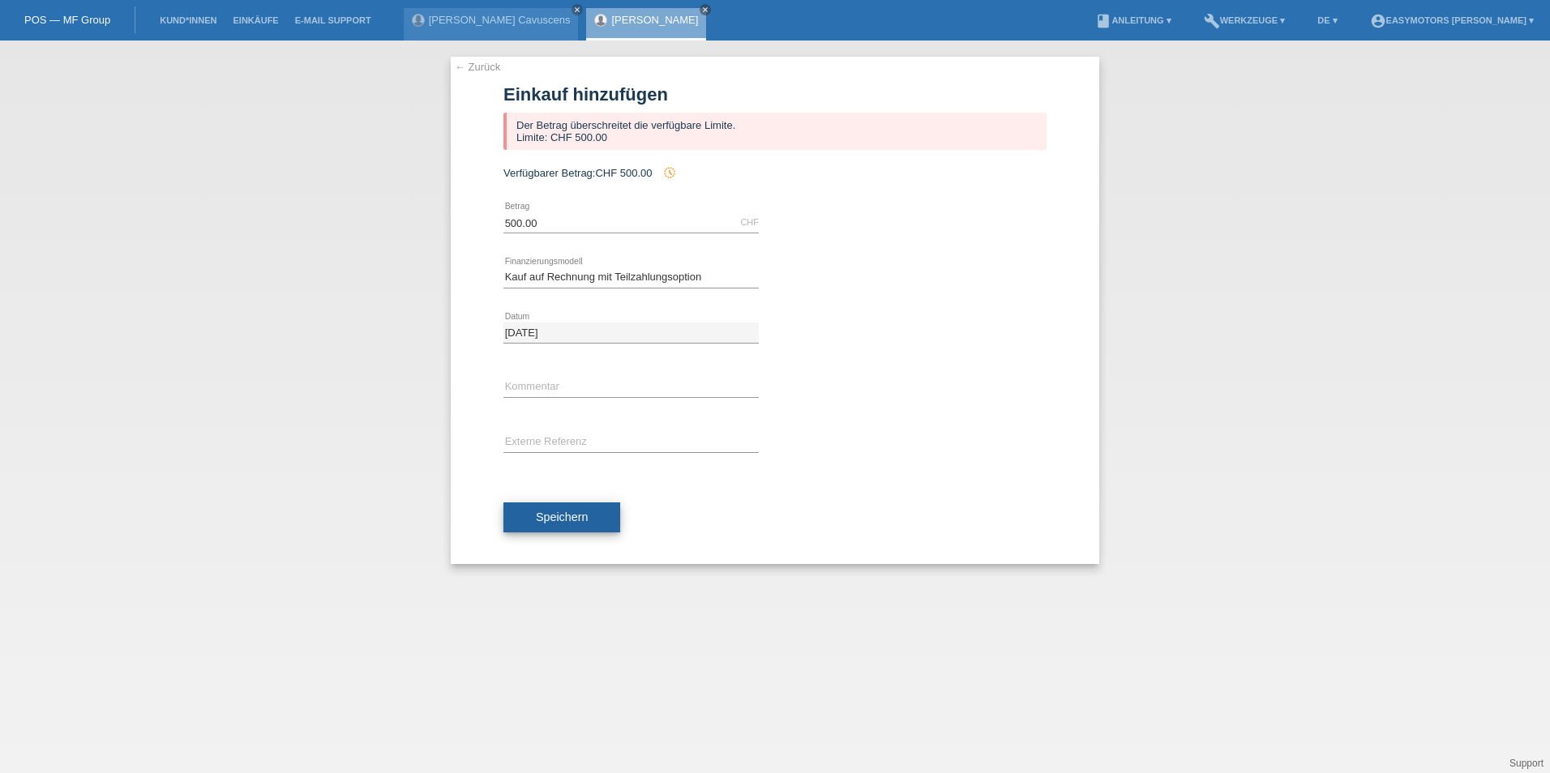
click at [589, 512] on button "Speichern" at bounding box center [561, 518] width 117 height 31
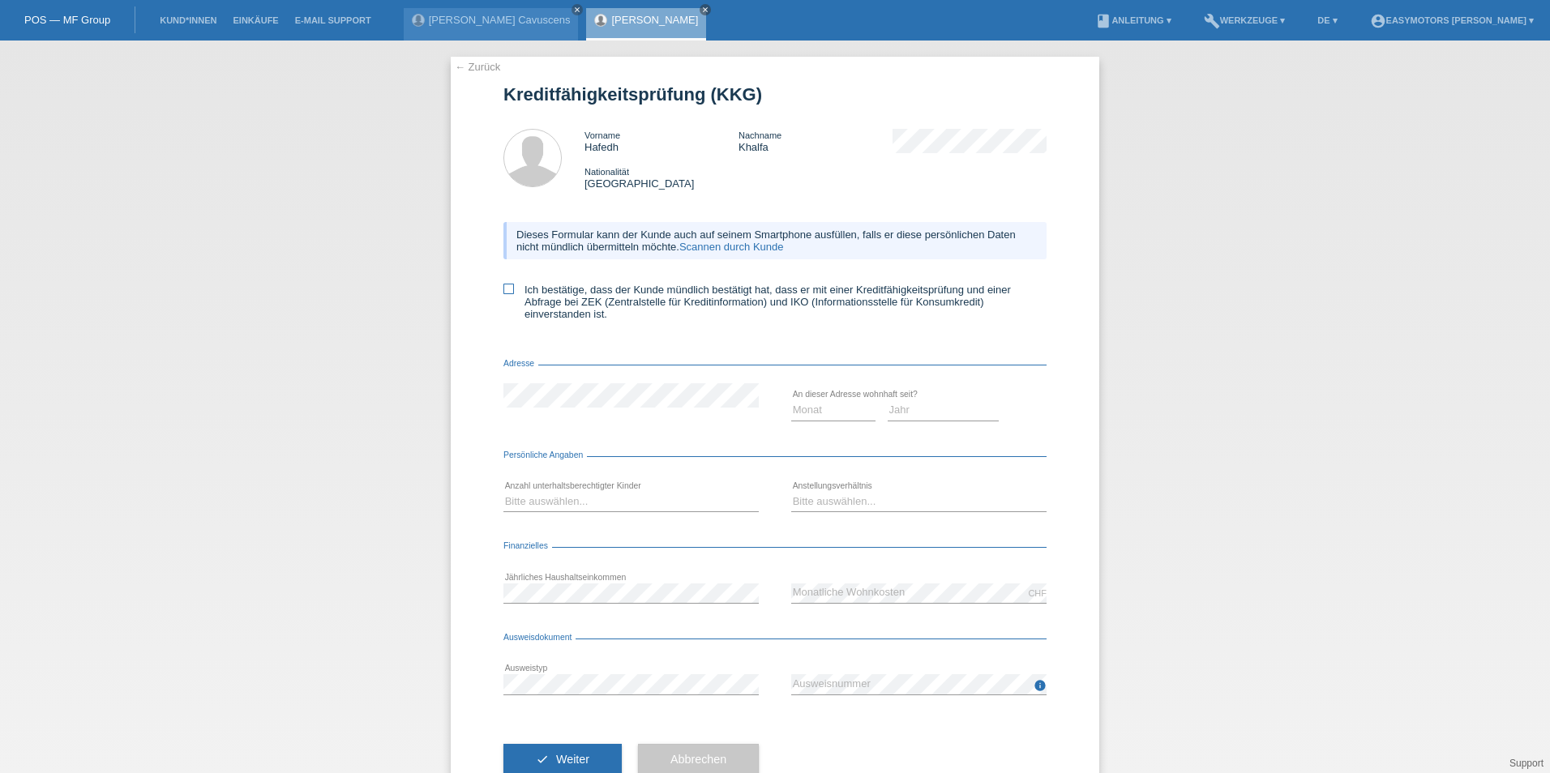
click at [588, 293] on label "Ich bestätige, dass der Kunde mündlich bestätigt hat, dass er mit einer Kreditf…" at bounding box center [774, 302] width 543 height 36
click at [514, 293] on input "Ich bestätige, dass der Kunde mündlich bestätigt hat, dass er mit einer Kreditf…" at bounding box center [508, 289] width 11 height 11
checkbox input "true"
click at [843, 407] on select "Monat 01 02 03 04 05 06 07 08 09 10" at bounding box center [833, 409] width 84 height 19
select select "03"
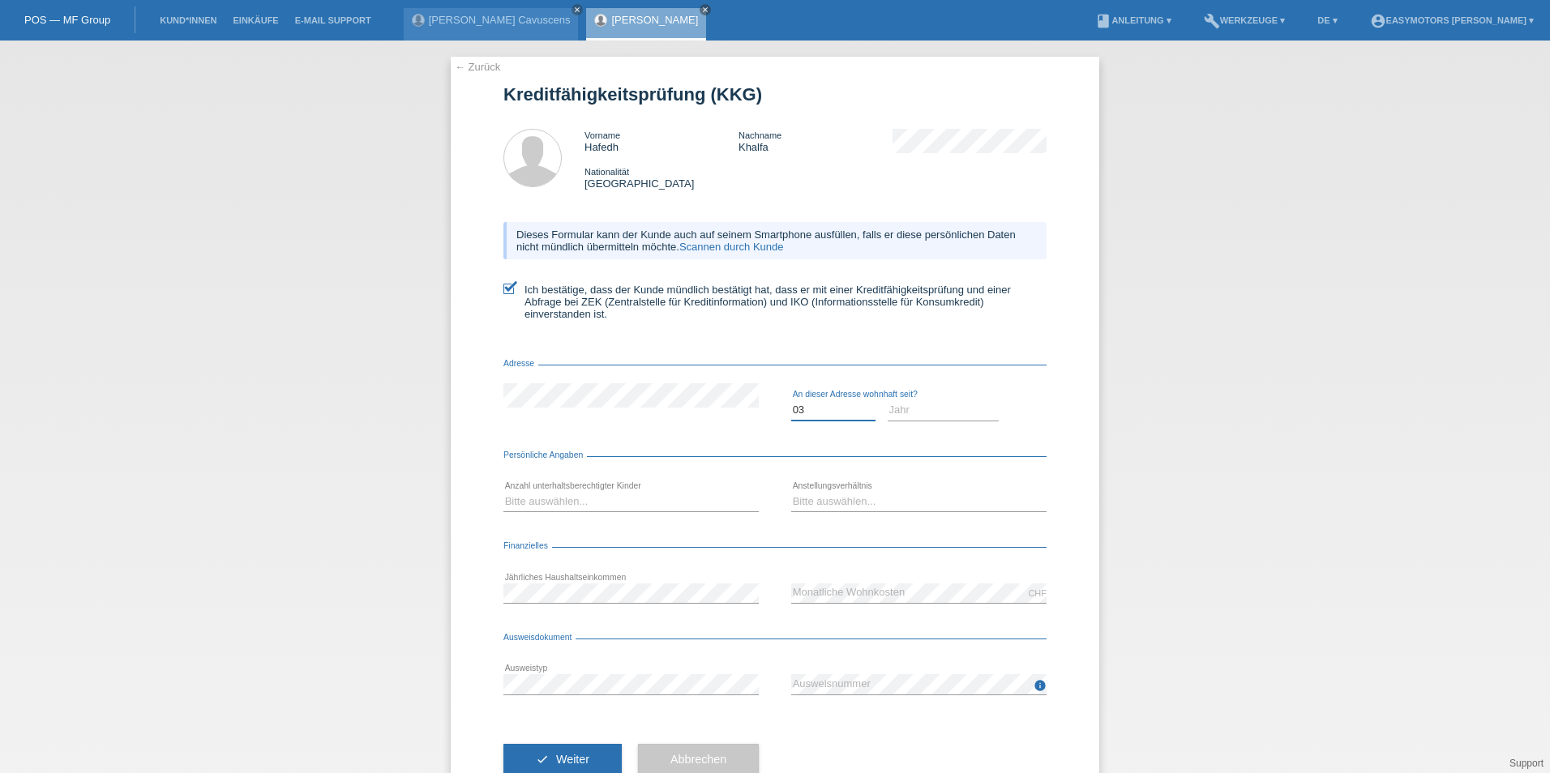
click at [791, 400] on select "Monat 01 02 03 04 05 06 07 08 09 10" at bounding box center [833, 409] width 84 height 19
click at [852, 405] on select "Monat 01 02 03 04 05 06 07 08 09 10" at bounding box center [833, 409] width 84 height 19
drag, startPoint x: 947, startPoint y: 414, endPoint x: 938, endPoint y: 412, distance: 9.2
click at [947, 414] on select "Jahr 2025 2024 2023 2022 2021 2020 2019 2018 2017 2016 2015 2014 2013 2012 2011…" at bounding box center [944, 409] width 112 height 19
select select "2024"
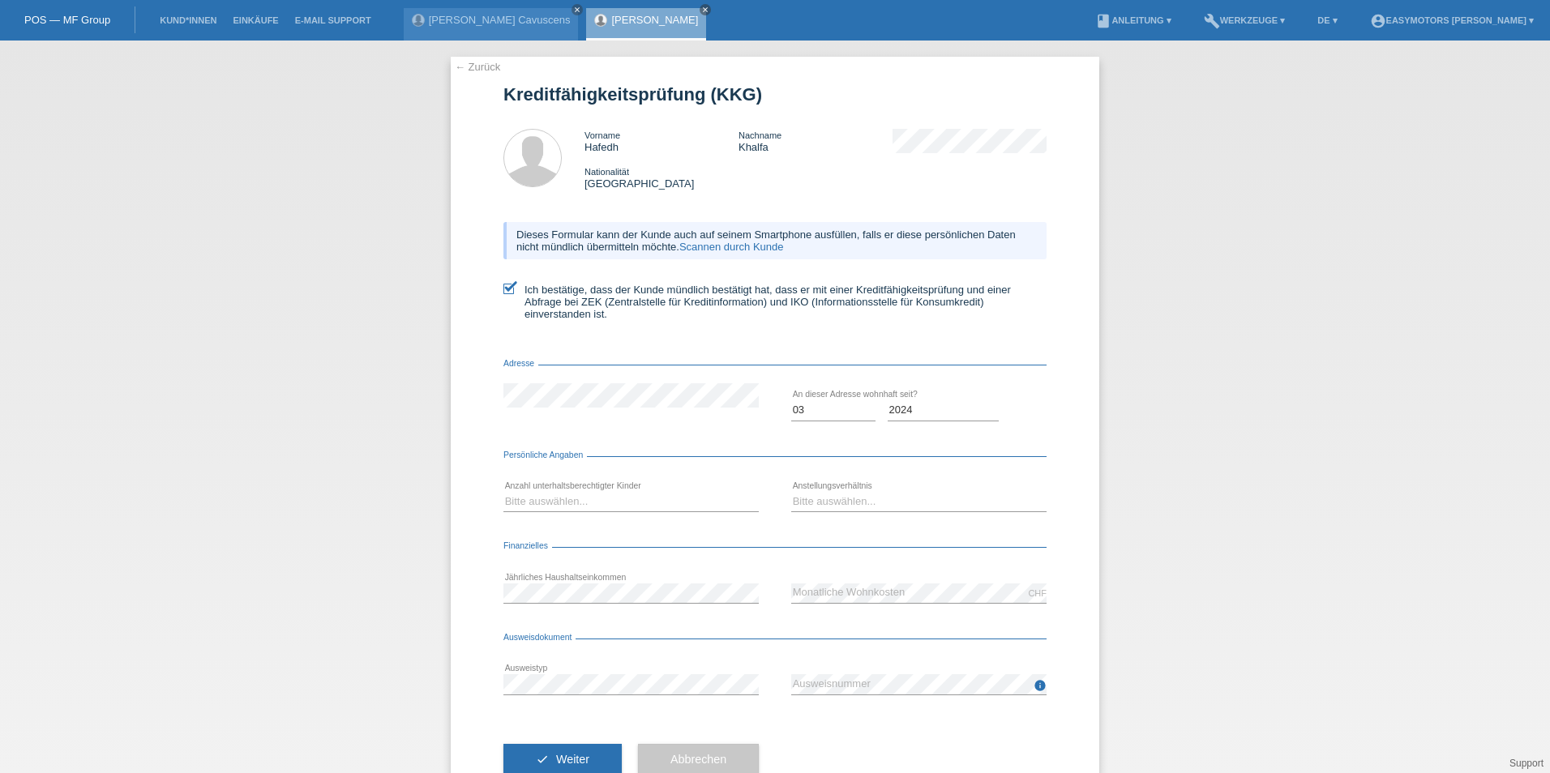
click at [818, 397] on div "Monat 01 02 03 04 05 06 07 08 09 10 11 12 error" at bounding box center [833, 410] width 84 height 55
click at [815, 412] on select "Monat 01 02 03 04 05 06 07 08 09 10" at bounding box center [833, 409] width 84 height 19
select select "02"
click at [791, 400] on select "Monat 01 02 03 04 05 06 07 08 09 10" at bounding box center [833, 409] width 84 height 19
click at [621, 501] on select "Bitte auswählen... 0 1 2 3 4 5 6 7 8 9" at bounding box center [630, 501] width 255 height 19
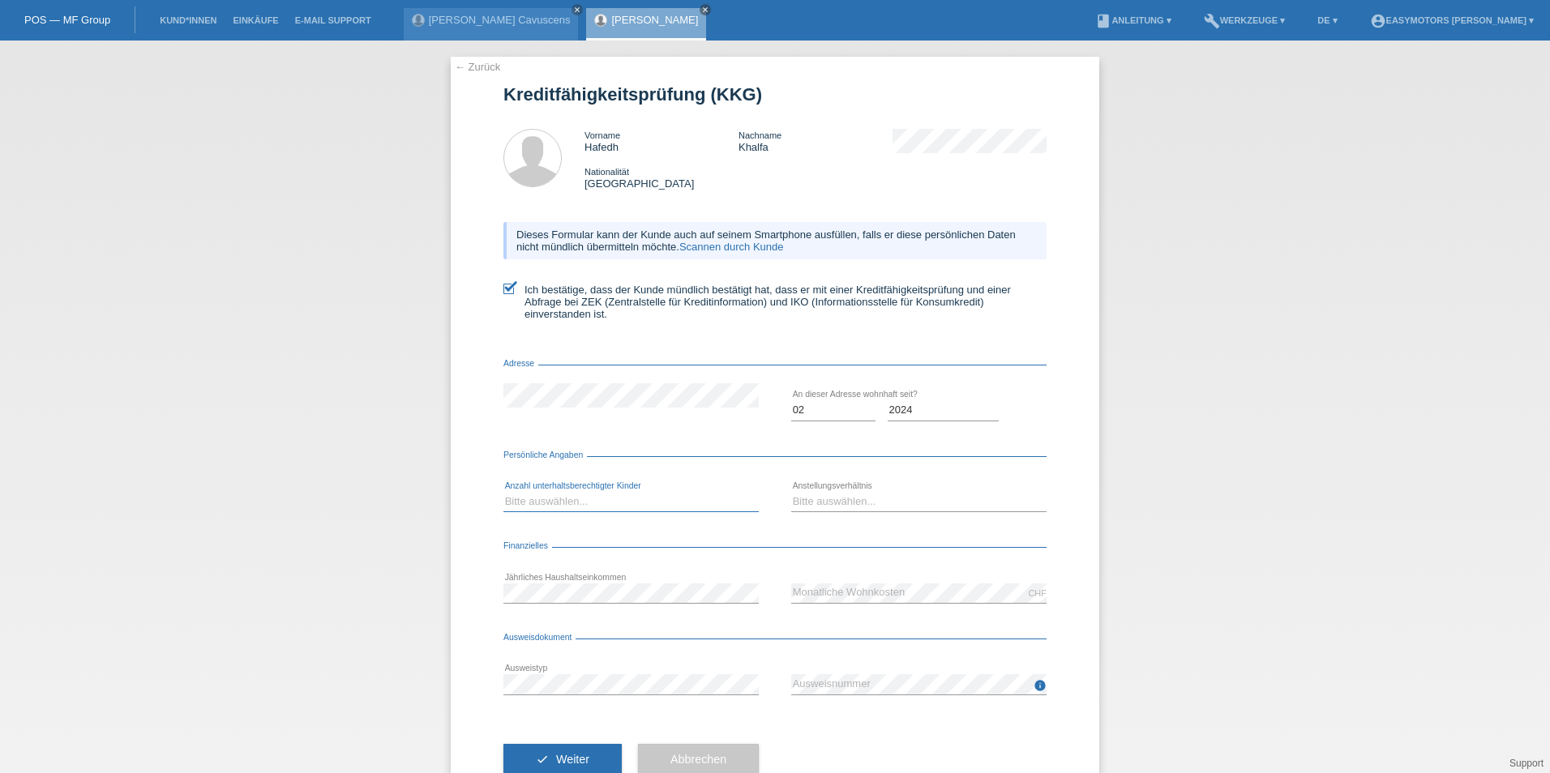
select select "0"
click at [503, 492] on select "Bitte auswählen... 0 1 2 3 4 5 6 7 8 9" at bounding box center [630, 501] width 255 height 19
click at [858, 498] on select "Bitte auswählen... Unbefristet Befristet Lehrling/Student Pensioniert Nicht arb…" at bounding box center [918, 501] width 255 height 19
select select "UNLIMITED"
click at [791, 492] on select "Bitte auswählen... Unbefristet Befristet Lehrling/Student Pensioniert Nicht arb…" at bounding box center [918, 501] width 255 height 19
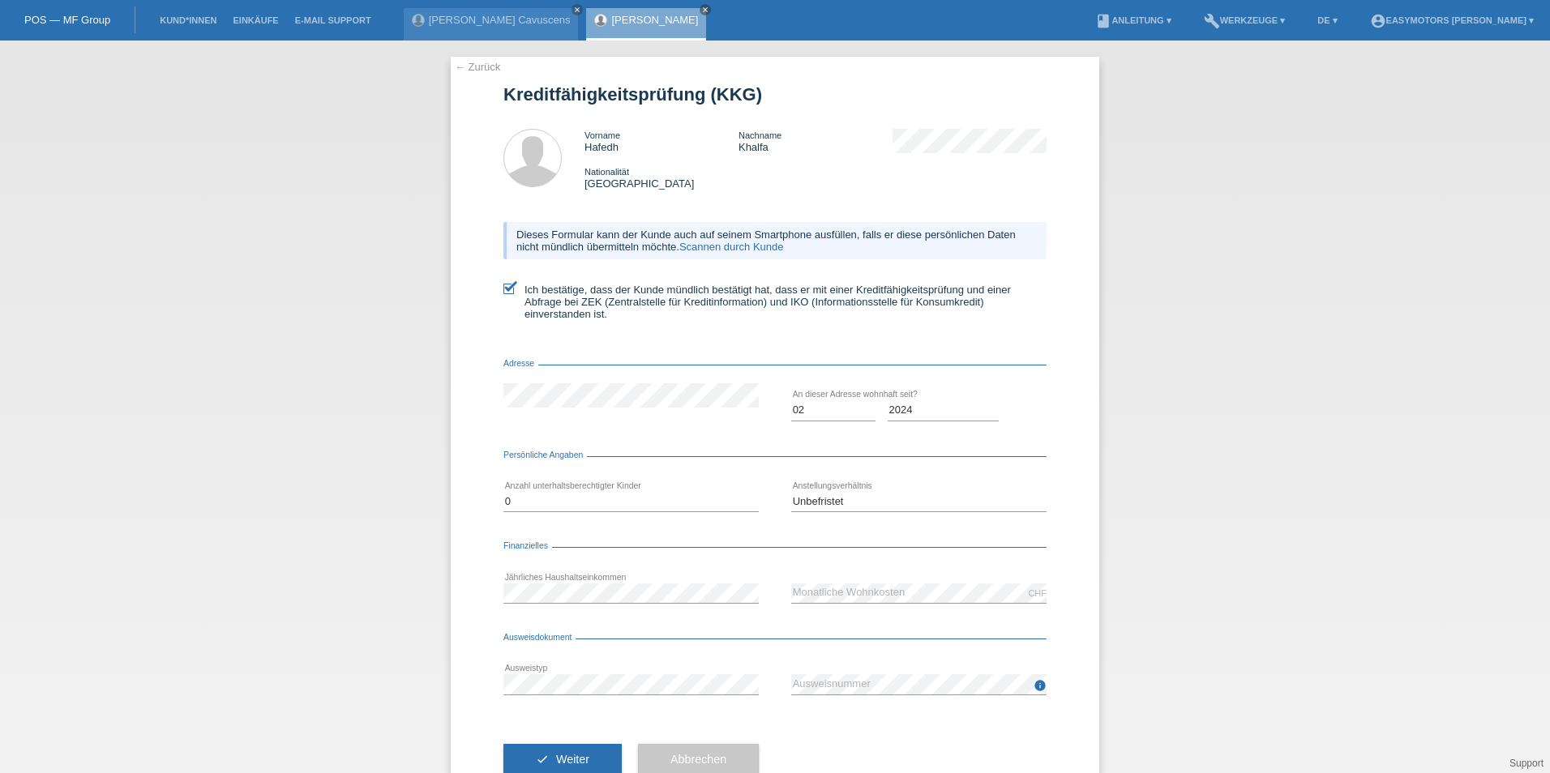
click at [1177, 462] on div "← Zurück Kreditfähigkeitsprüfung (KKG) Vorname Hafedh Nachname Khalfa Nationali…" at bounding box center [775, 407] width 1550 height 733
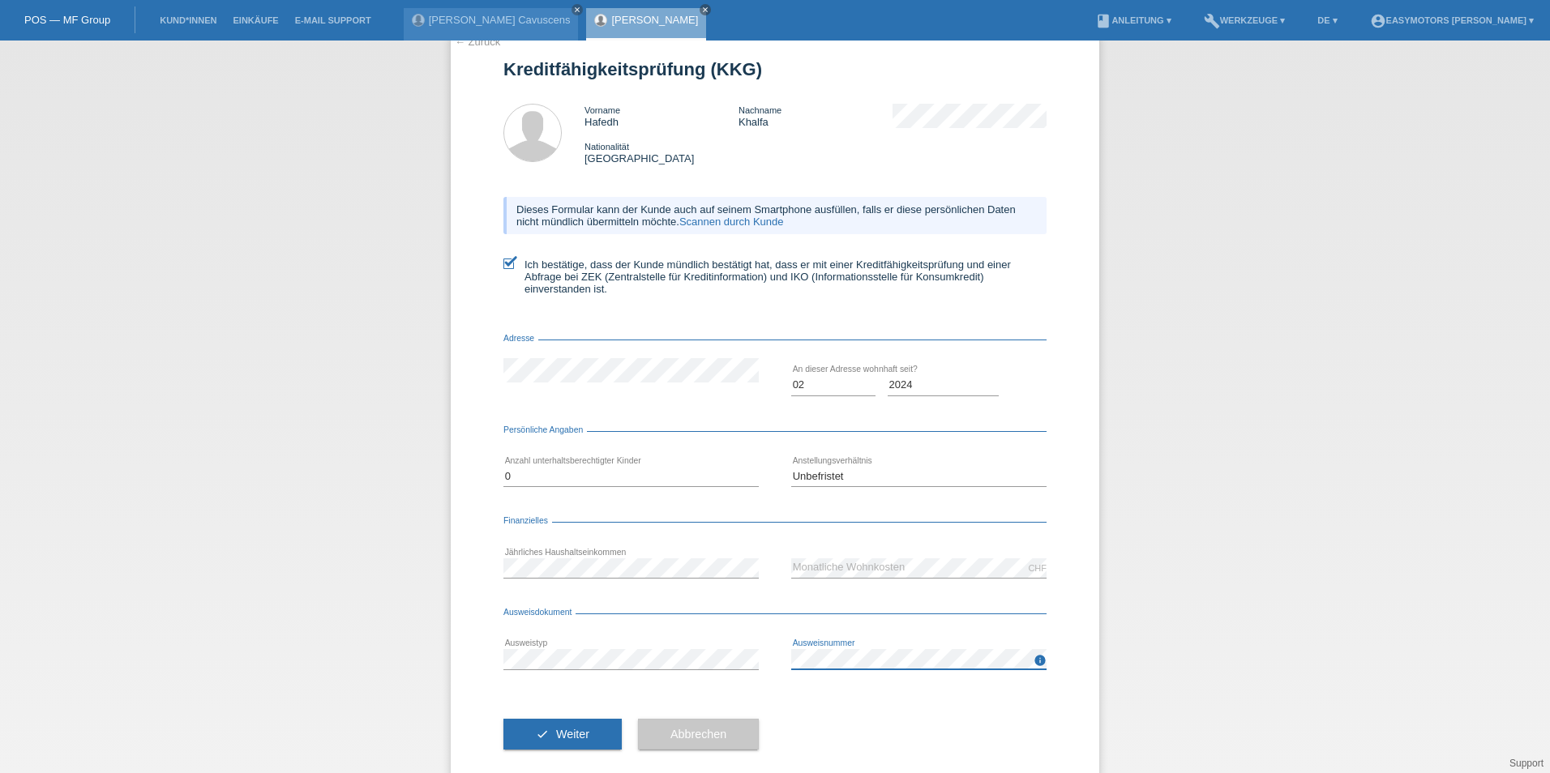
scroll to position [49, 0]
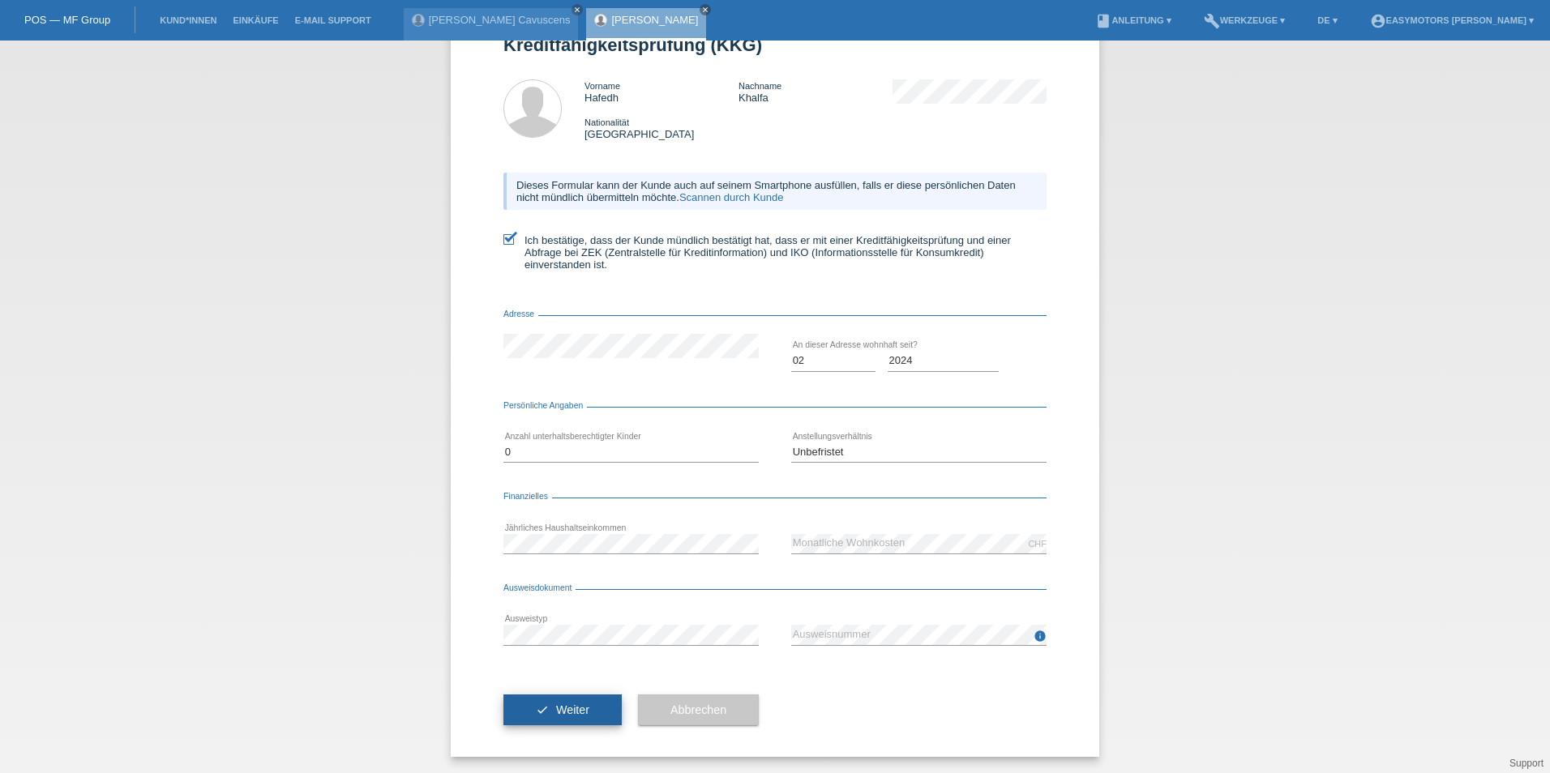
click at [537, 704] on icon "check" at bounding box center [542, 710] width 13 height 13
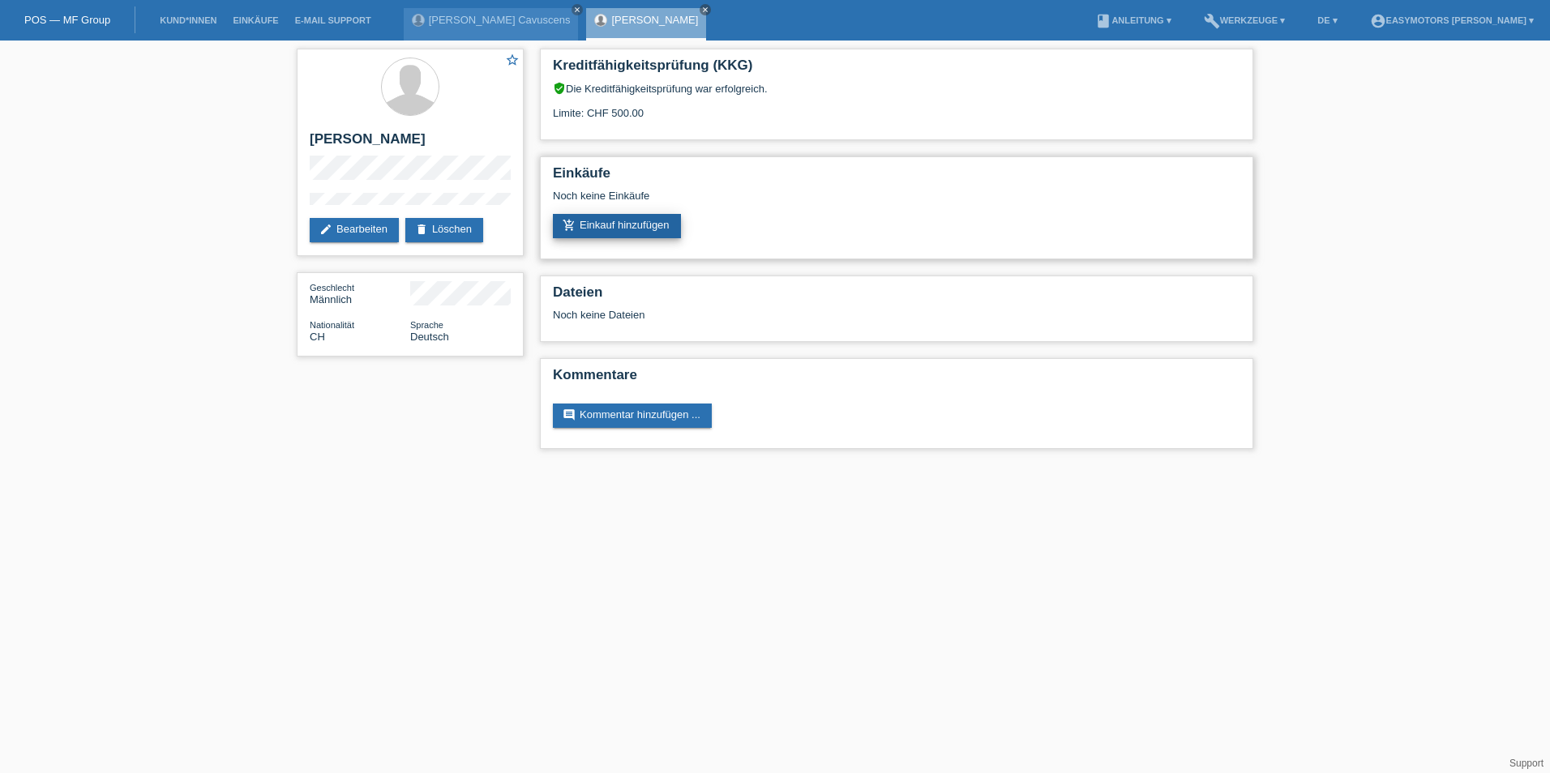
click at [616, 216] on link "add_shopping_cart Einkauf hinzufügen" at bounding box center [617, 226] width 128 height 24
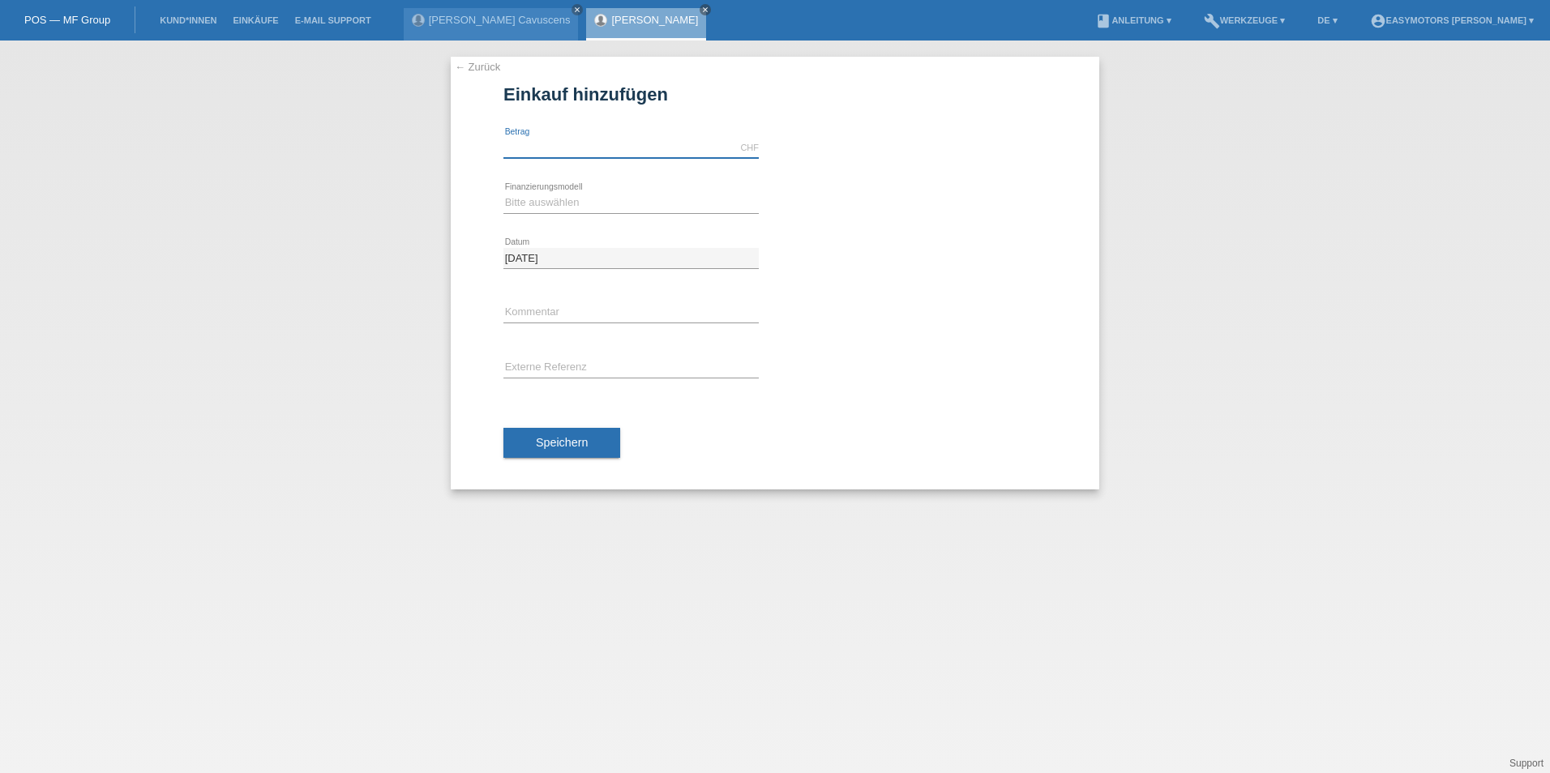
click at [610, 146] on input "text" at bounding box center [630, 148] width 255 height 20
click at [491, 65] on link "← Zurück" at bounding box center [477, 67] width 45 height 12
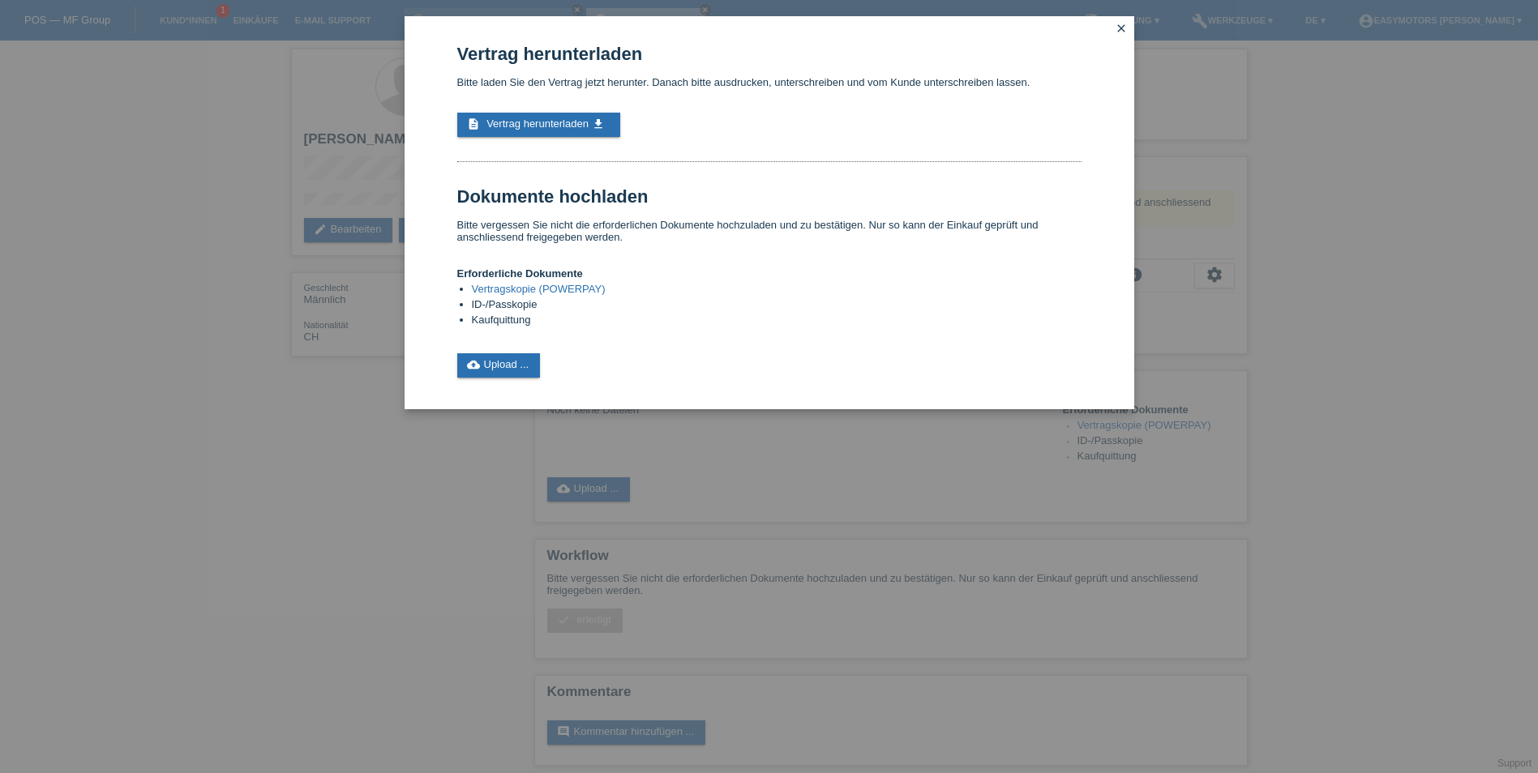
click at [1116, 28] on icon "close" at bounding box center [1120, 28] width 13 height 13
